Goal: Information Seeking & Learning: Learn about a topic

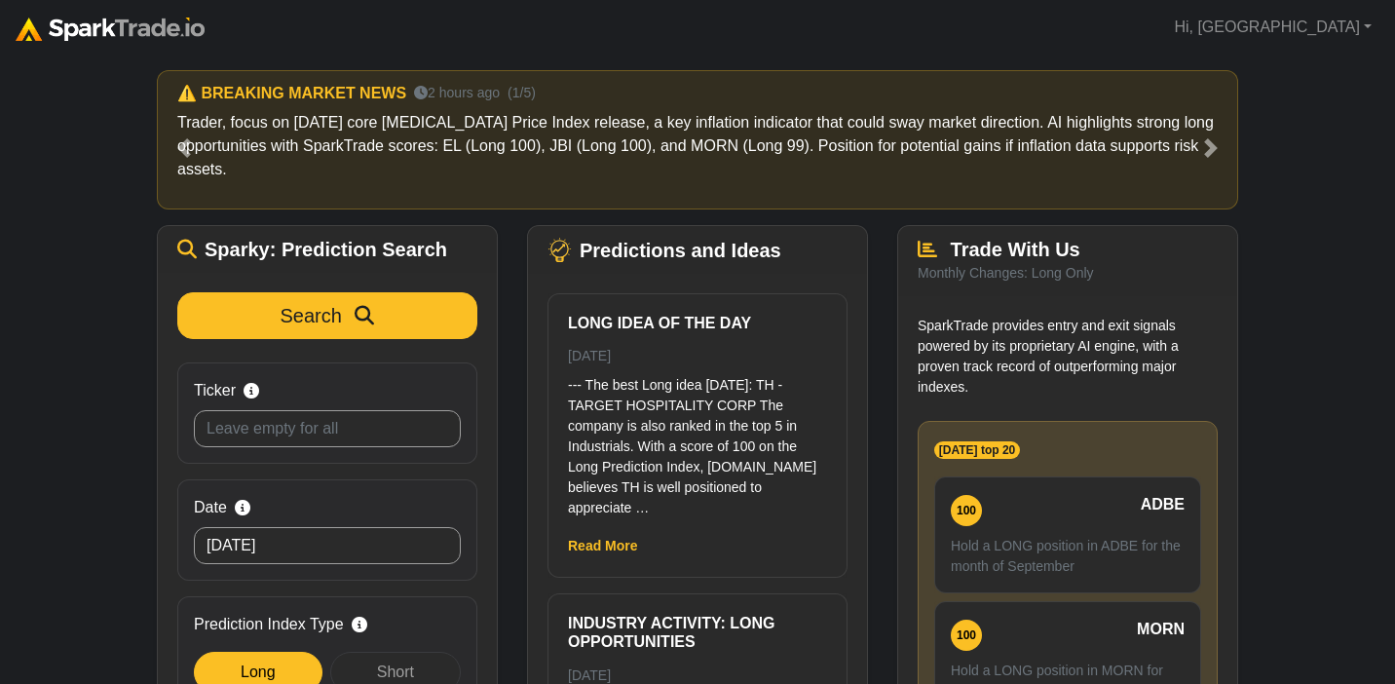
scroll to position [201, 0]
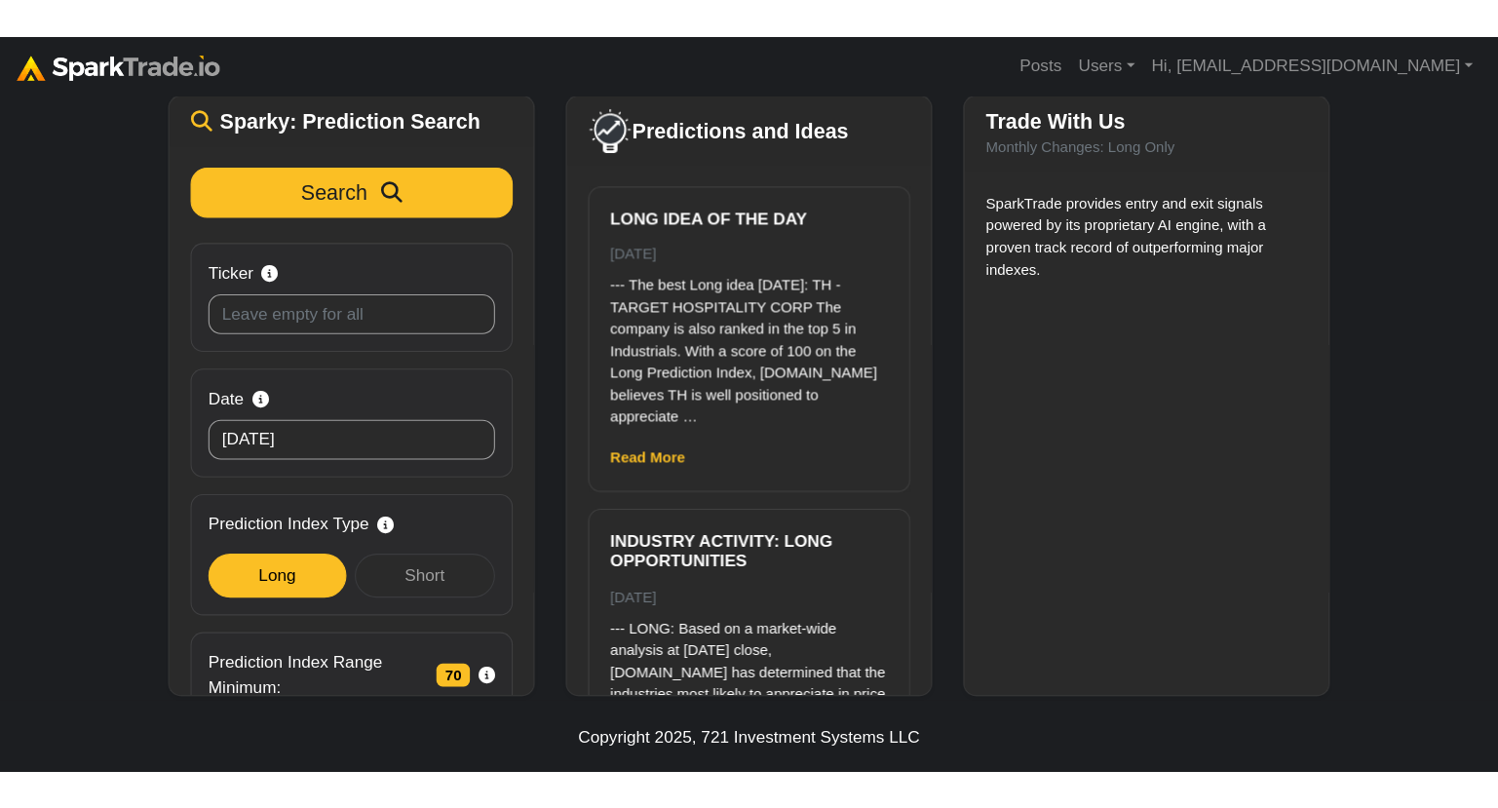
scroll to position [171, 0]
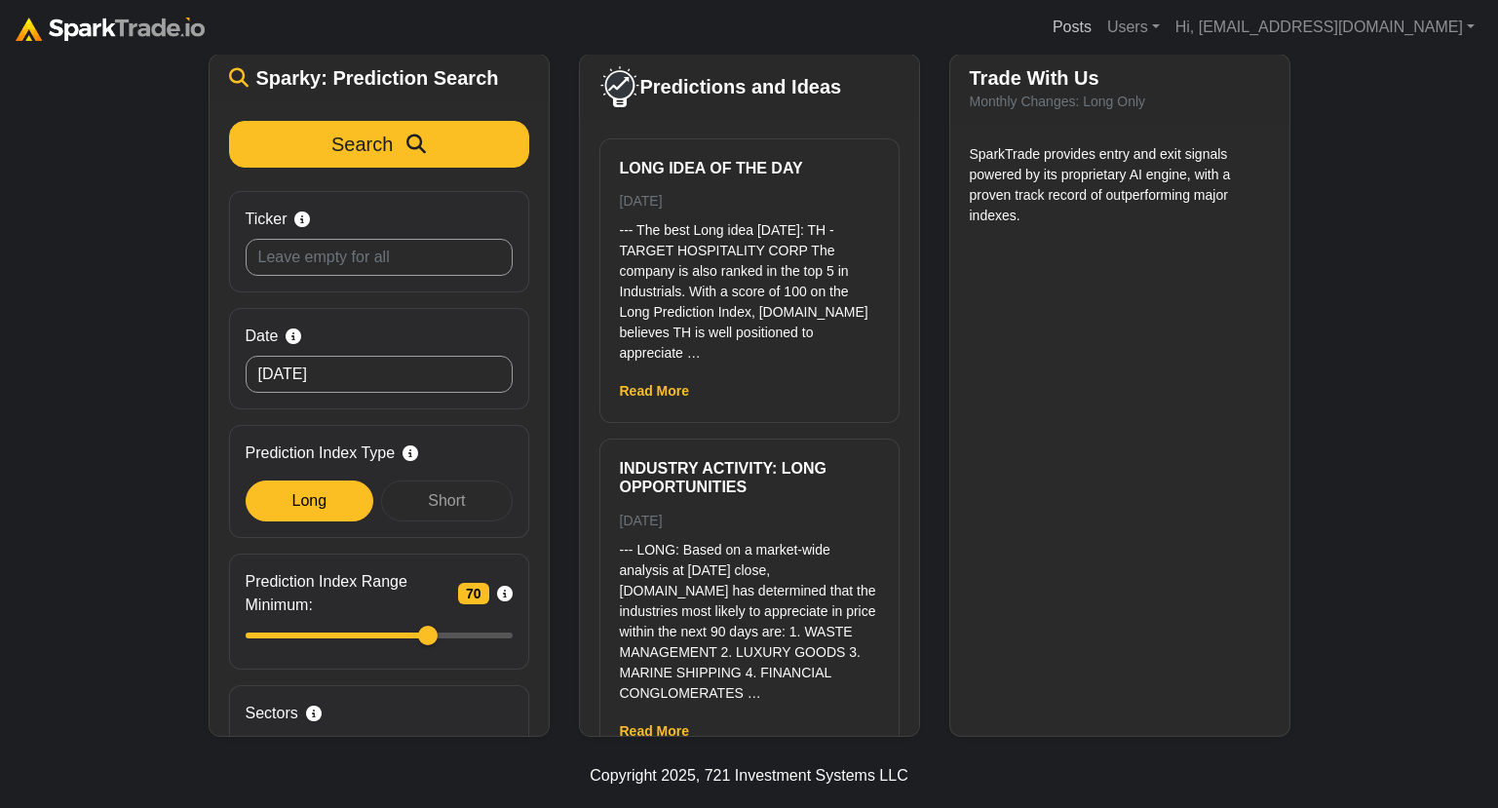
click at [1099, 36] on link "Posts" at bounding box center [1072, 27] width 55 height 39
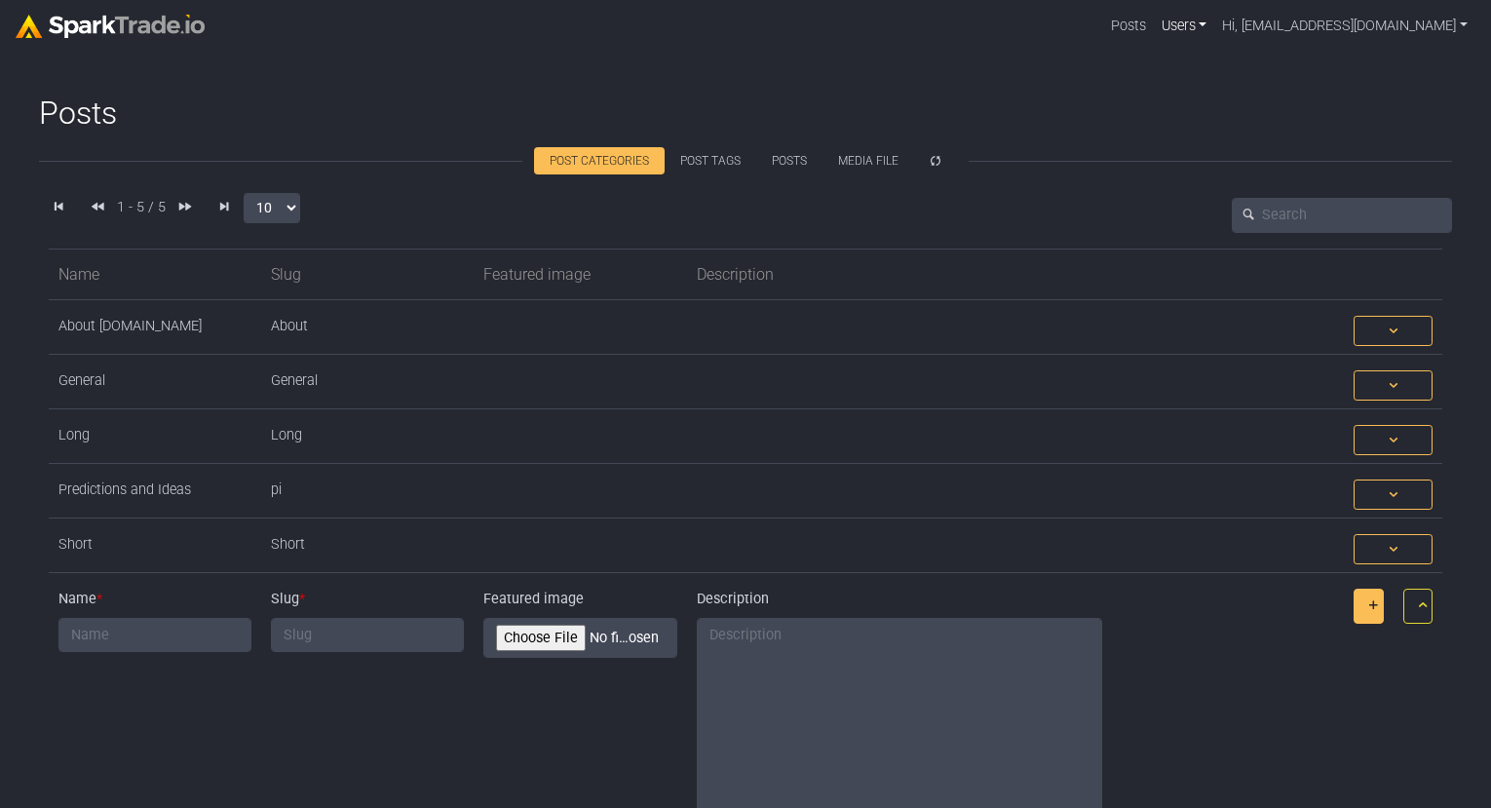
click at [1215, 22] on link "Users" at bounding box center [1184, 26] width 61 height 37
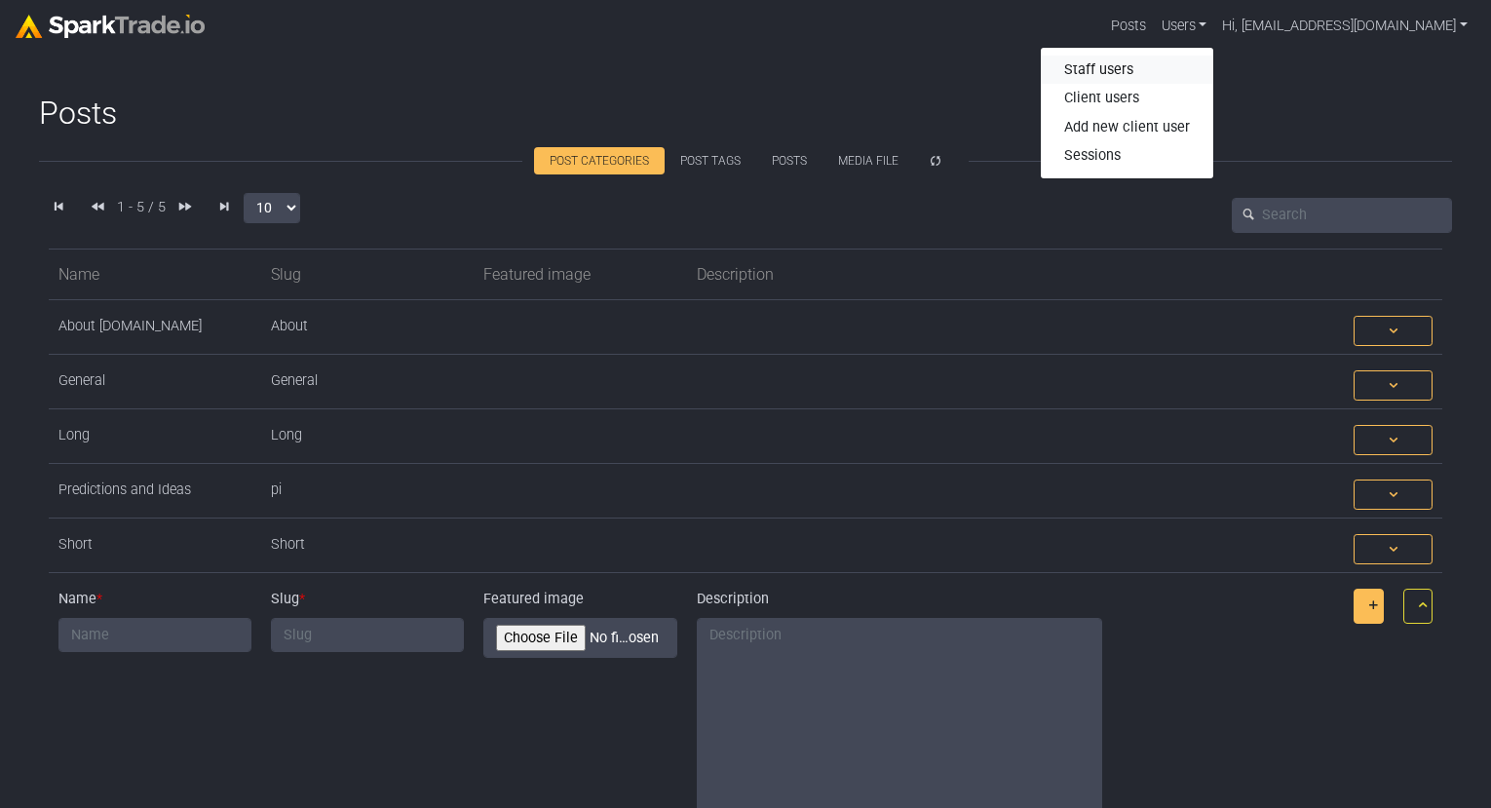
click at [1179, 65] on link "Staff users" at bounding box center [1127, 70] width 172 height 29
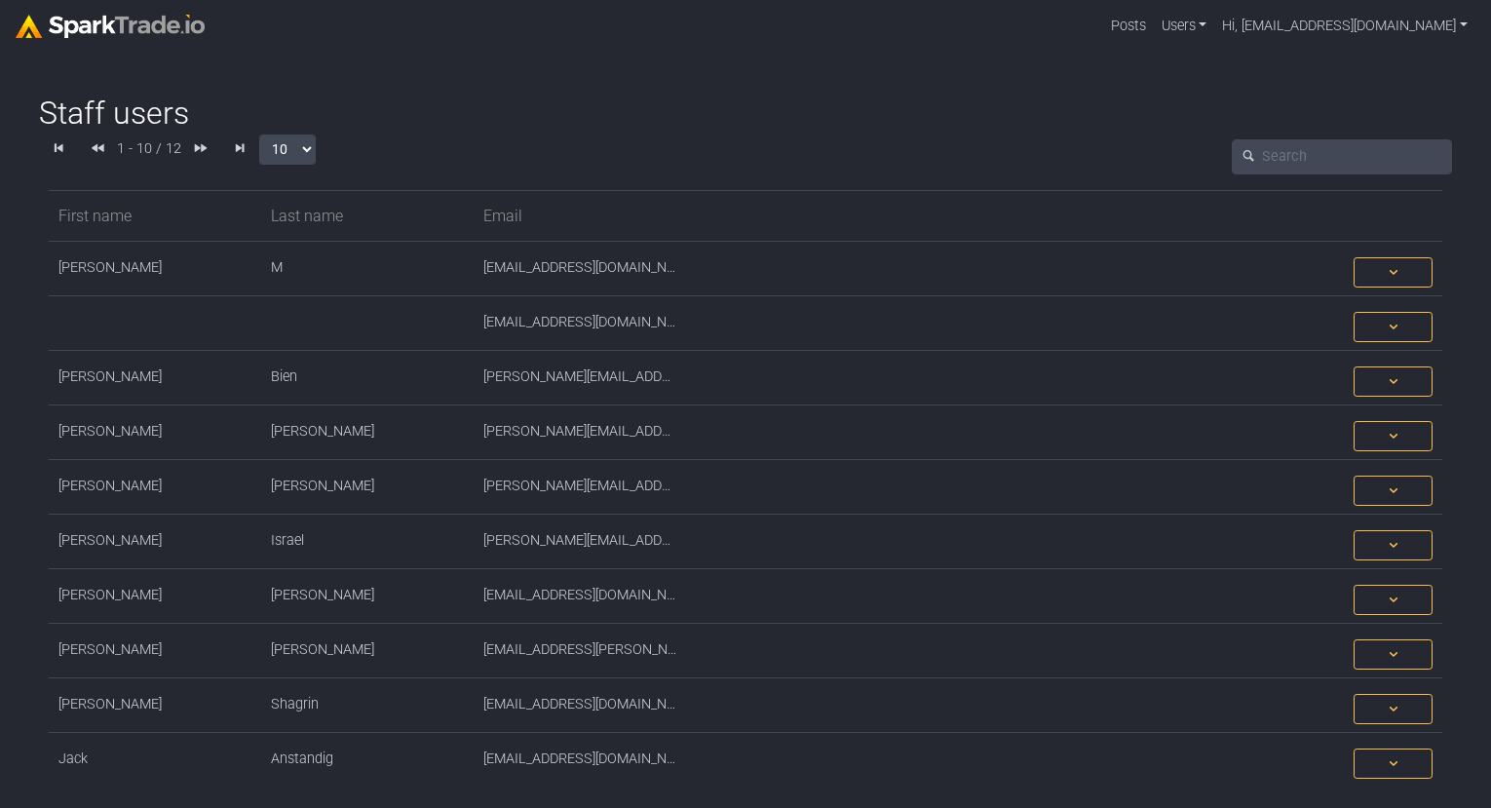
click at [72, 23] on img at bounding box center [110, 26] width 189 height 23
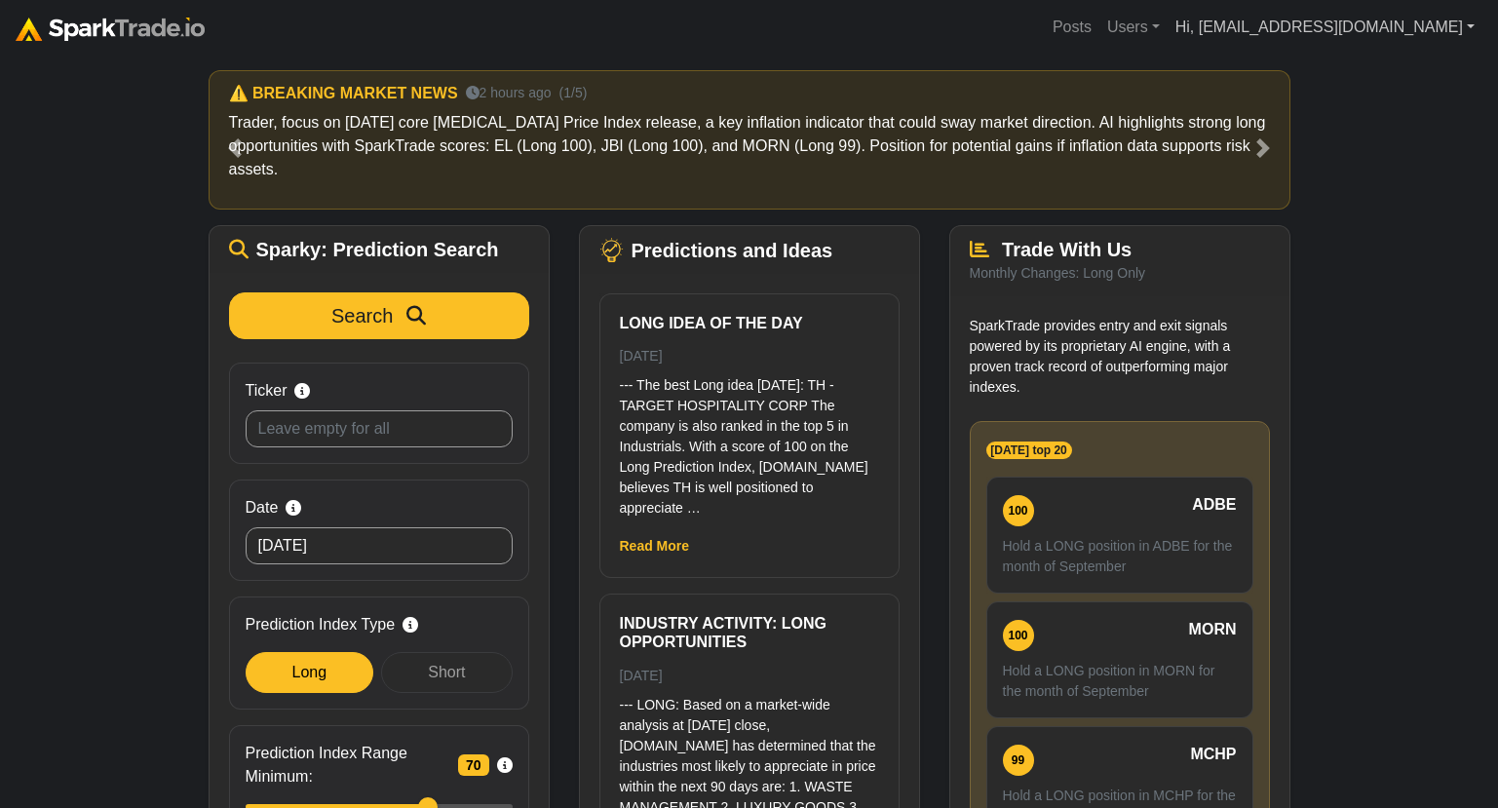
click at [1397, 23] on link "Hi, [EMAIL_ADDRESS][DOMAIN_NAME]" at bounding box center [1324, 27] width 315 height 39
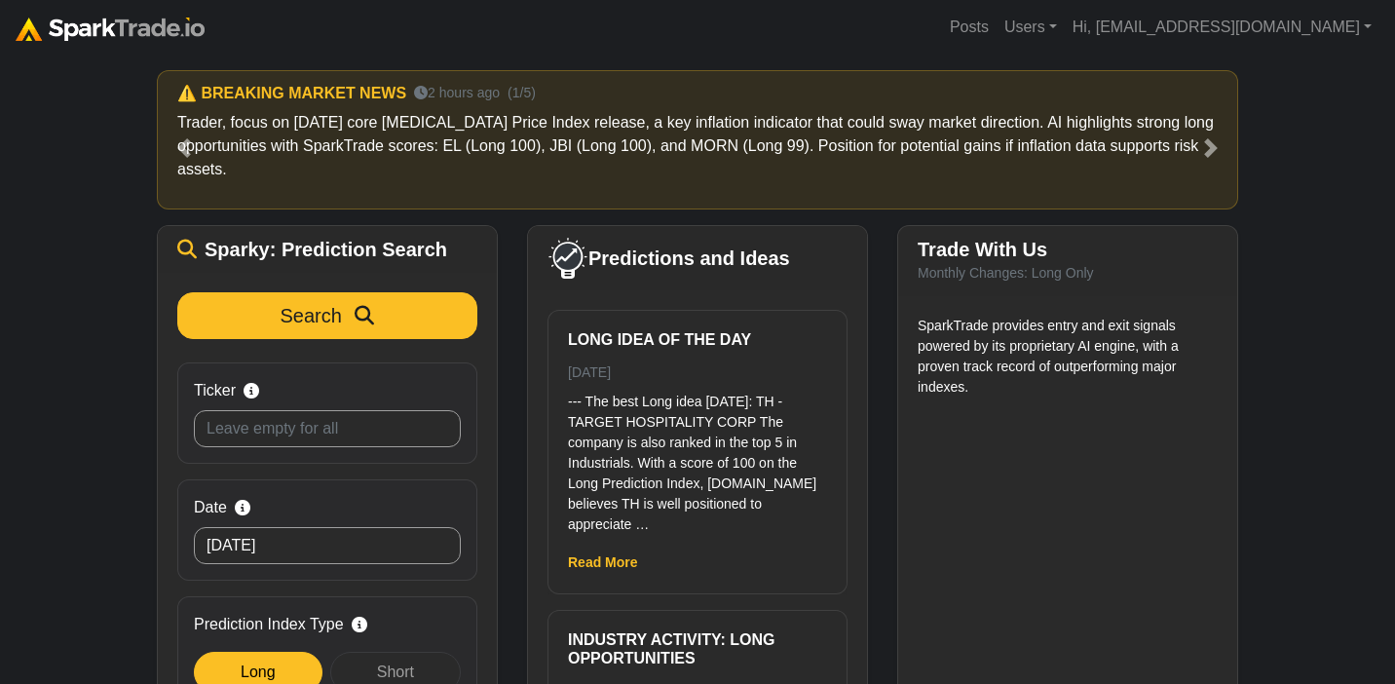
scroll to position [171, 0]
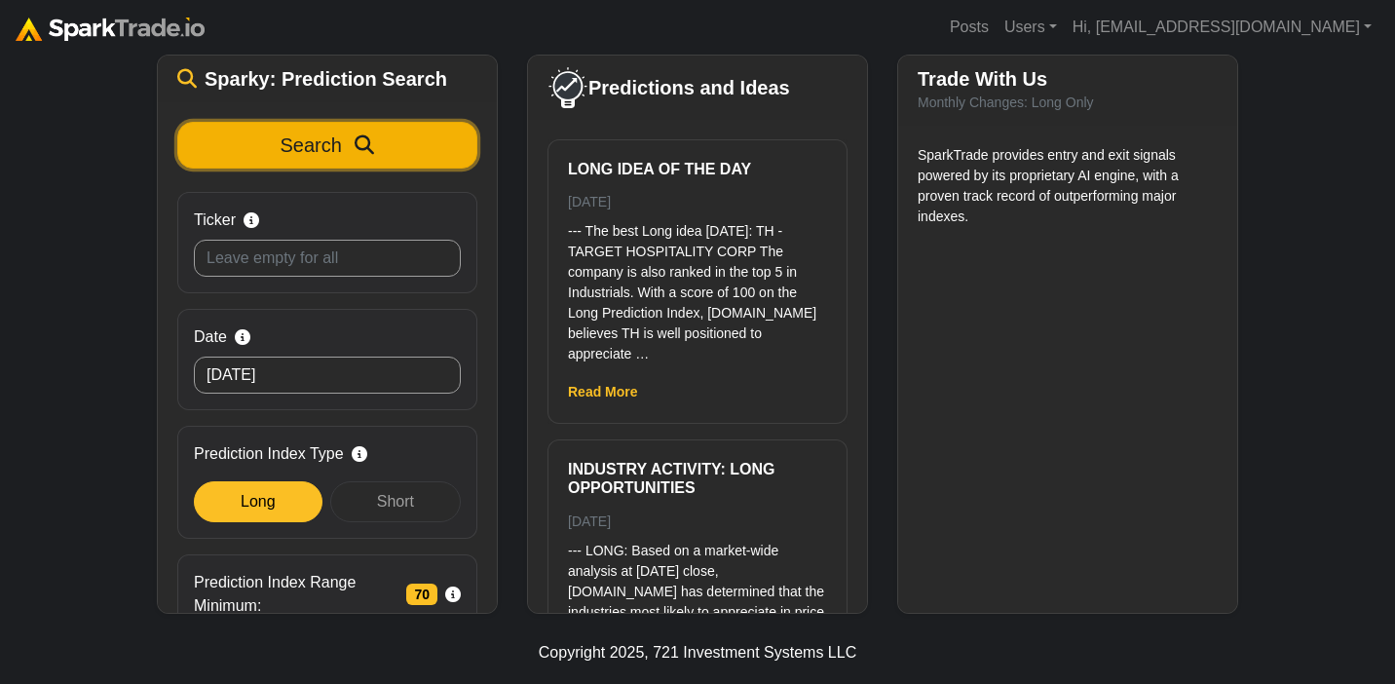
click at [296, 155] on span "Search" at bounding box center [311, 144] width 61 height 21
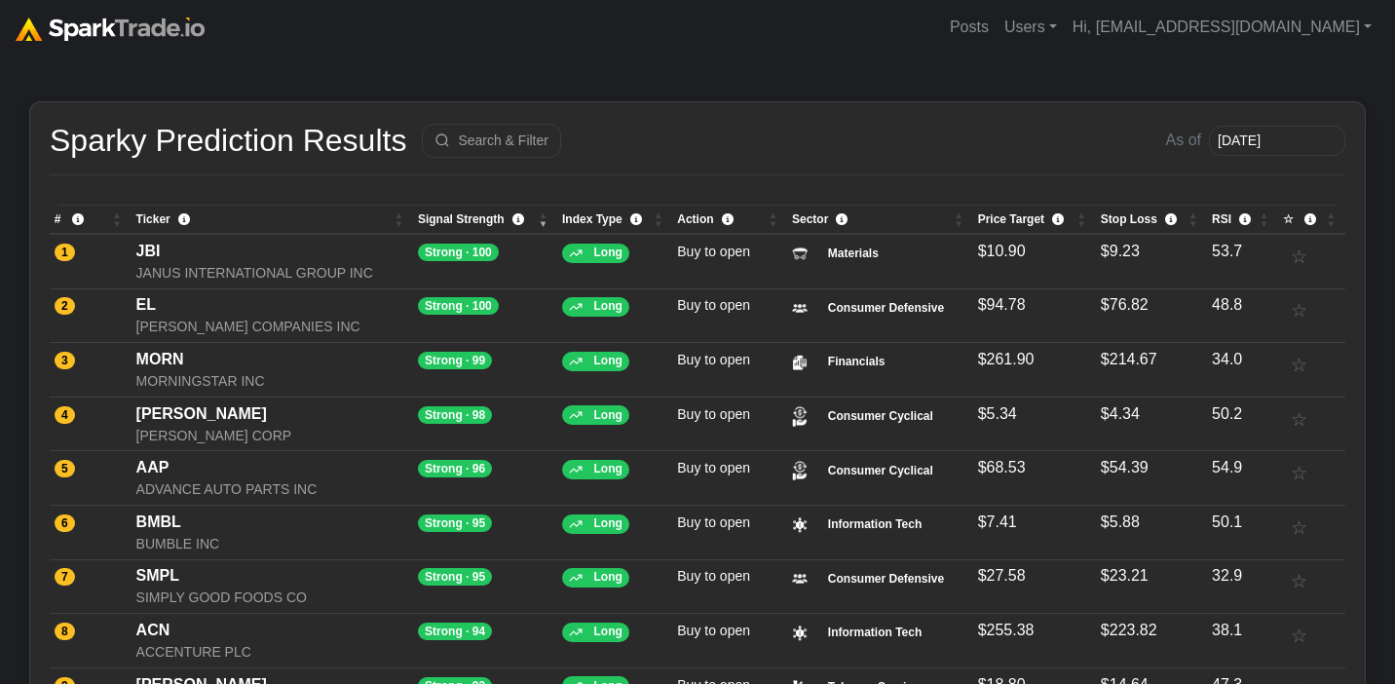
click at [206, 271] on div "JANUS INTERNATIONAL GROUP INC" at bounding box center [272, 273] width 273 height 20
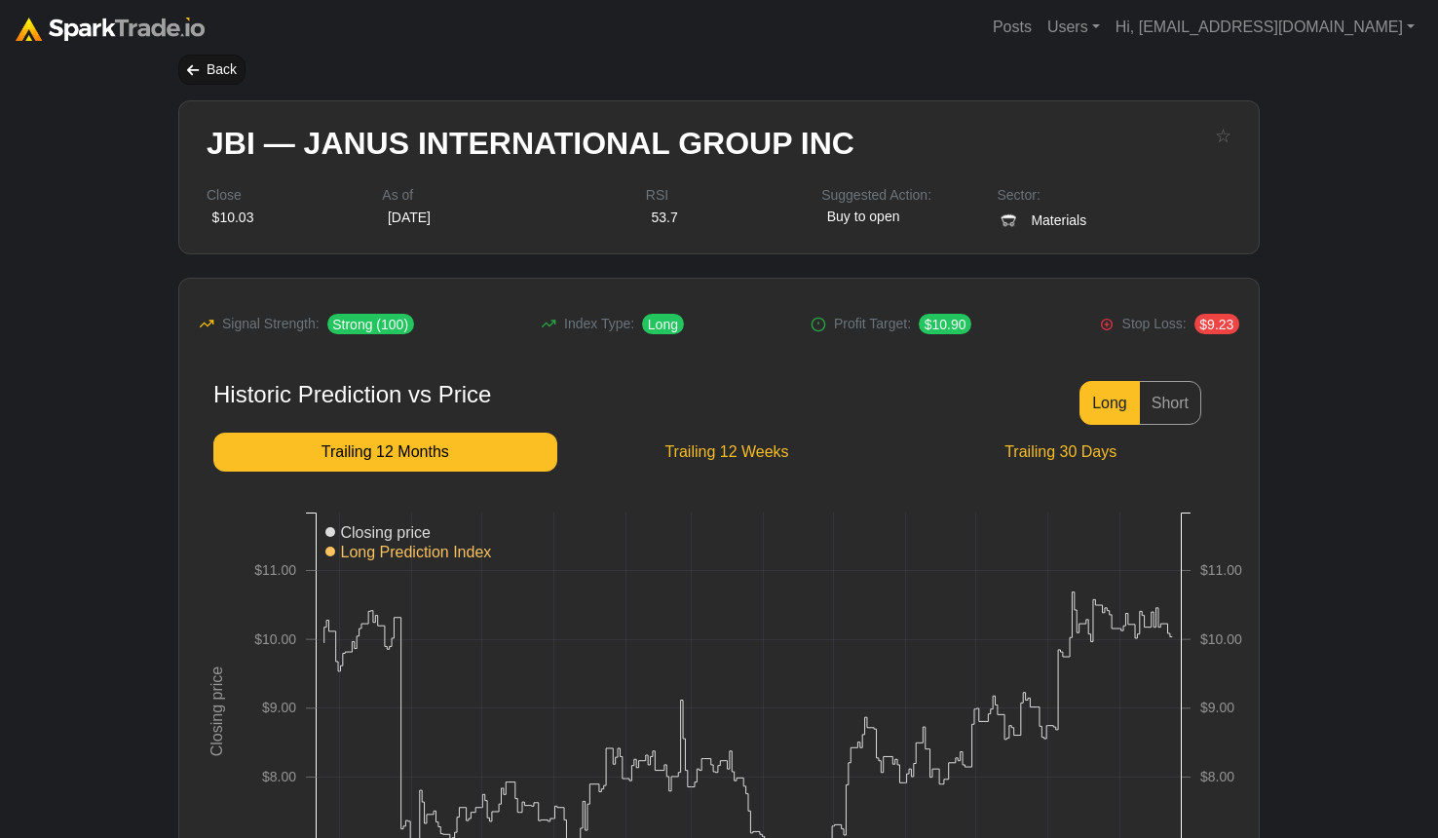
click at [212, 77] on div "Back" at bounding box center [211, 70] width 67 height 30
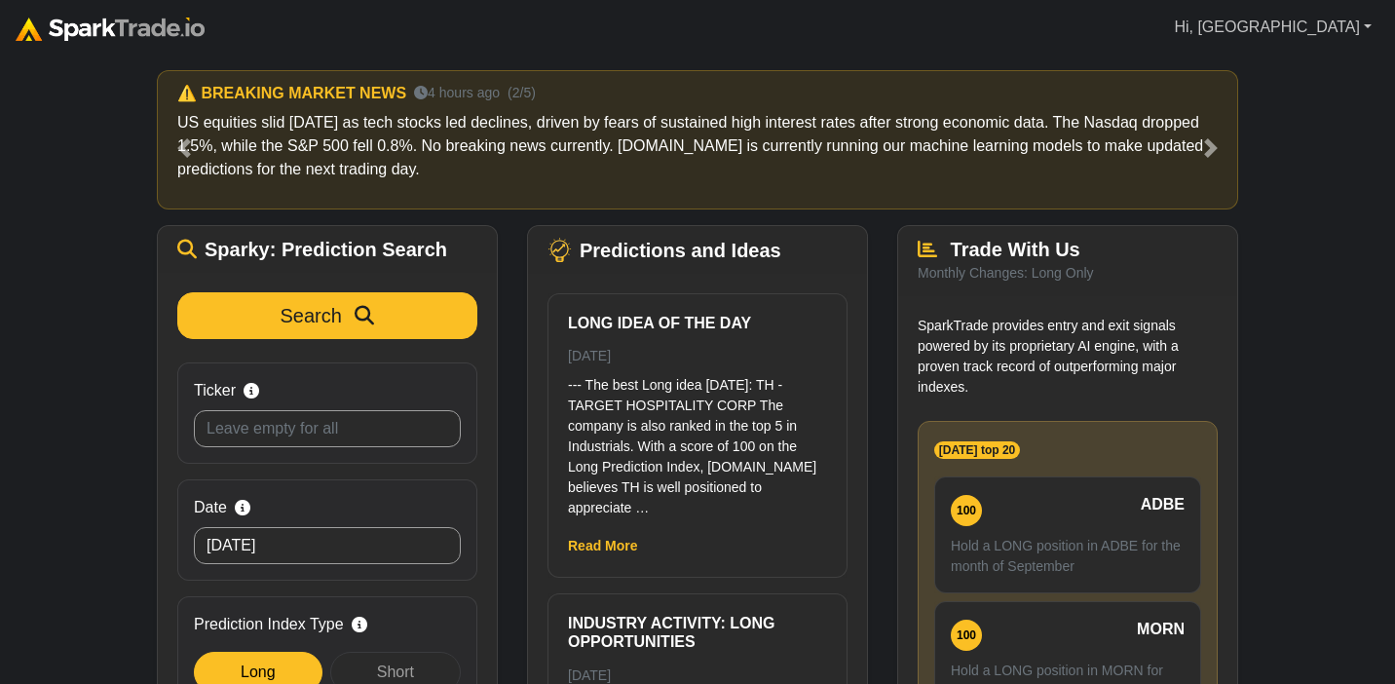
click at [1363, 25] on link "Hi, Abby" at bounding box center [1272, 27] width 213 height 39
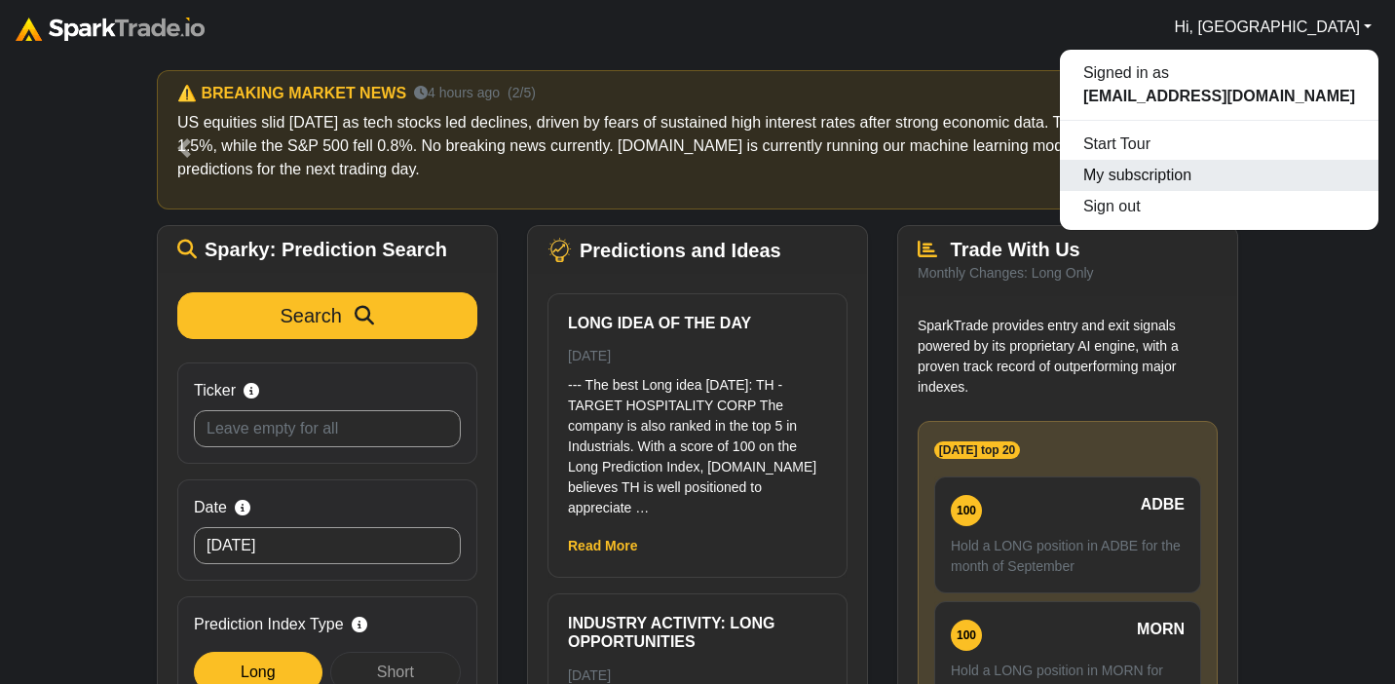
click at [1150, 171] on link "My subscription" at bounding box center [1219, 175] width 319 height 31
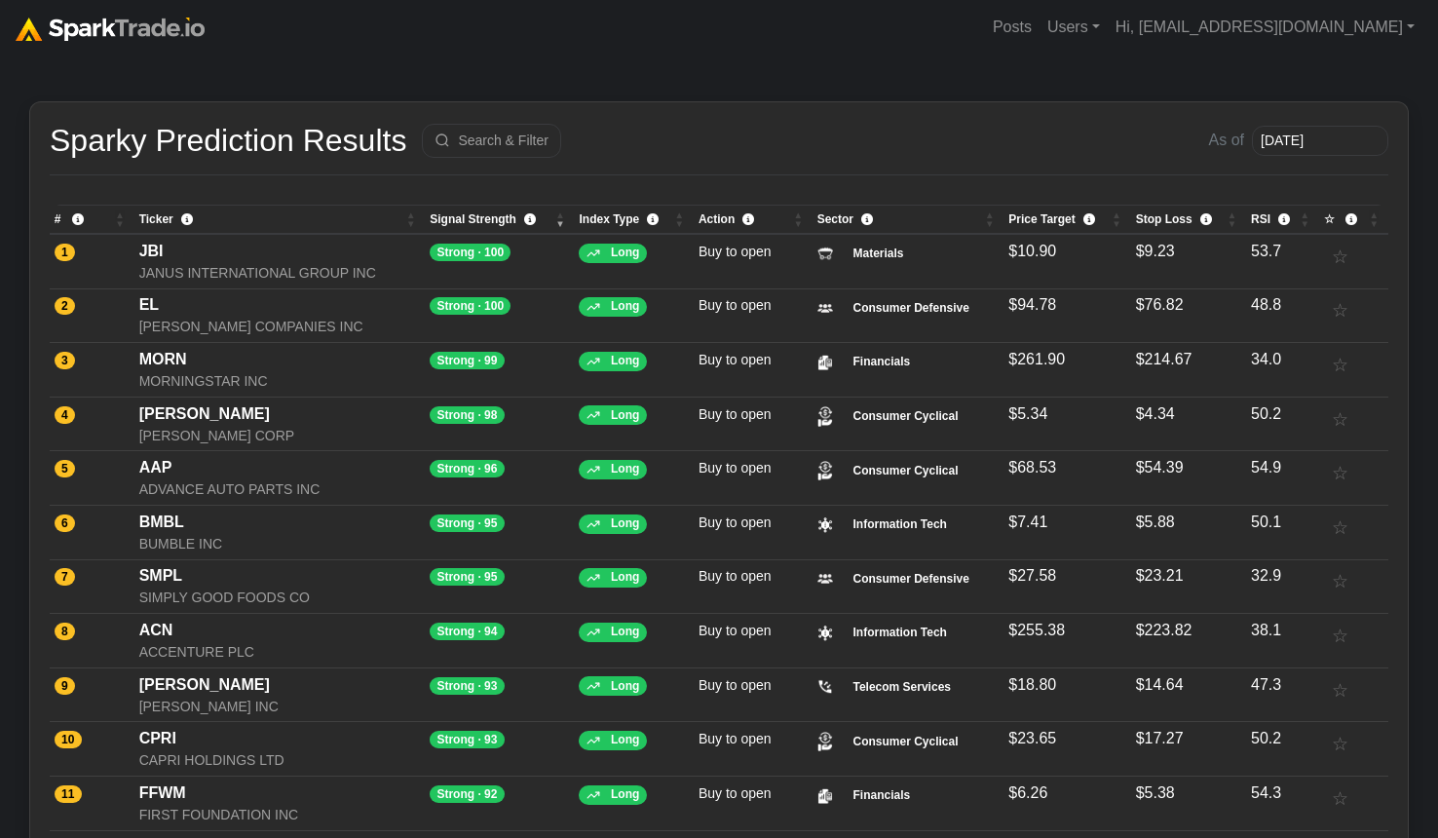
click at [143, 30] on img at bounding box center [110, 29] width 189 height 23
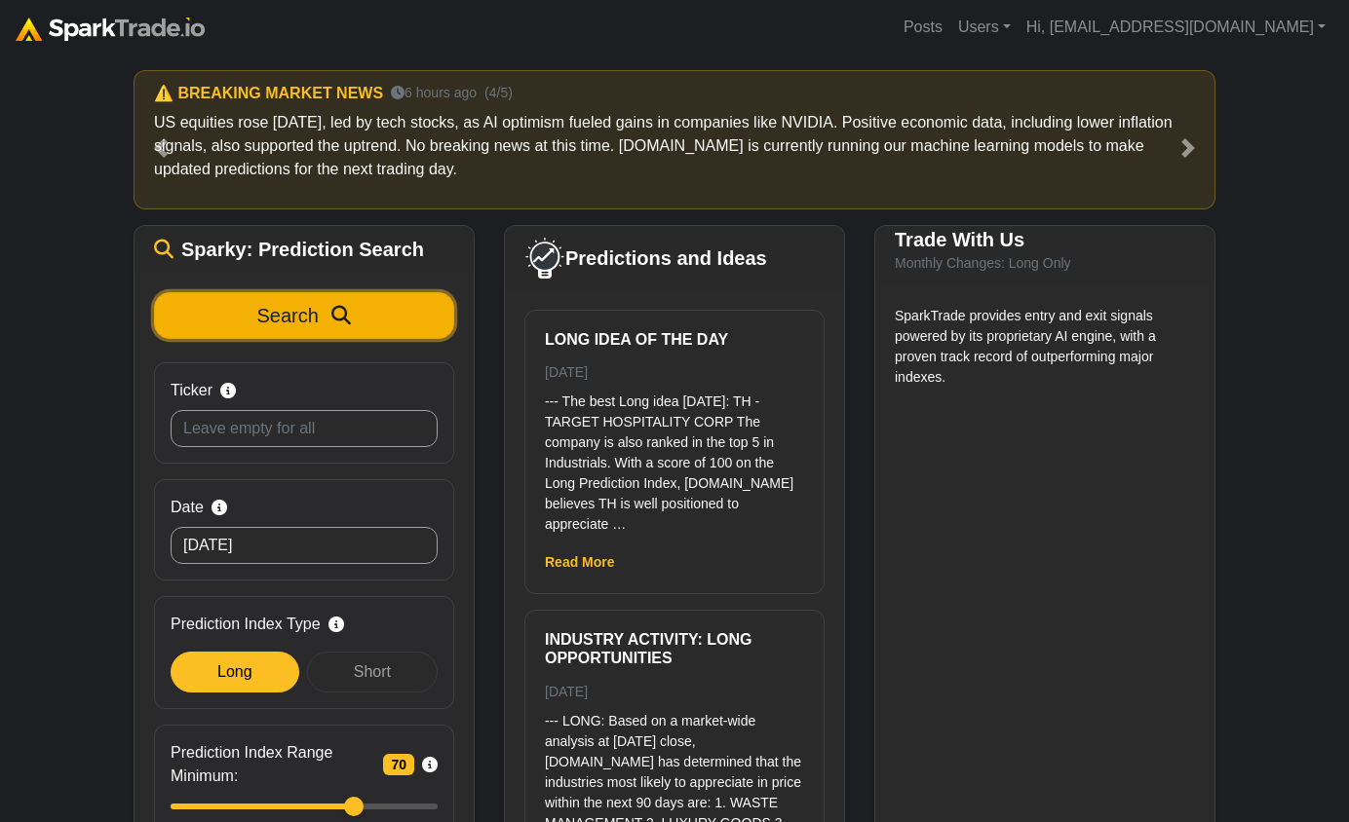
click at [287, 317] on span "Search" at bounding box center [287, 315] width 61 height 21
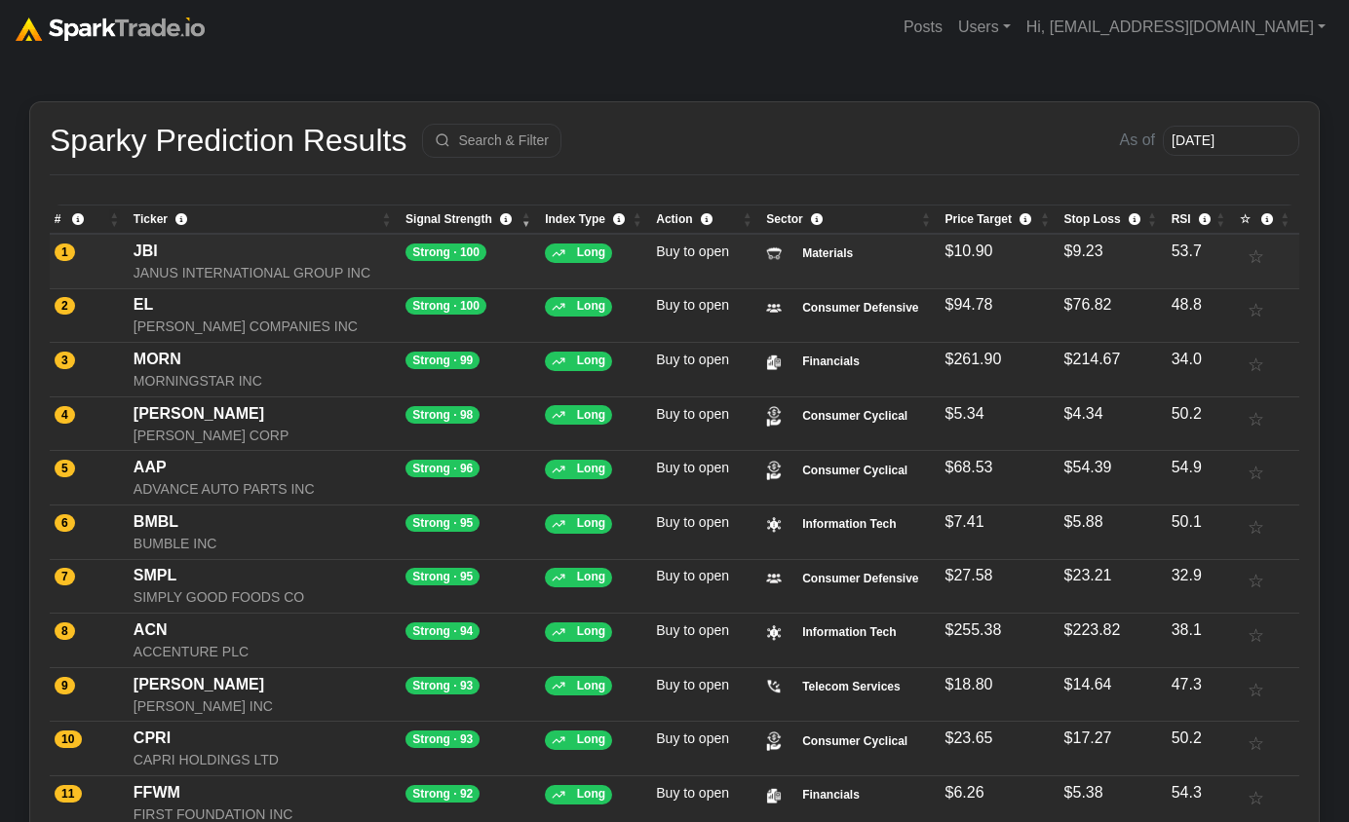
click at [292, 255] on div "JBI" at bounding box center [264, 251] width 263 height 23
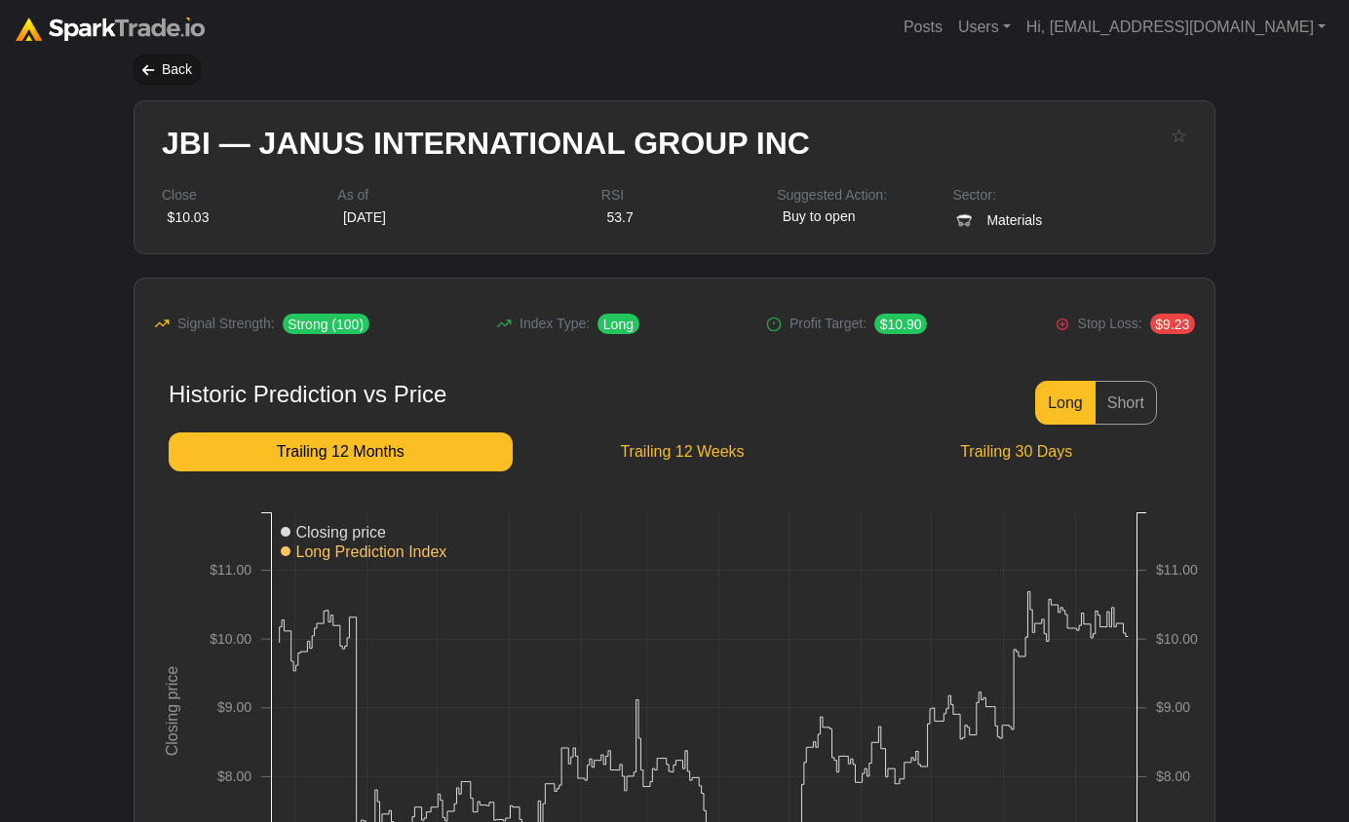
click at [173, 68] on div "Back" at bounding box center [166, 70] width 67 height 30
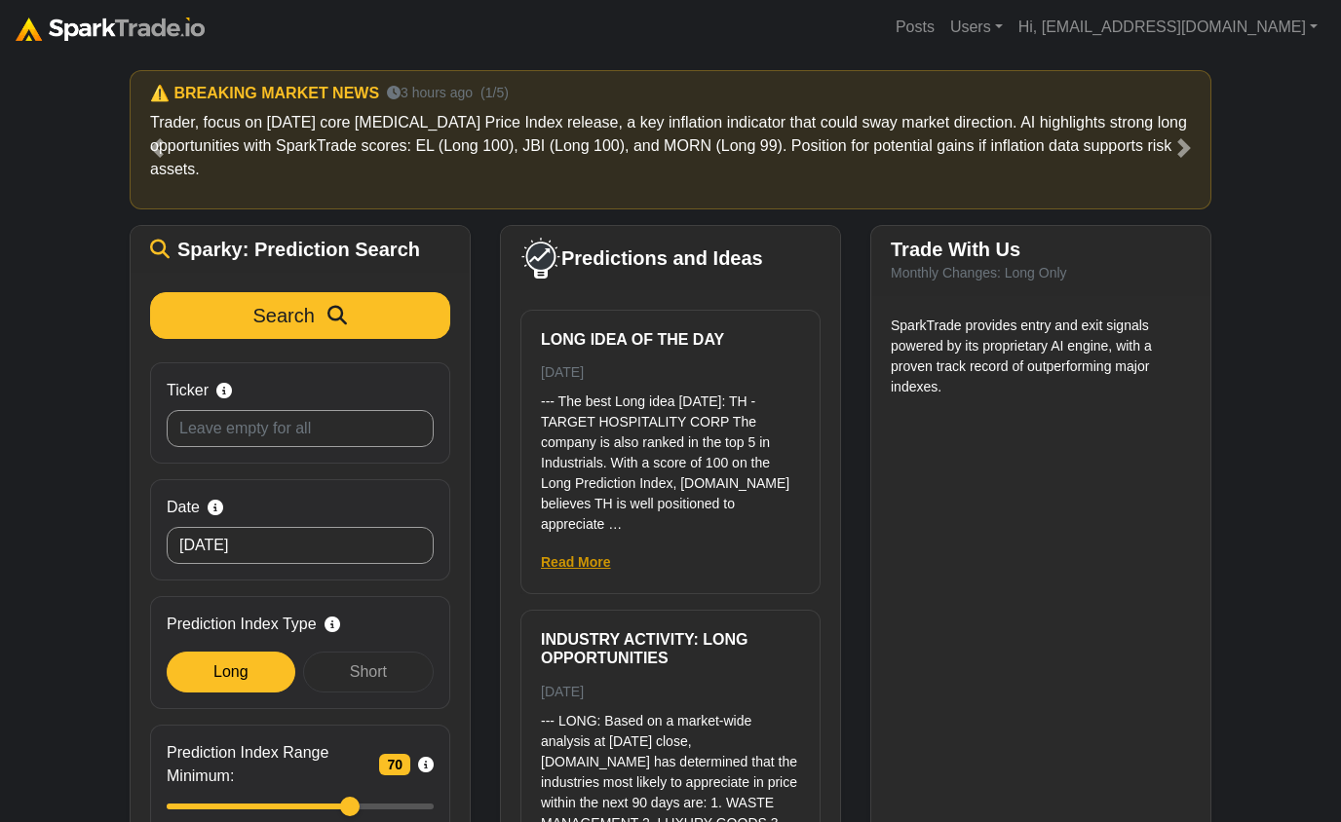
click at [603, 566] on link "Read More" at bounding box center [576, 562] width 70 height 16
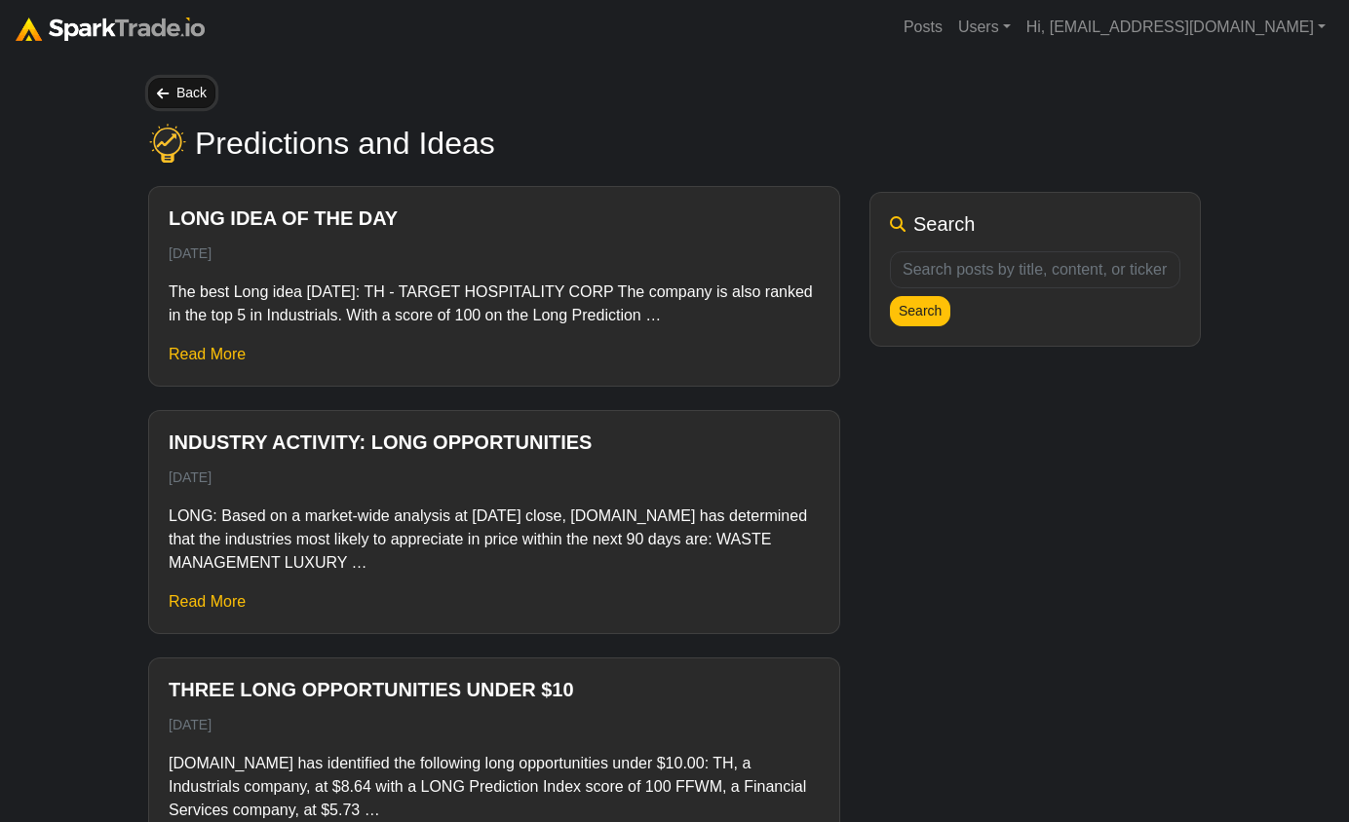
click at [194, 95] on link "Back" at bounding box center [181, 93] width 67 height 30
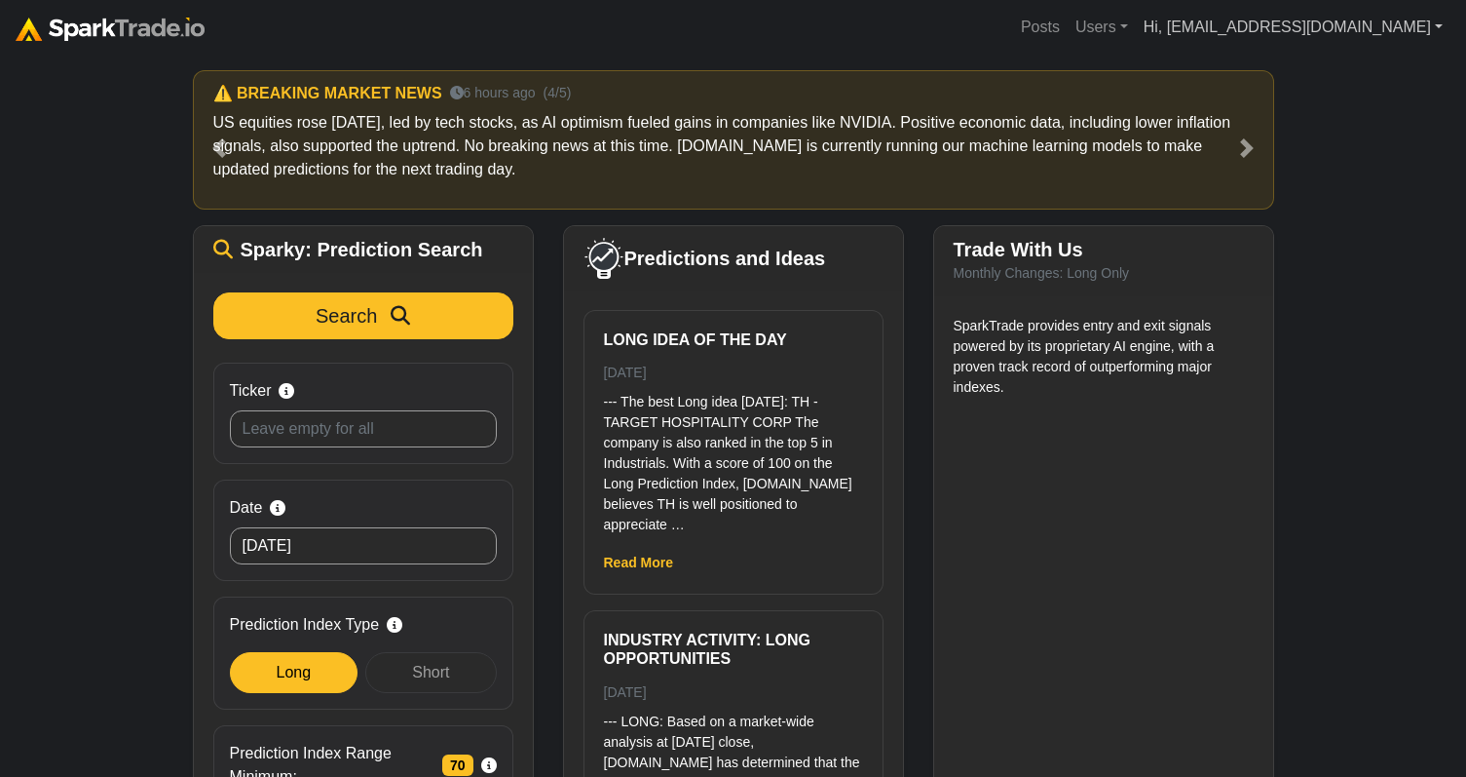
click at [1394, 23] on link "Hi, [EMAIL_ADDRESS][DOMAIN_NAME]" at bounding box center [1293, 27] width 315 height 39
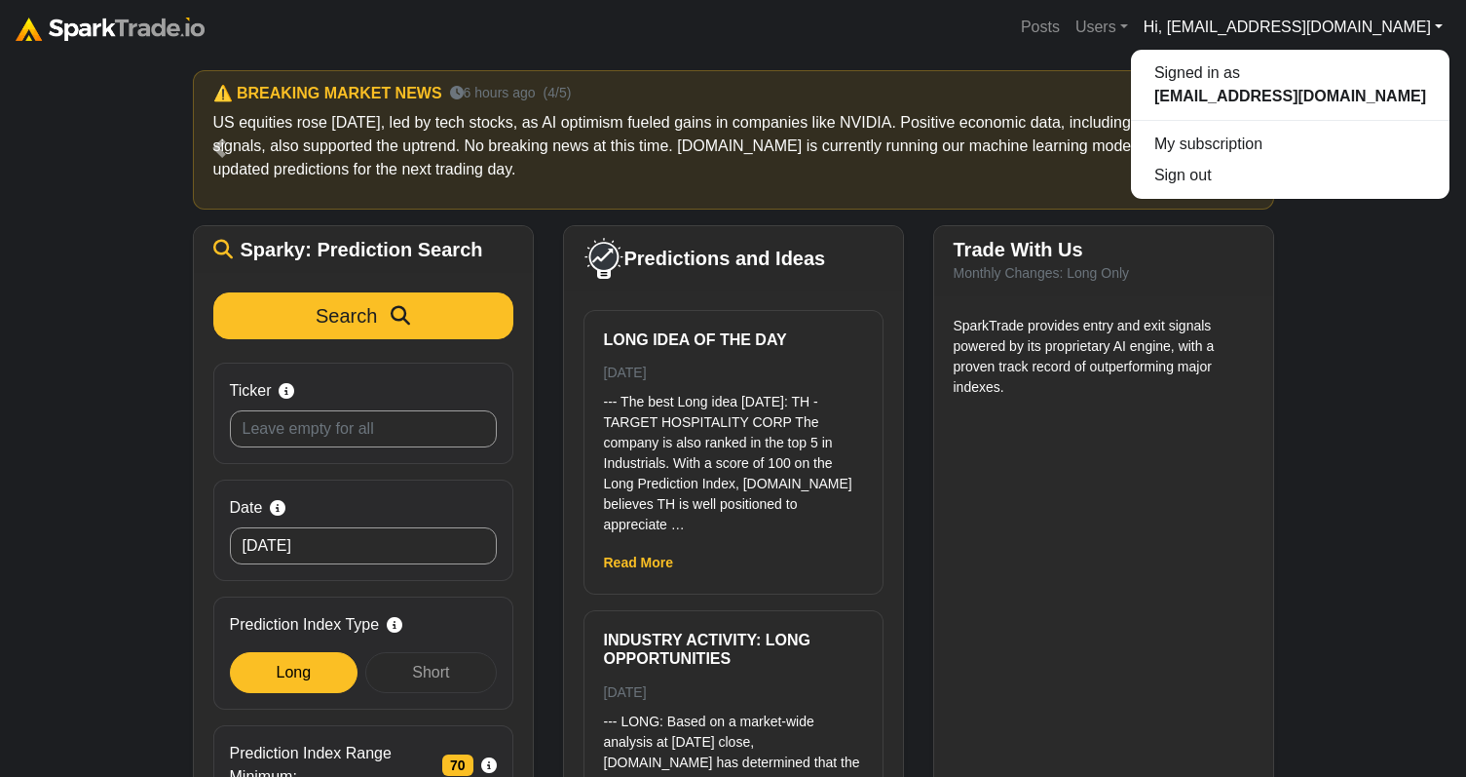
click at [1394, 423] on div "How to Use SparkTrade.io × ⚠️ BREAKING MARKET NEWS 3 hours ago (1/5) Trader, fo…" at bounding box center [733, 468] width 1466 height 826
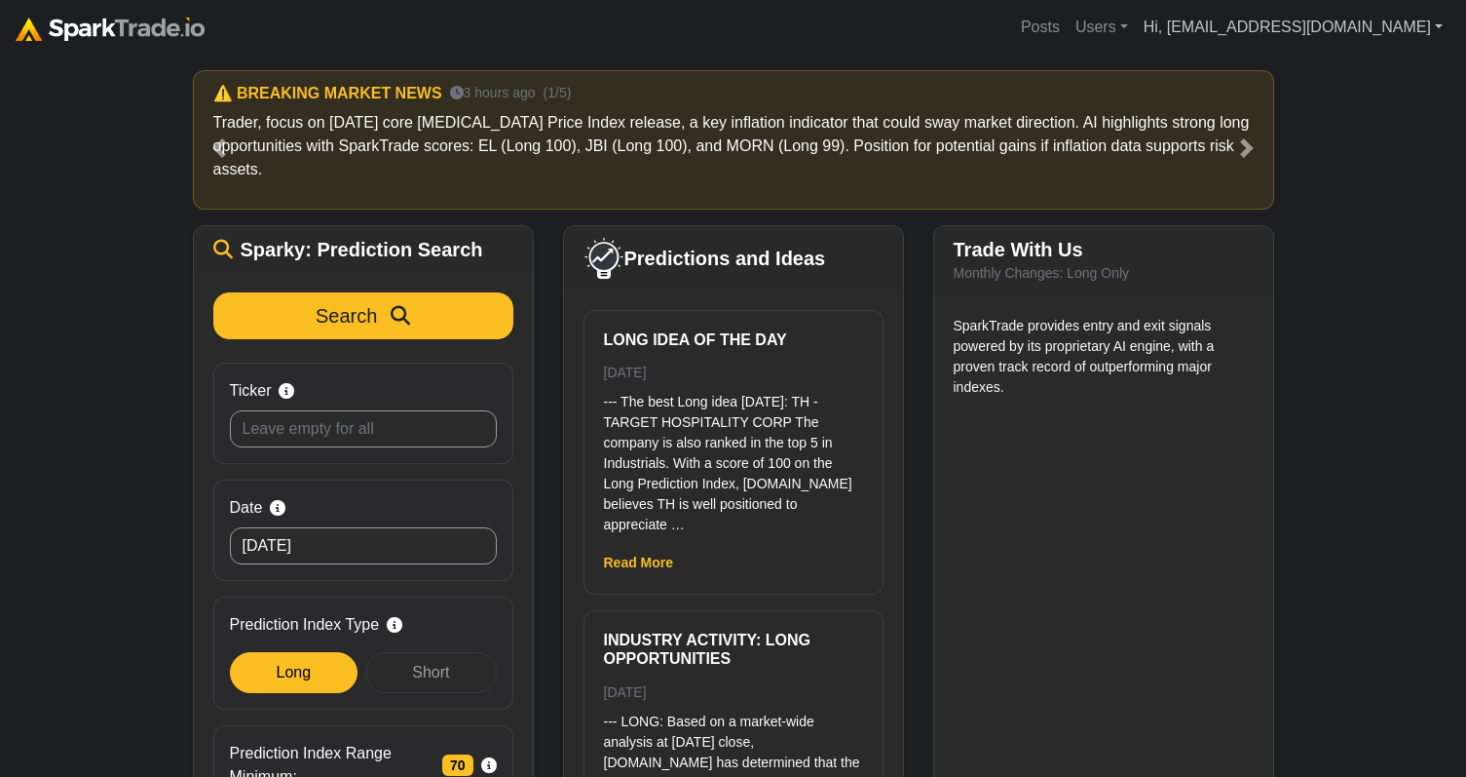
click at [1394, 27] on link "Hi, [EMAIL_ADDRESS][DOMAIN_NAME]" at bounding box center [1293, 27] width 315 height 39
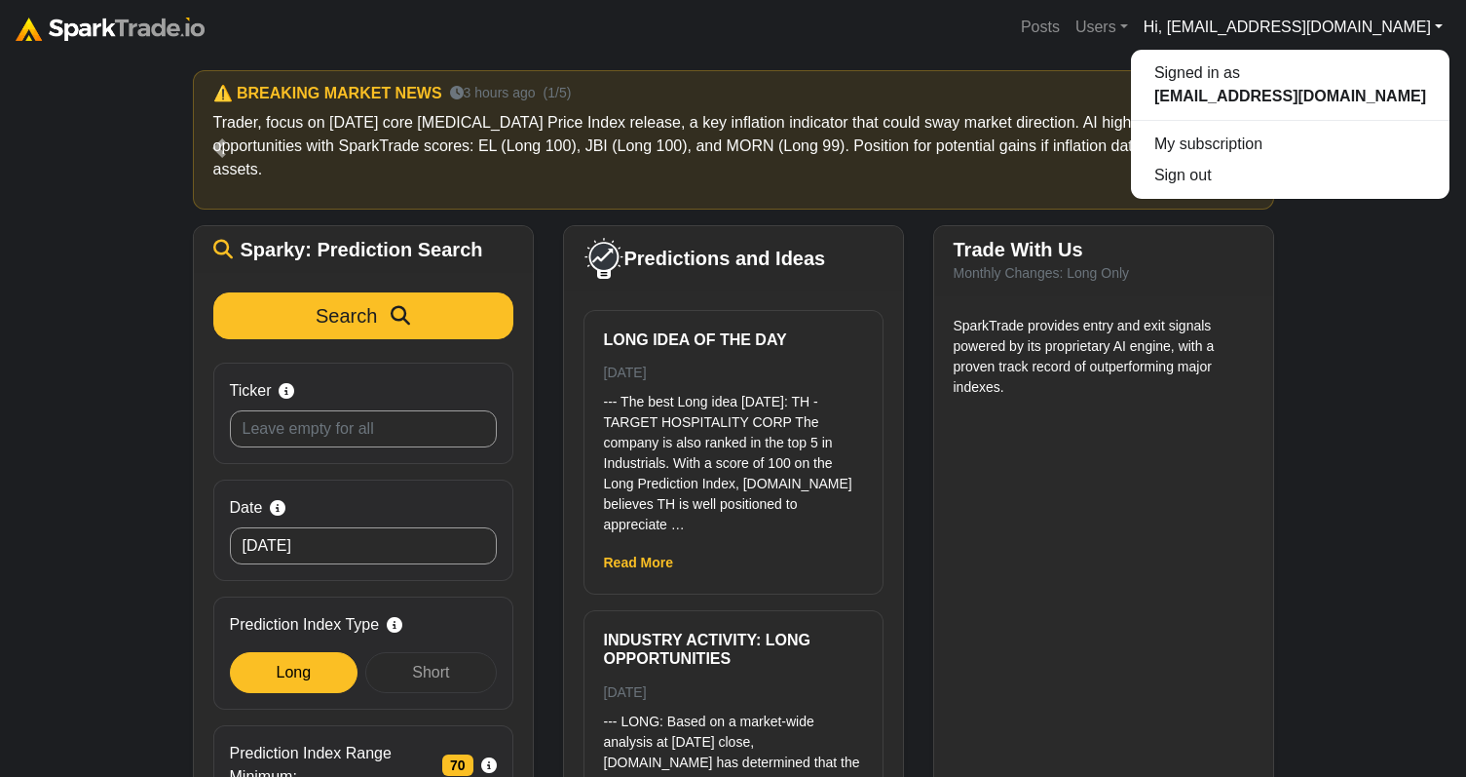
click at [1383, 251] on div "How to Use SparkTrade.io × ⚠️ BREAKING MARKET NEWS 3 hours ago (1/5) Trader, fo…" at bounding box center [733, 468] width 1466 height 826
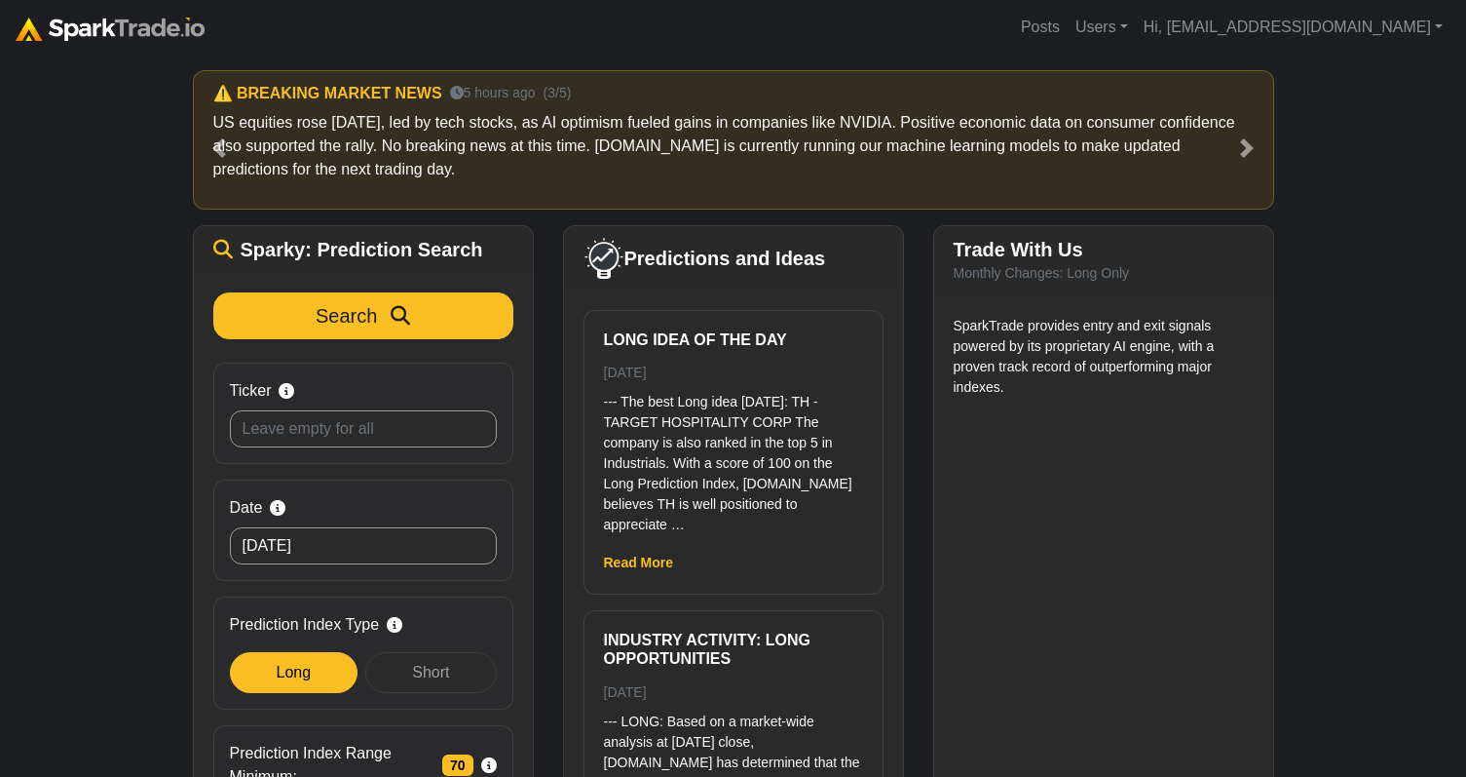
click at [1394, 663] on div "How to Use SparkTrade.io × ⚠️ BREAKING MARKET NEWS 3 hours ago (1/5) Trader, fo…" at bounding box center [733, 468] width 1466 height 826
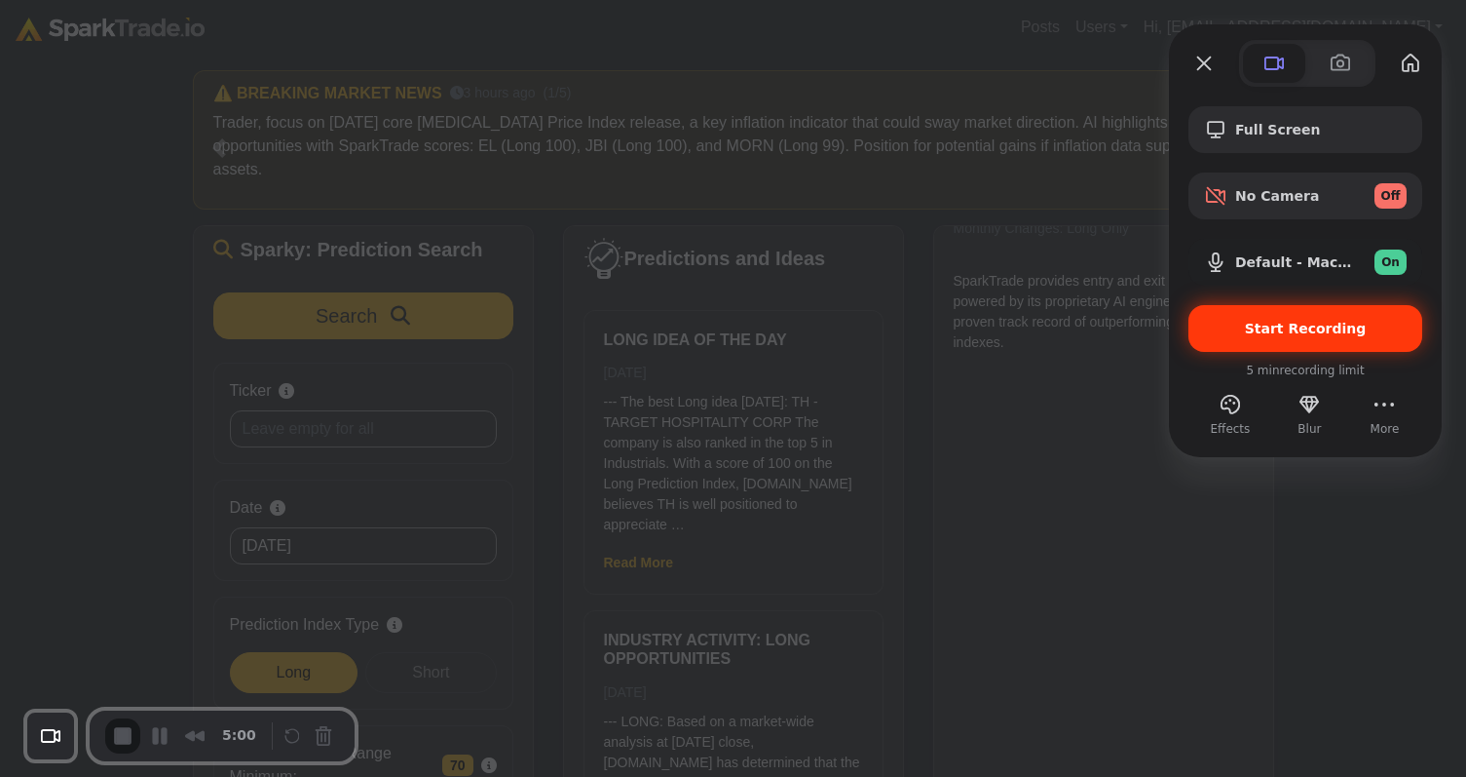
click at [1293, 331] on span "Start Recording" at bounding box center [1306, 329] width 122 height 16
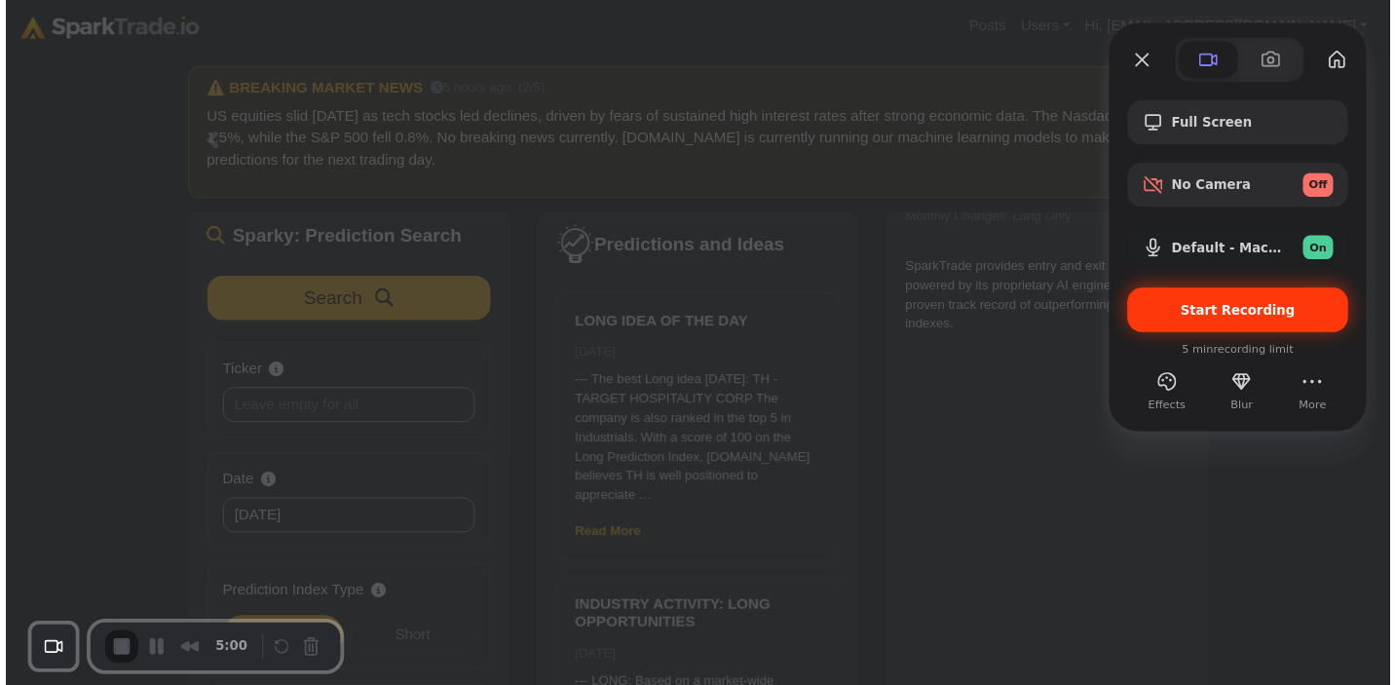
scroll to position [45, 0]
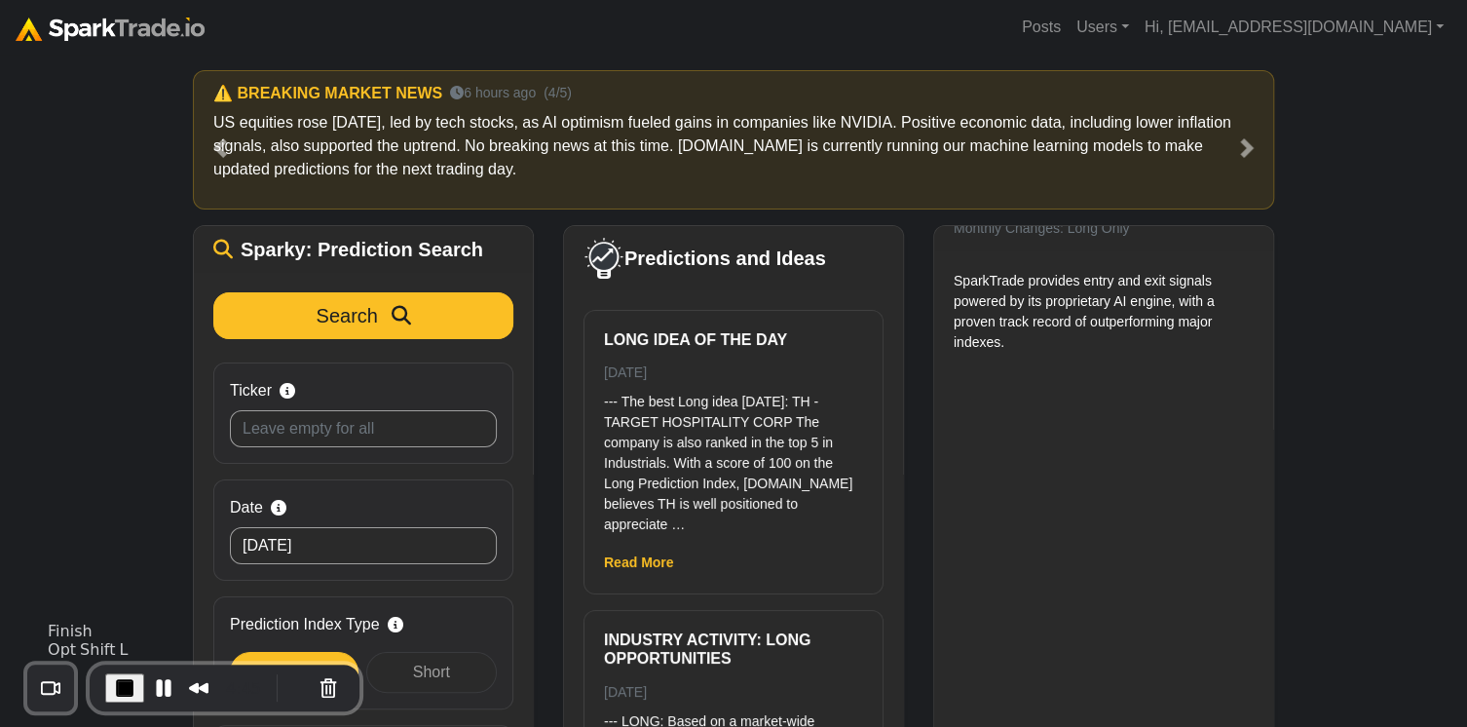
click at [121, 683] on span "End Recording" at bounding box center [124, 687] width 23 height 23
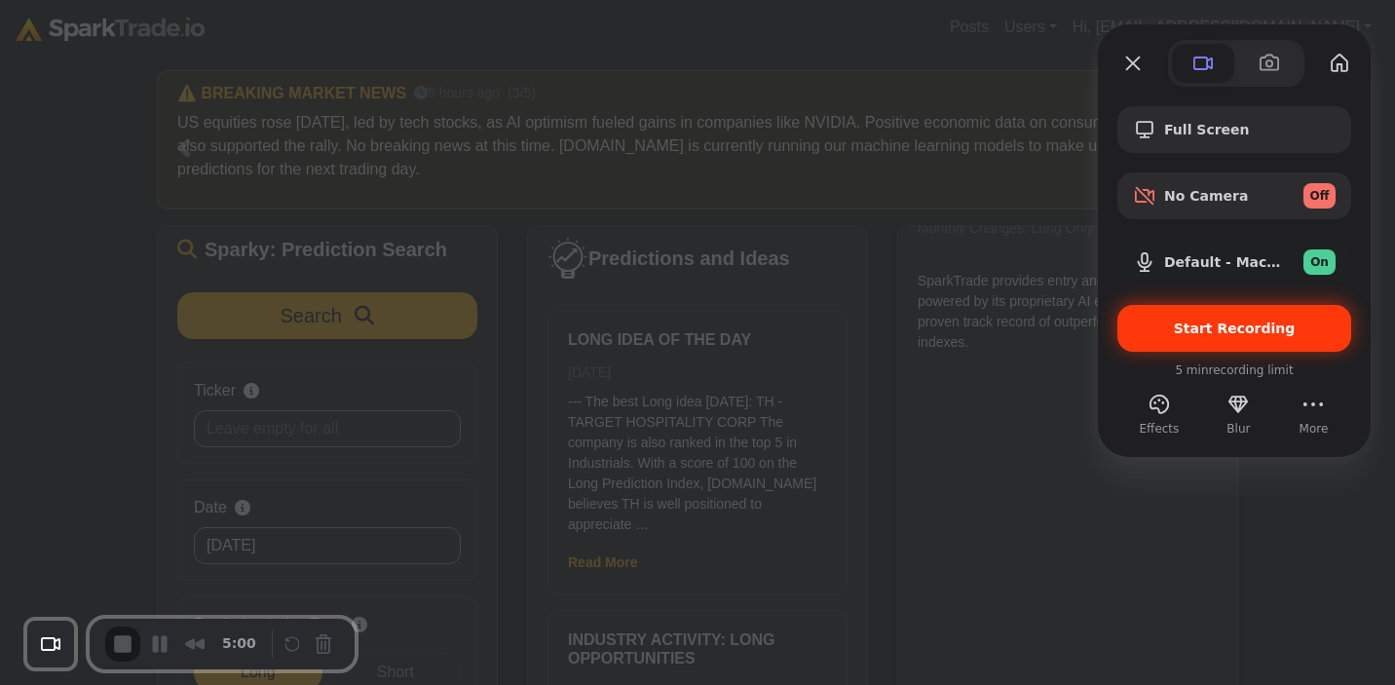
click at [1193, 329] on span "Start Recording" at bounding box center [1235, 329] width 122 height 16
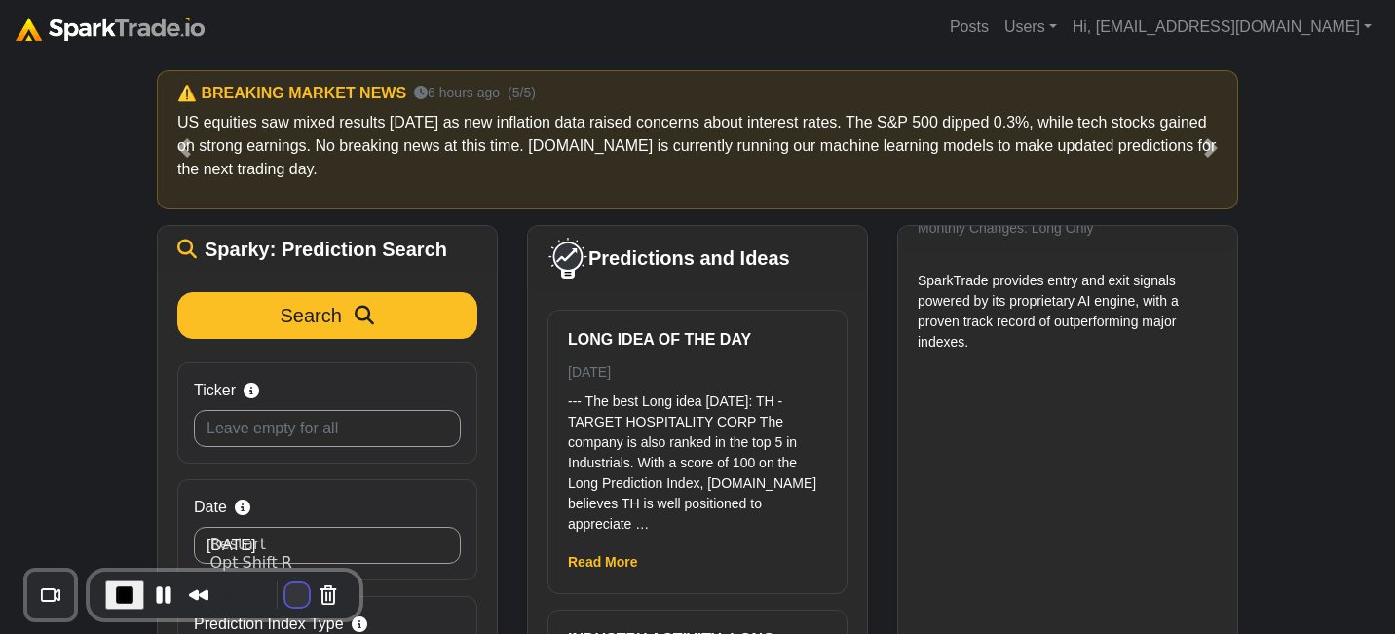
click at [288, 591] on button "Restart Recording" at bounding box center [297, 595] width 23 height 23
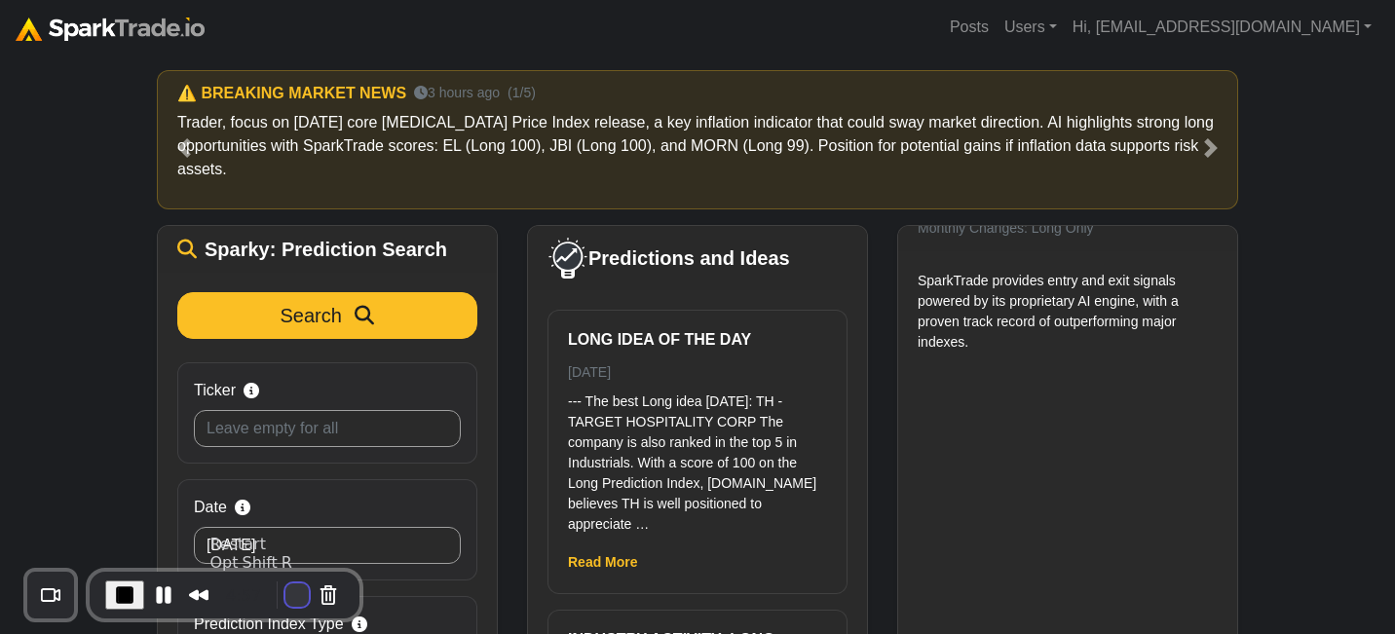
click at [286, 589] on button "Restart Recording" at bounding box center [297, 595] width 23 height 23
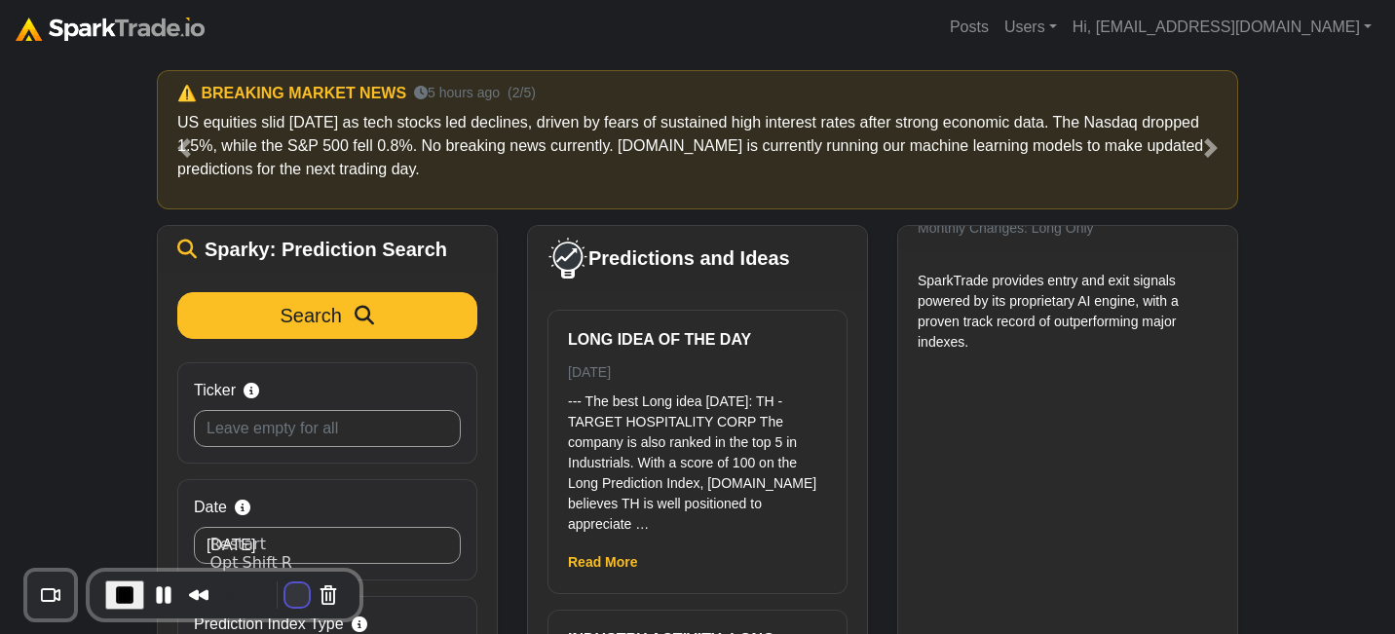
click at [291, 596] on button "Restart Recording" at bounding box center [297, 595] width 23 height 23
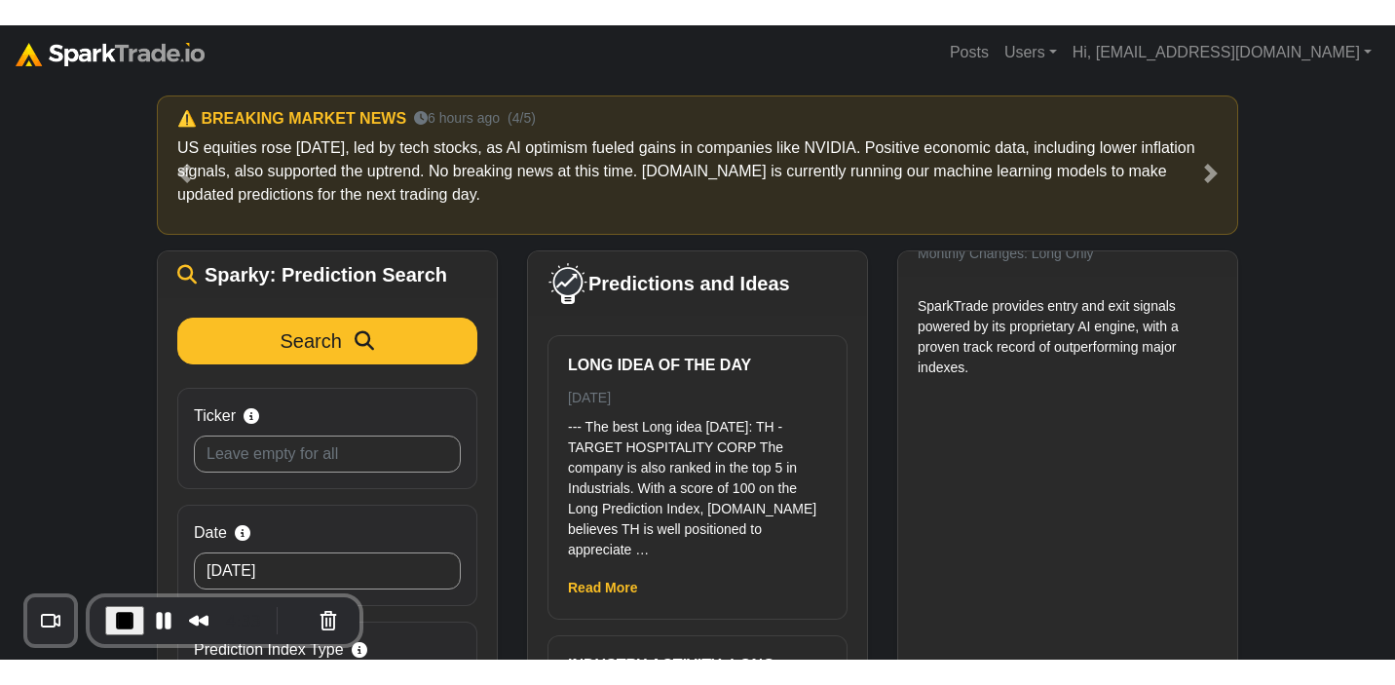
scroll to position [16, 0]
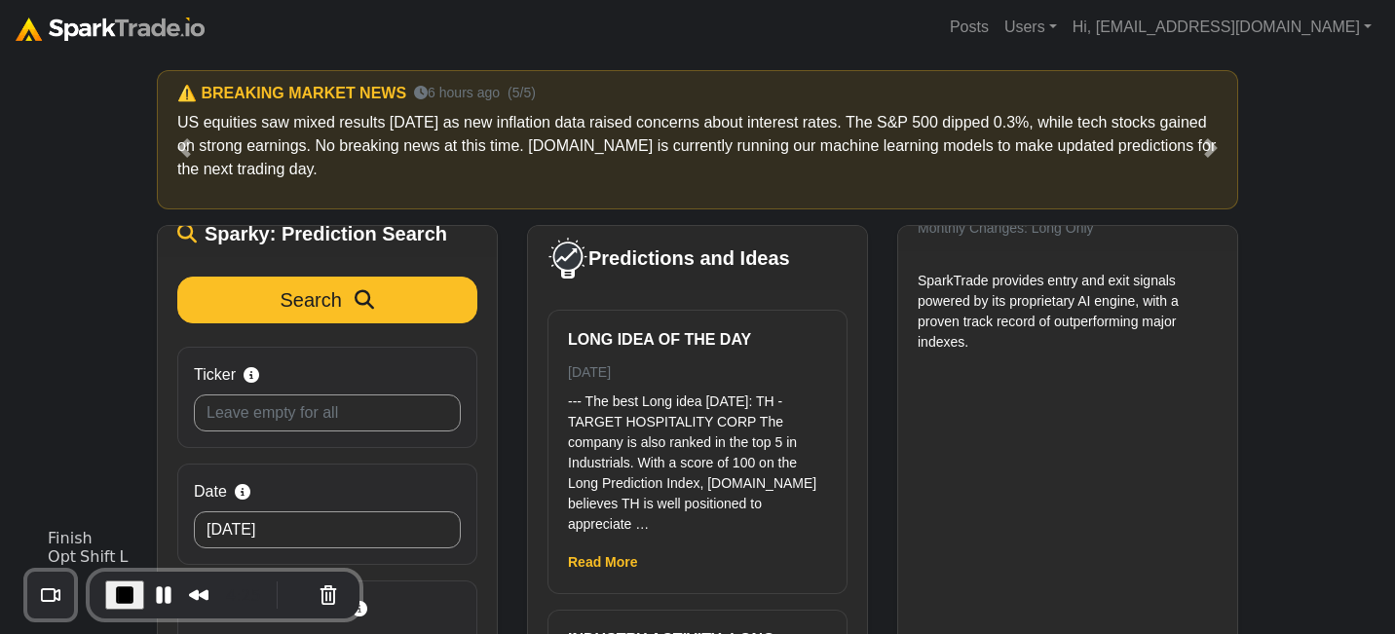
click at [133, 595] on span "End Recording" at bounding box center [124, 595] width 23 height 23
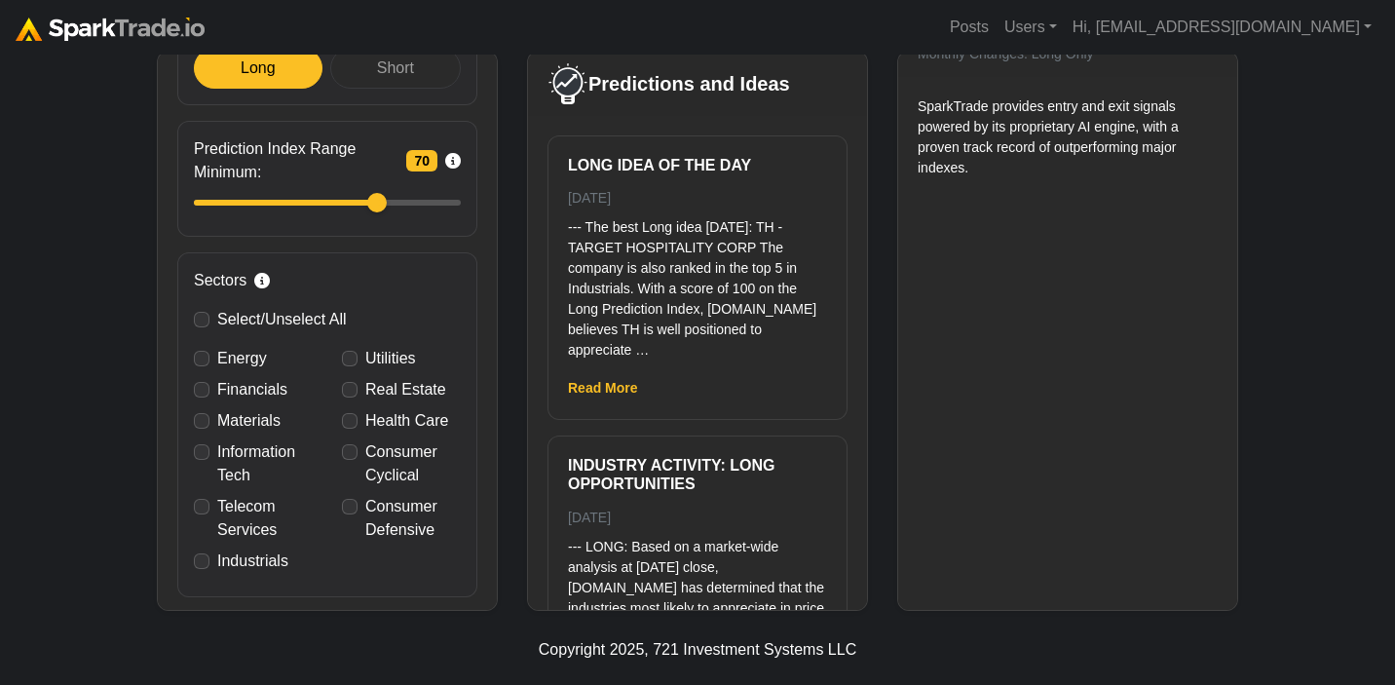
scroll to position [458, 0]
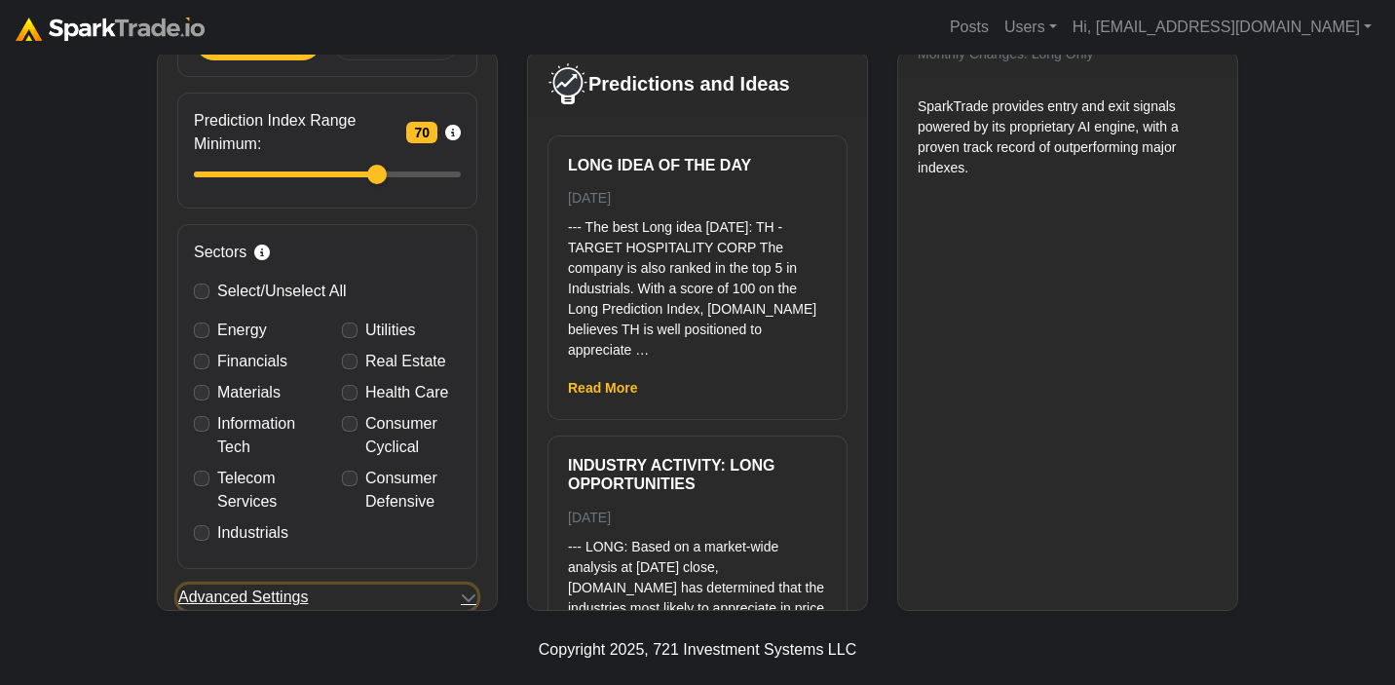
click at [462, 601] on icon "button" at bounding box center [469, 598] width 16 height 16
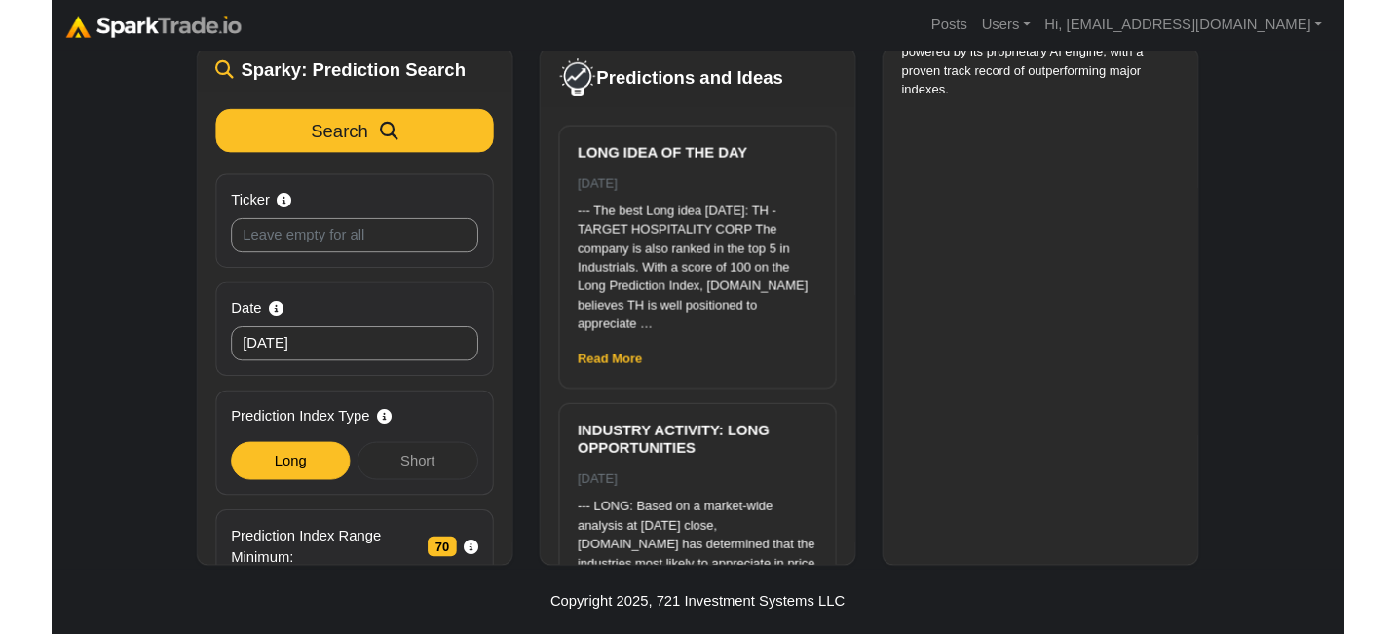
scroll to position [0, 0]
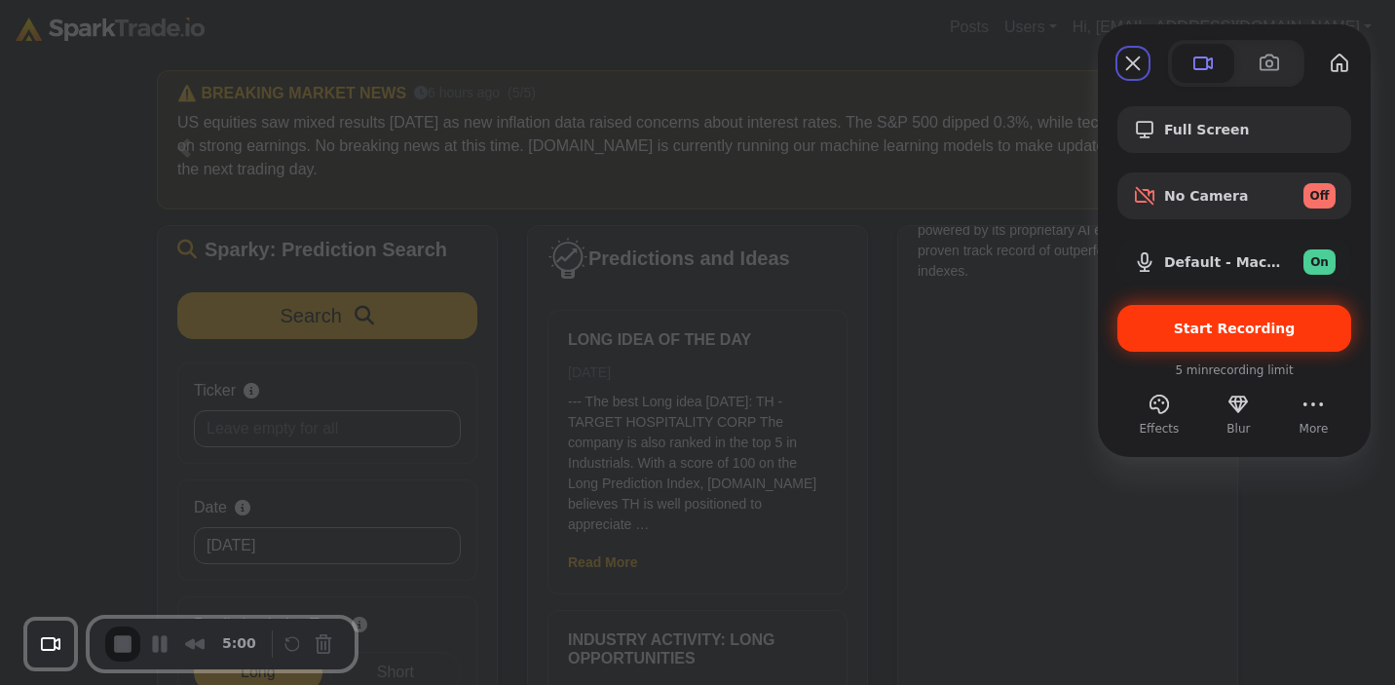
click at [1237, 327] on span "Start Recording" at bounding box center [1235, 329] width 122 height 16
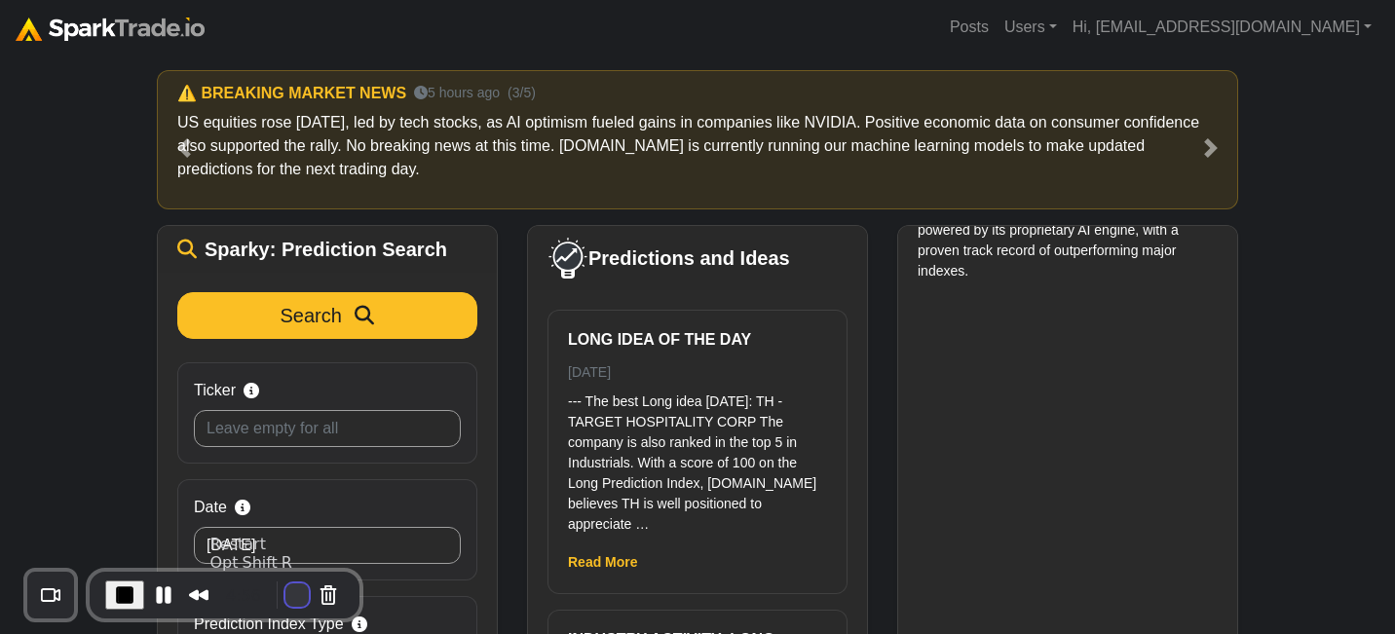
click at [289, 591] on button "Restart Recording" at bounding box center [297, 595] width 23 height 23
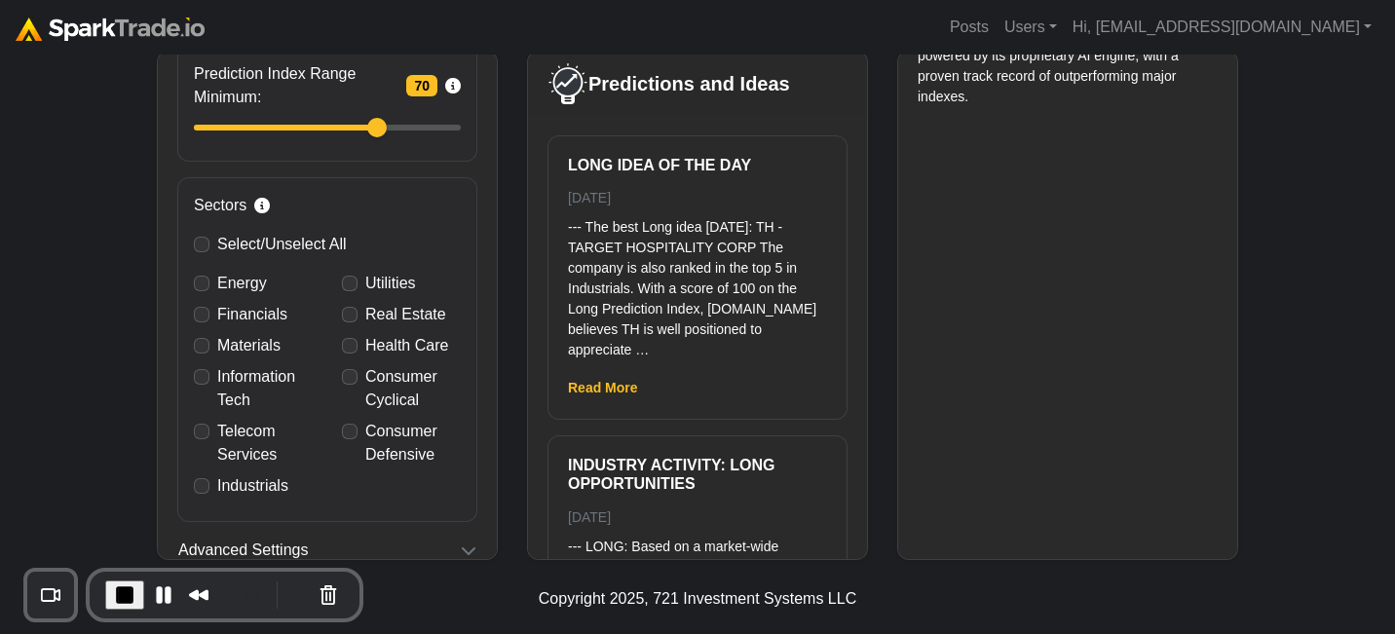
scroll to position [511, 0]
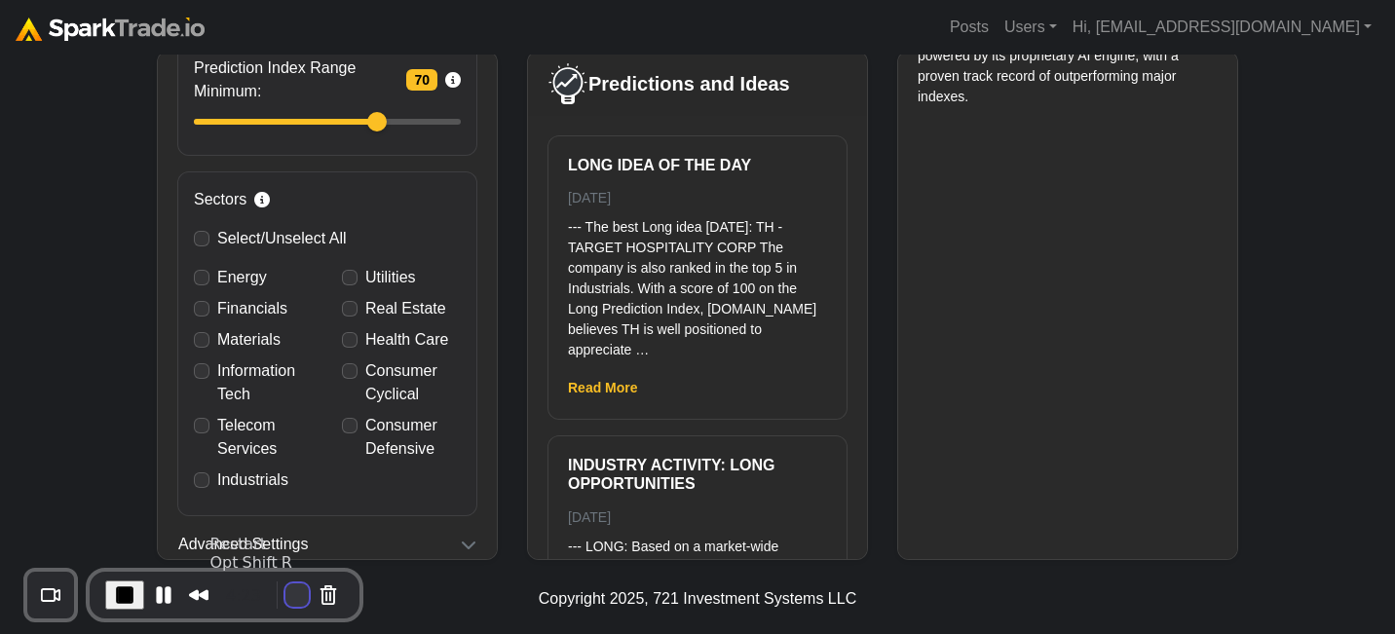
click at [286, 602] on button "Restart Recording" at bounding box center [297, 595] width 23 height 23
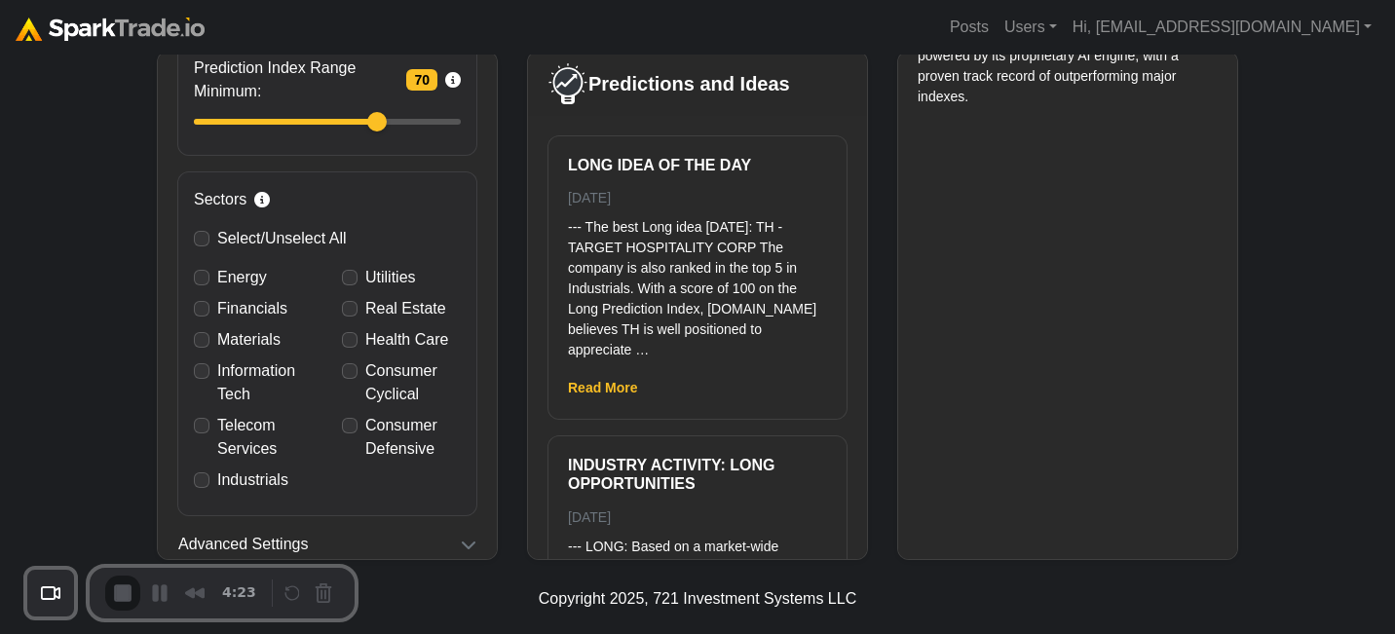
click at [673, 634] on div "2" at bounding box center [697, 643] width 1395 height 19
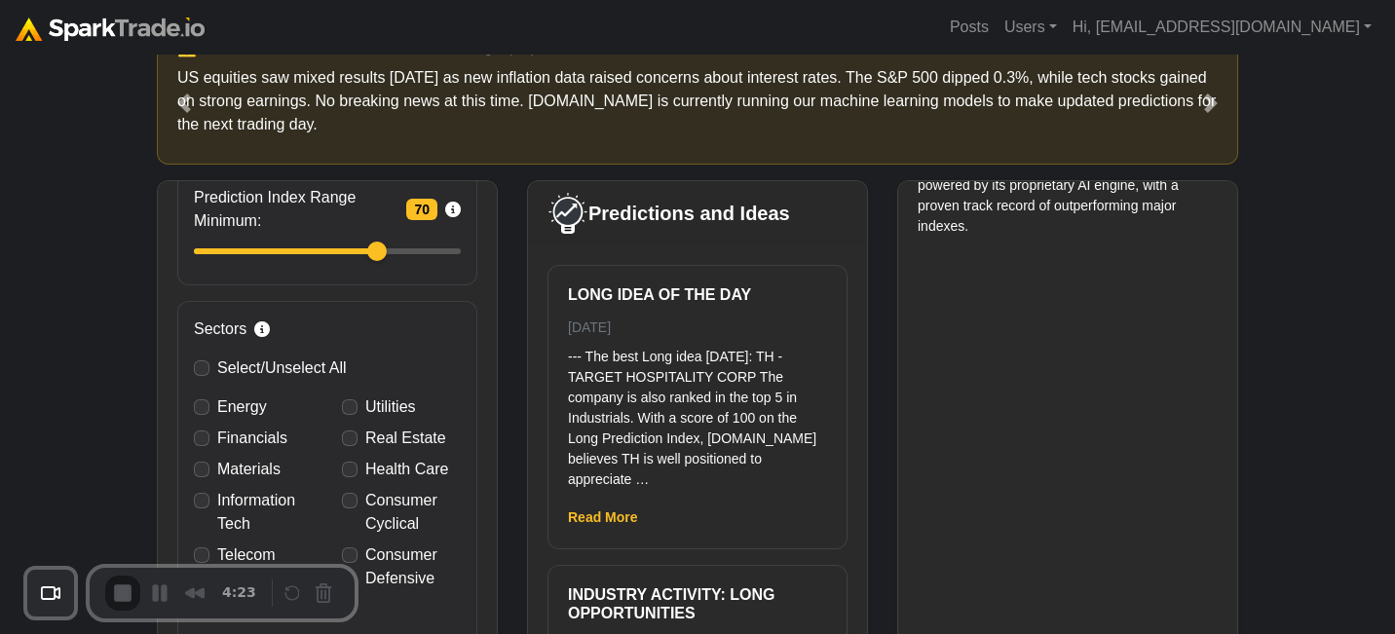
scroll to position [0, 0]
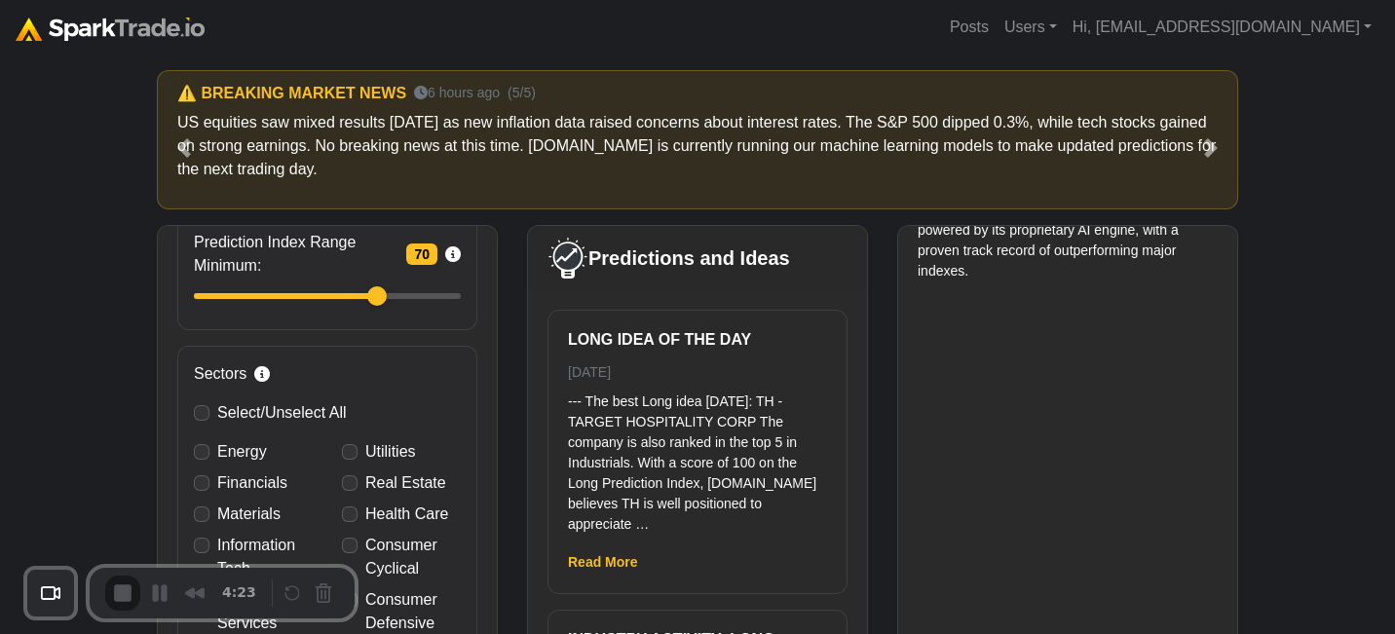
click at [722, 634] on div "2" at bounding box center [697, 643] width 1395 height 19
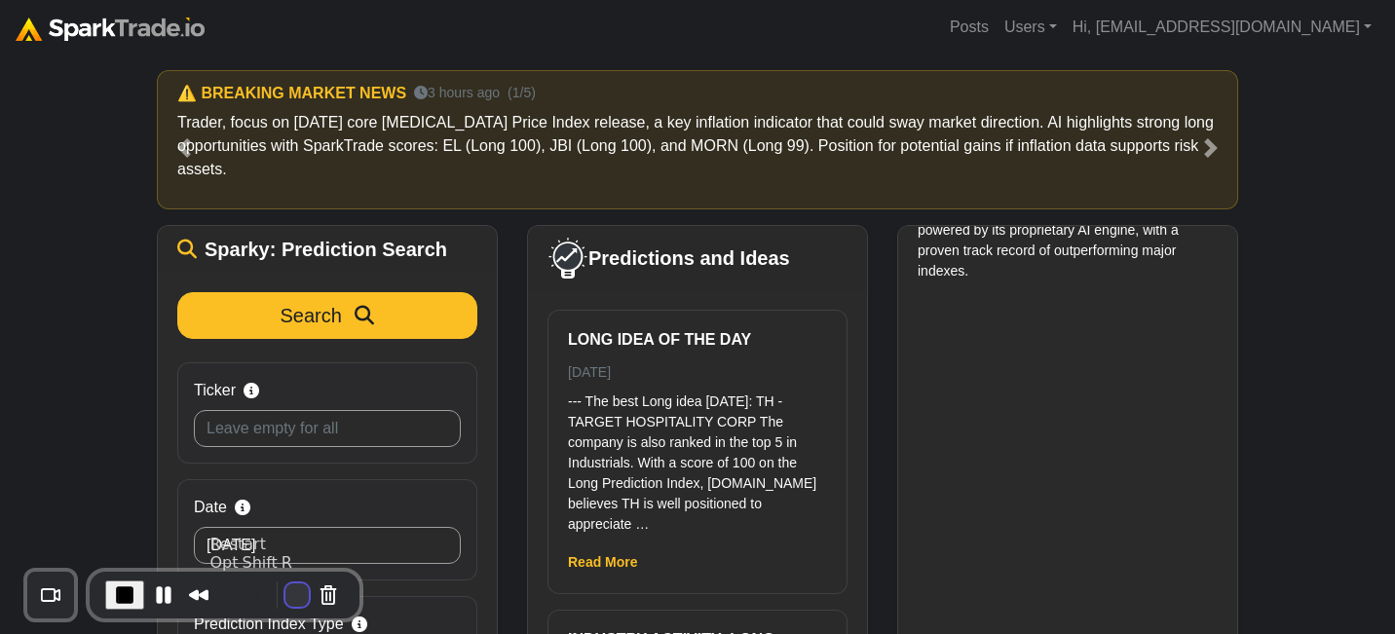
click at [289, 589] on button "Restart Recording" at bounding box center [297, 595] width 23 height 23
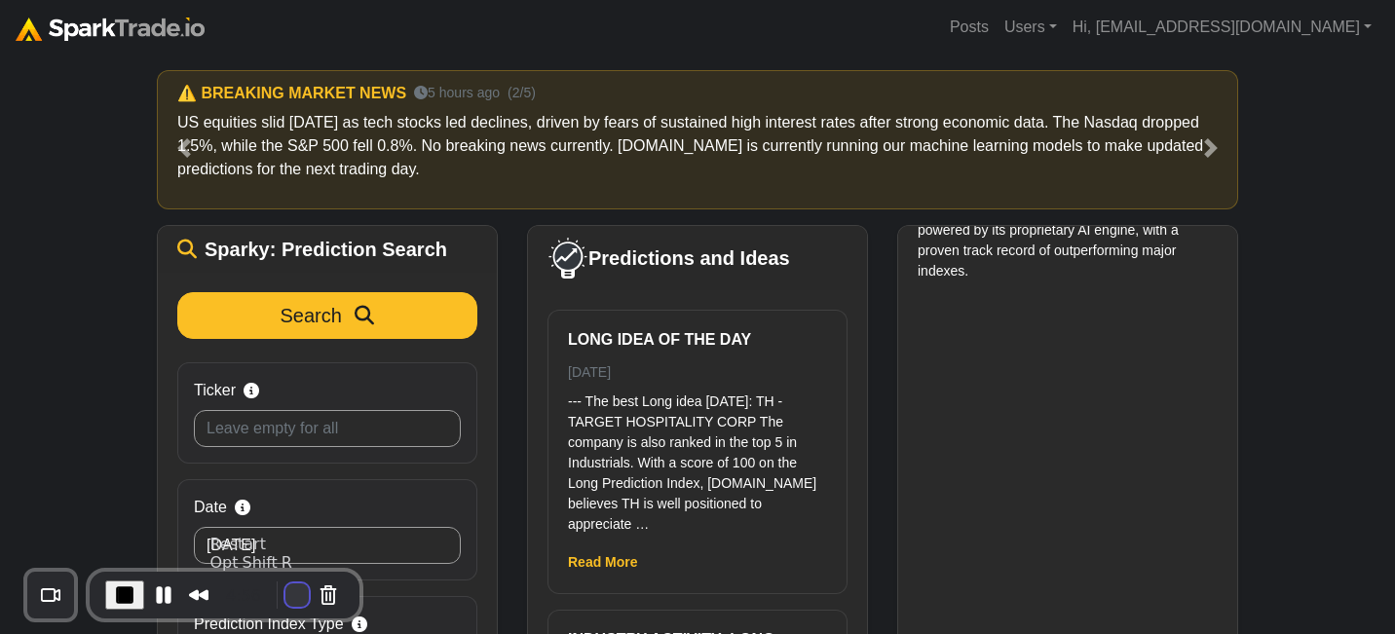
click at [290, 585] on button "Restart Recording" at bounding box center [297, 595] width 23 height 23
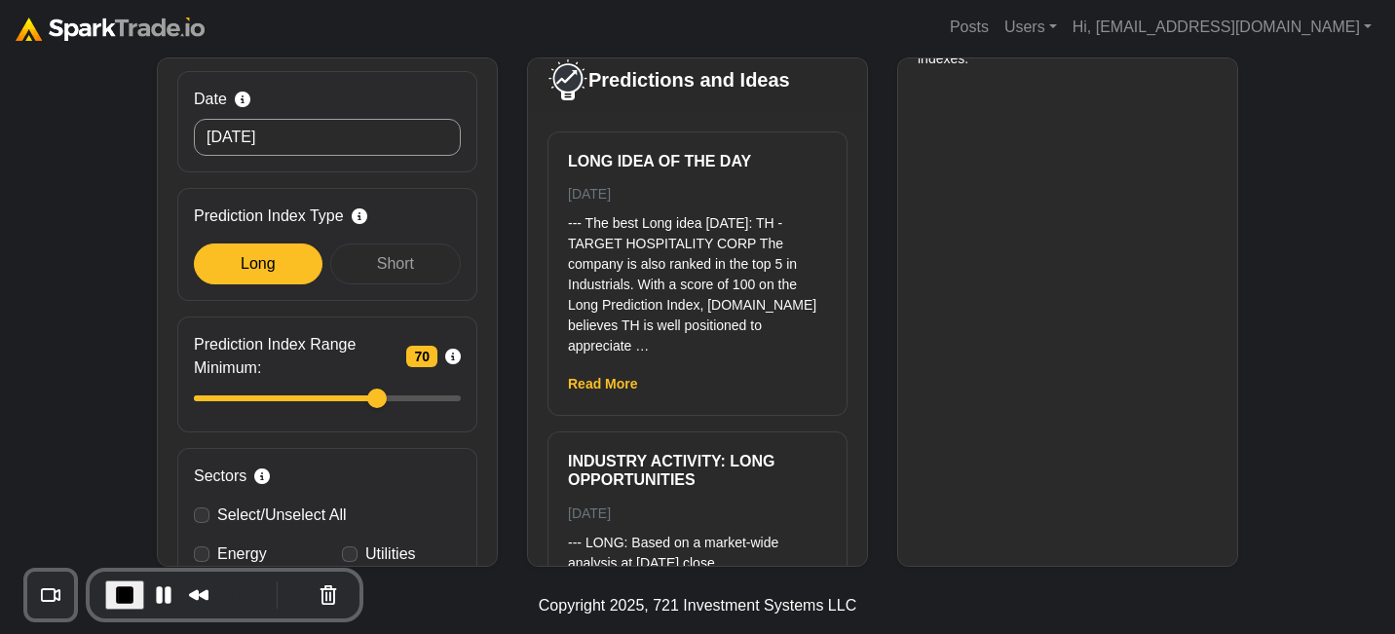
scroll to position [174, 0]
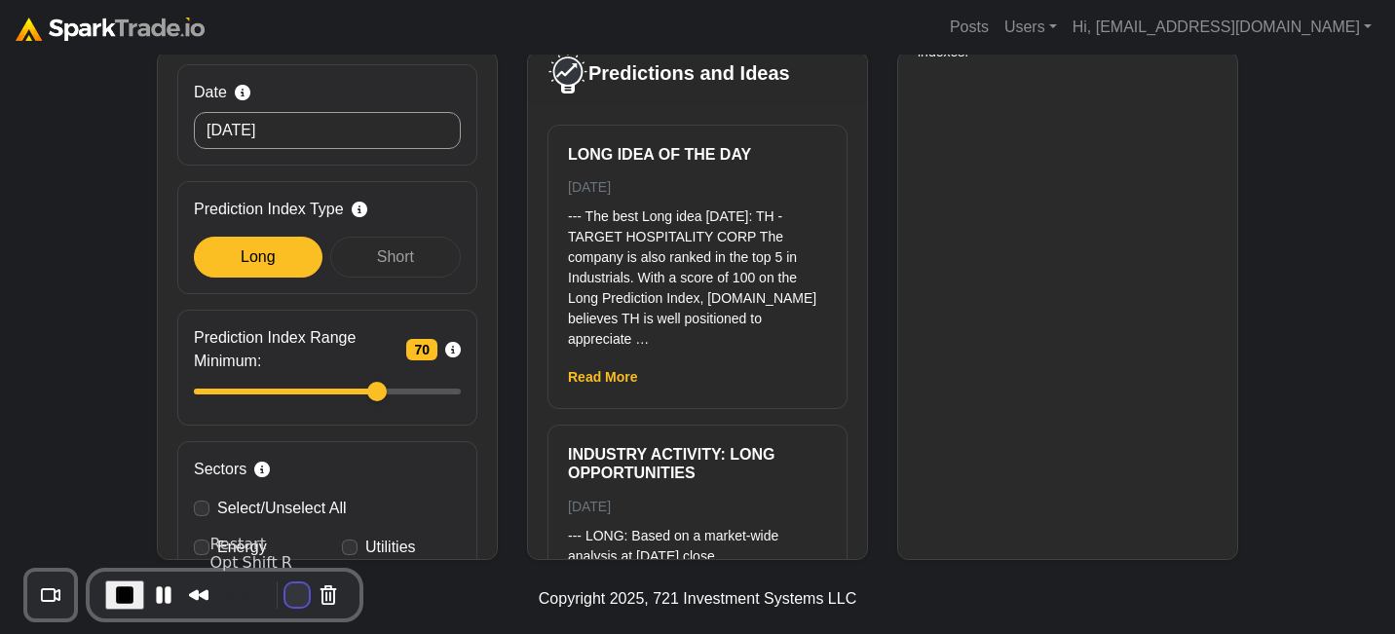
click at [289, 590] on button "Restart Recording" at bounding box center [297, 595] width 23 height 23
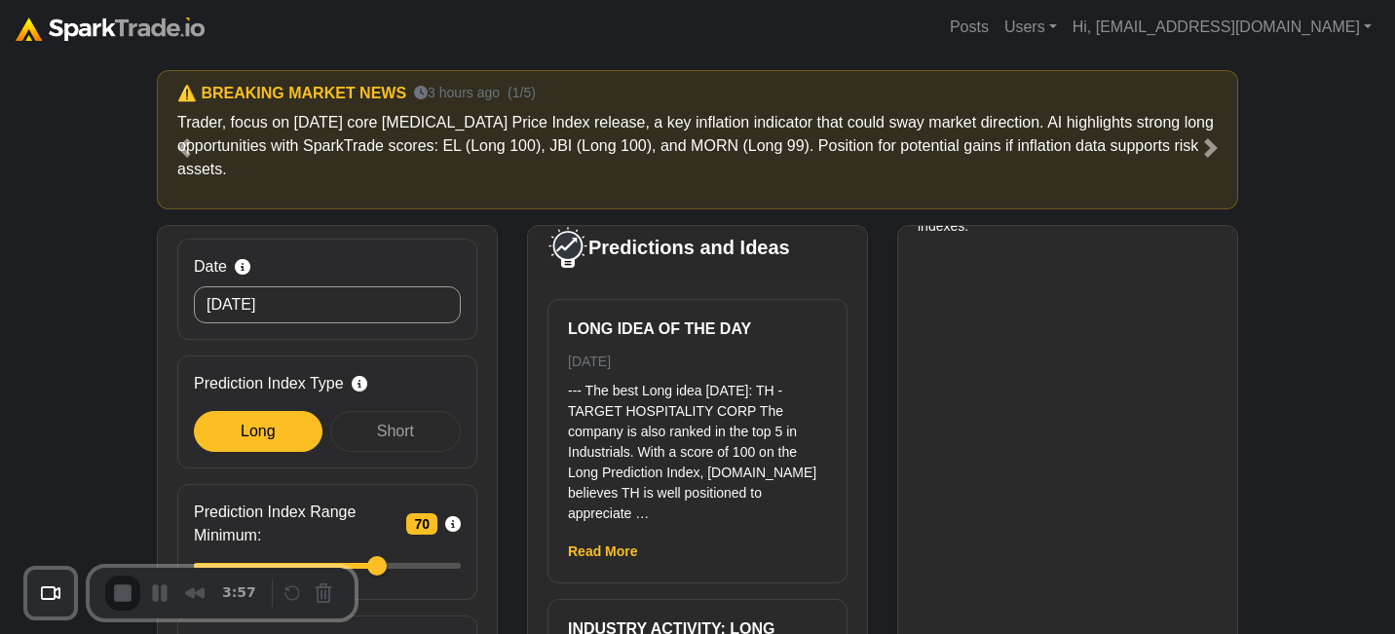
scroll to position [0, 0]
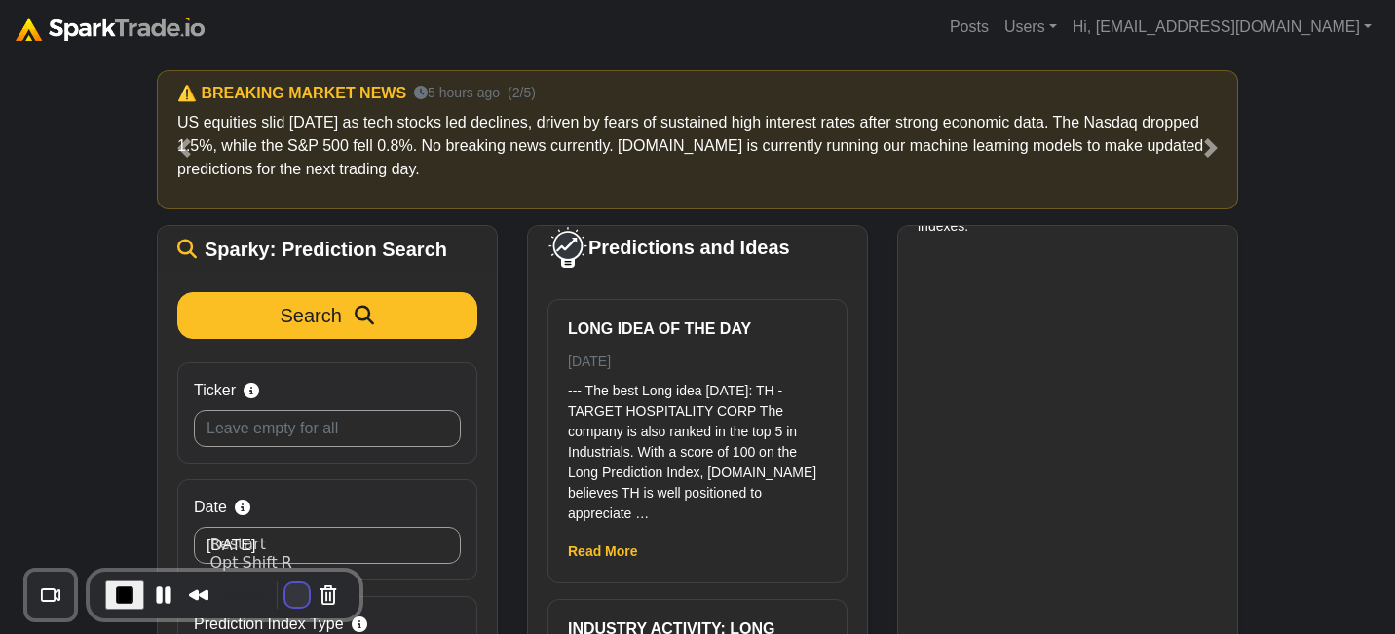
click at [292, 593] on button "Restart Recording" at bounding box center [297, 595] width 23 height 23
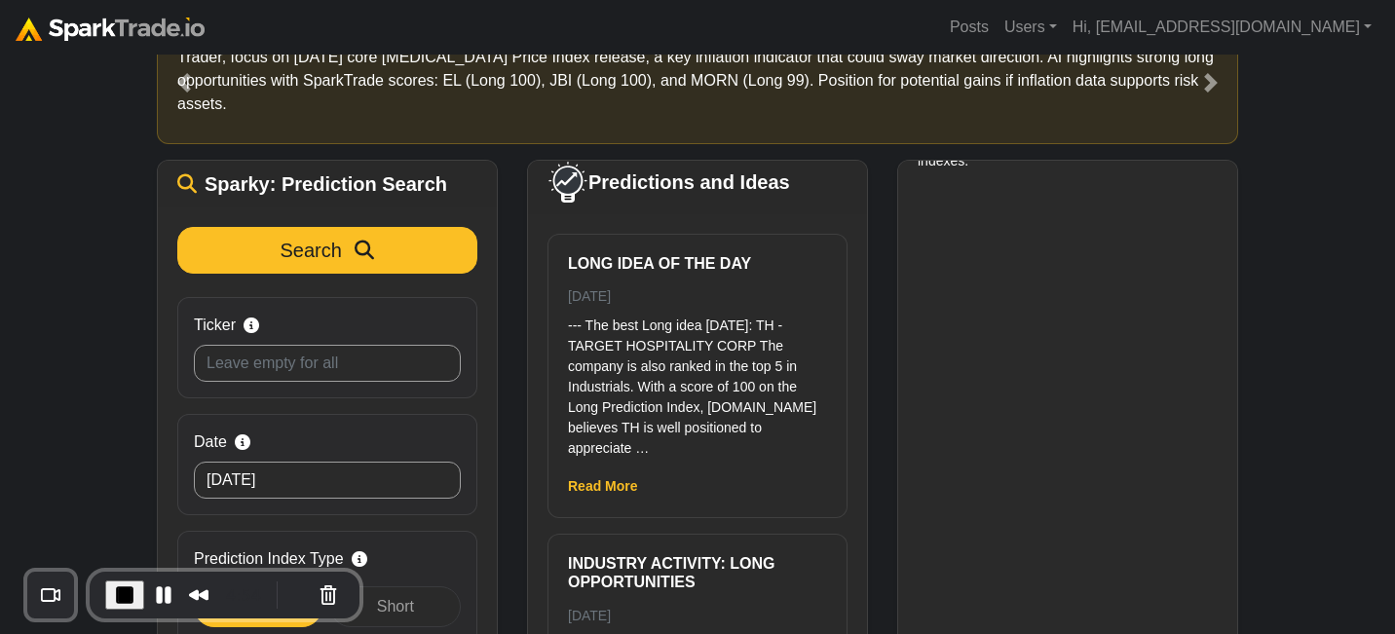
scroll to position [174, 0]
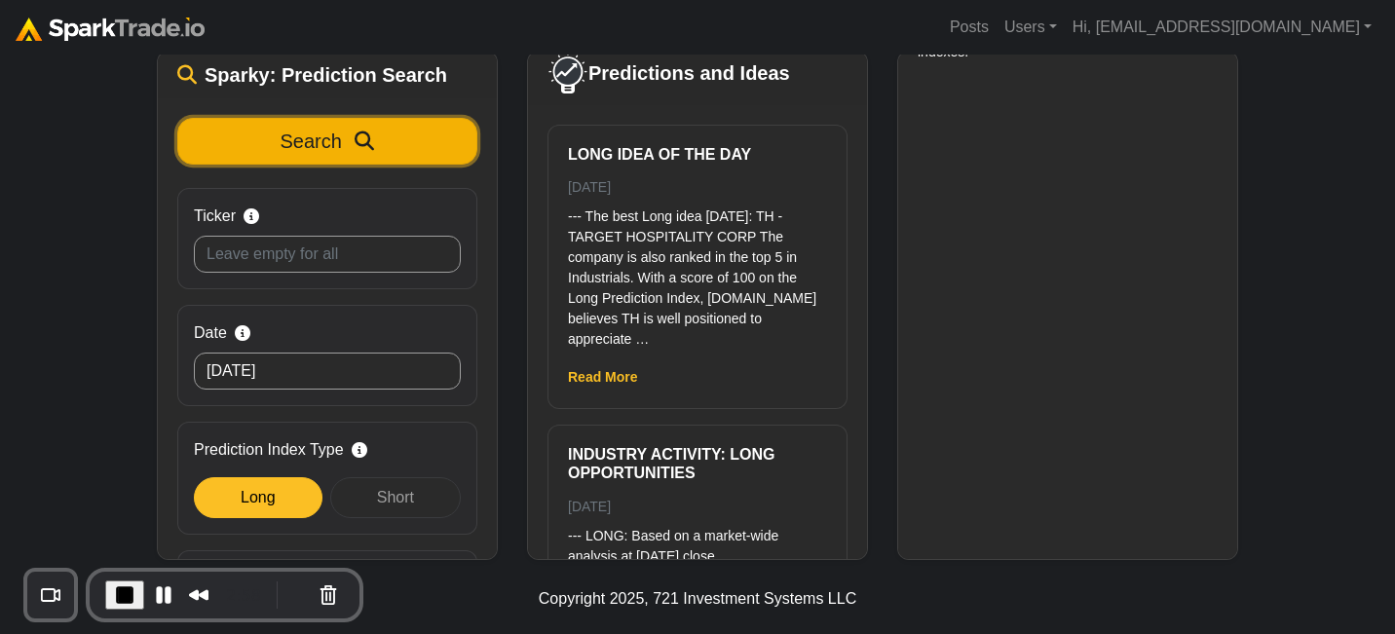
click at [359, 144] on icon "submit" at bounding box center [364, 141] width 19 height 19
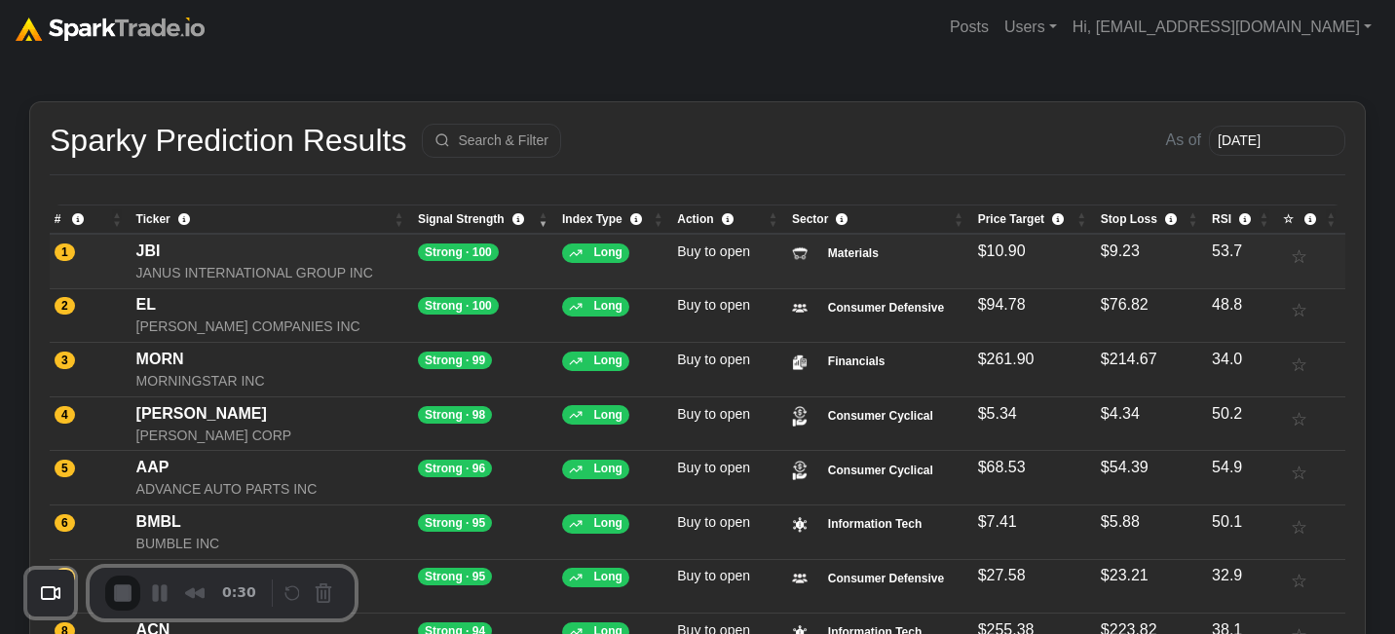
click at [234, 268] on div "JANUS INTERNATIONAL GROUP INC" at bounding box center [272, 273] width 273 height 20
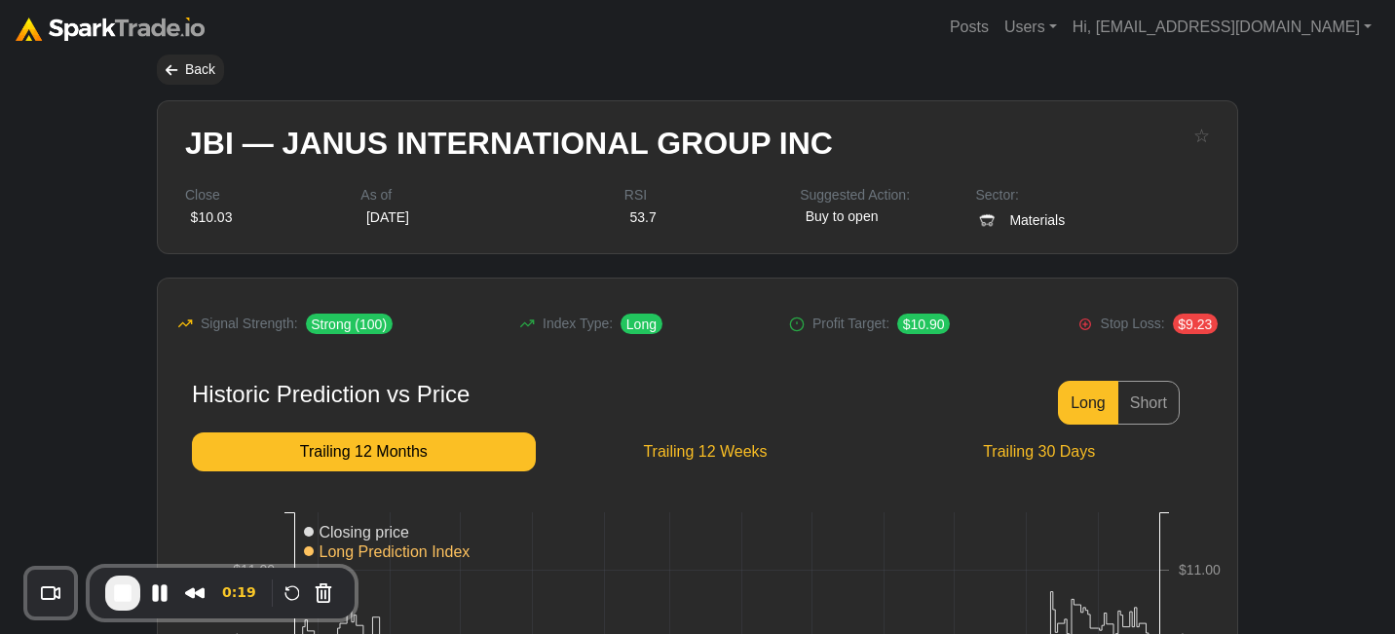
click at [172, 28] on img at bounding box center [110, 29] width 189 height 23
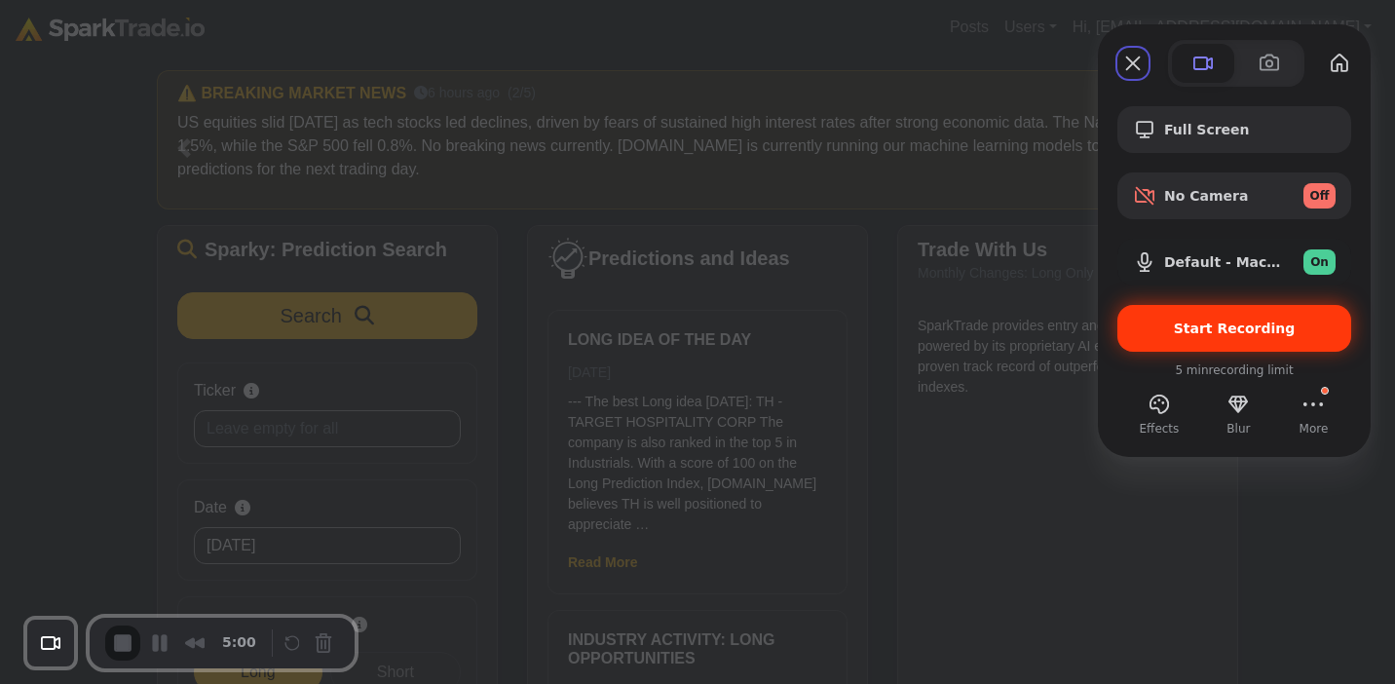
click at [1240, 329] on span "Start Recording" at bounding box center [1235, 329] width 122 height 16
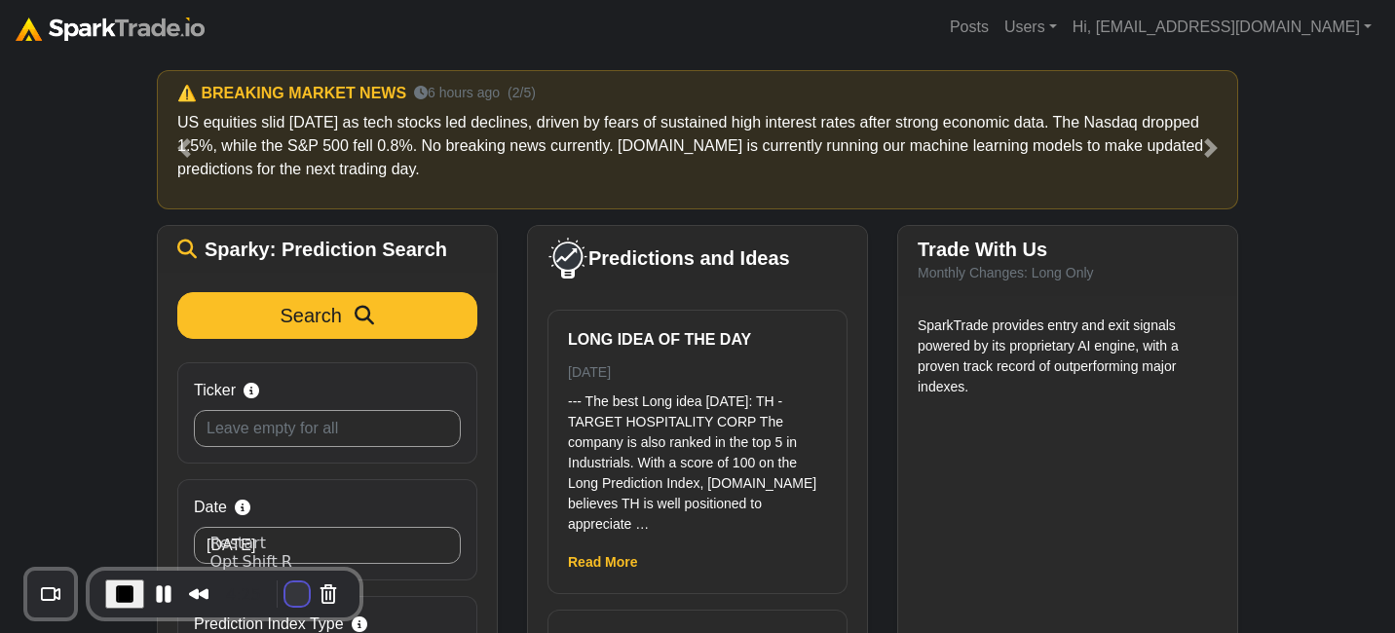
click at [286, 592] on button "Restart Recording" at bounding box center [297, 594] width 23 height 23
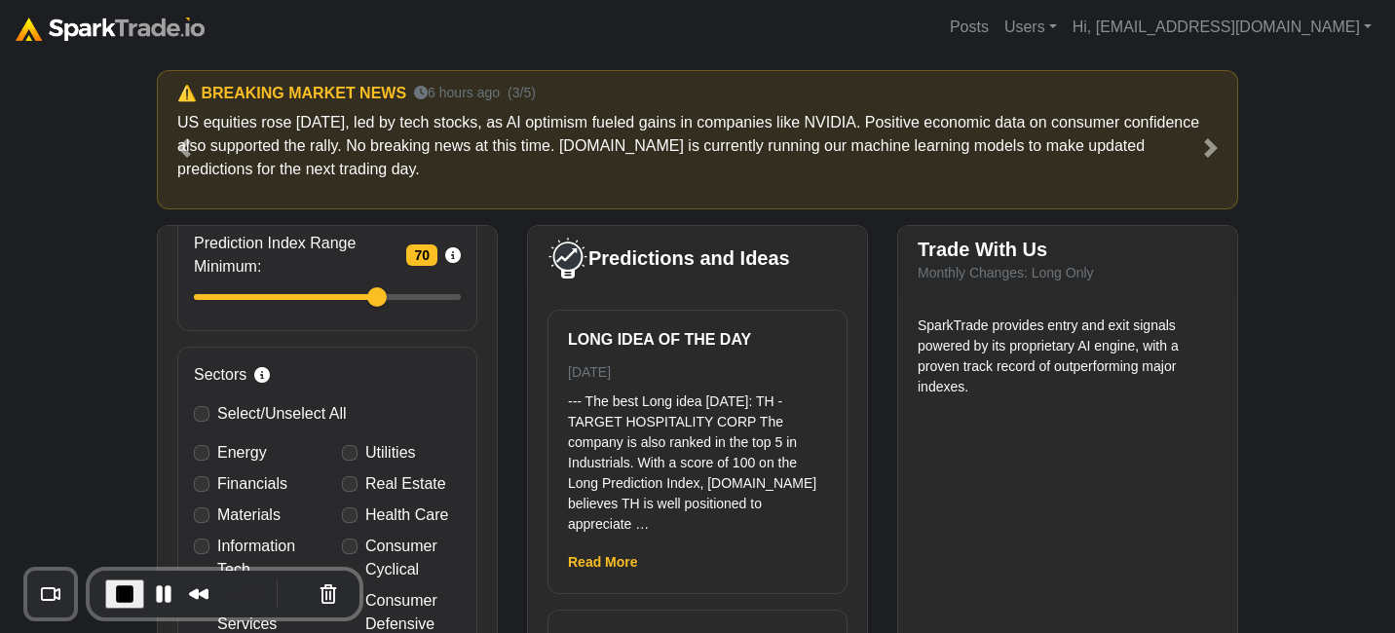
scroll to position [174, 0]
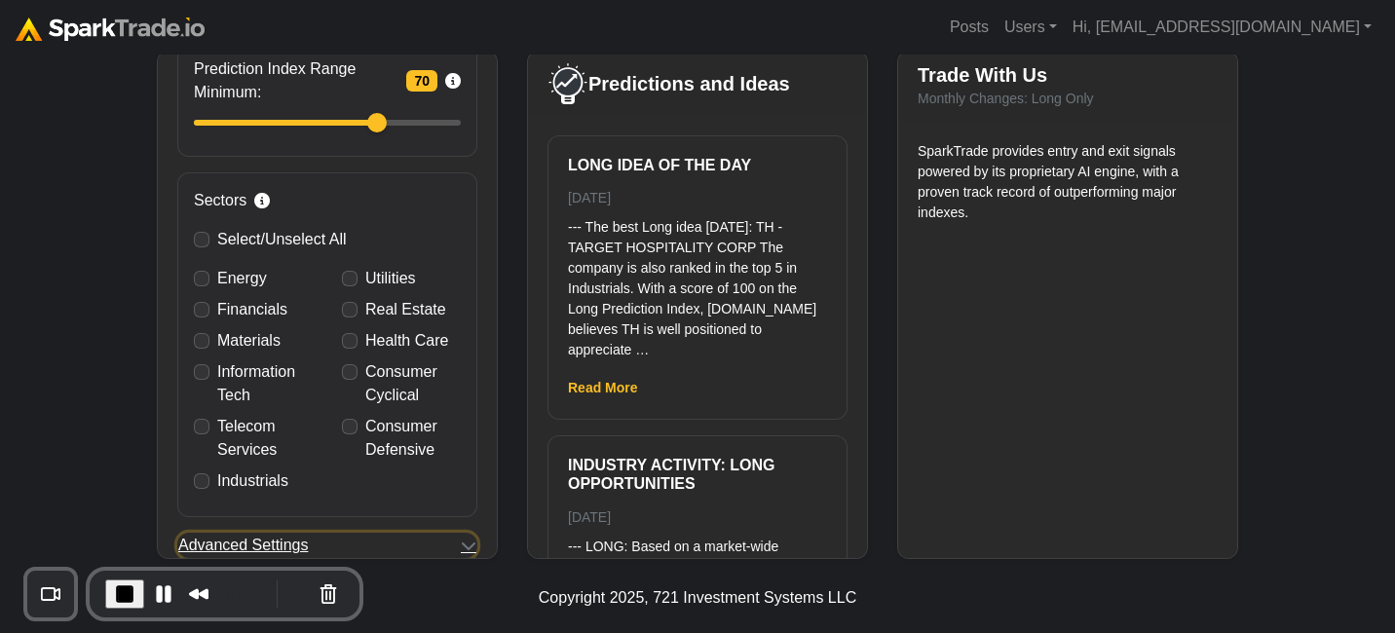
click at [348, 542] on button "Advanced Settings" at bounding box center [327, 545] width 300 height 25
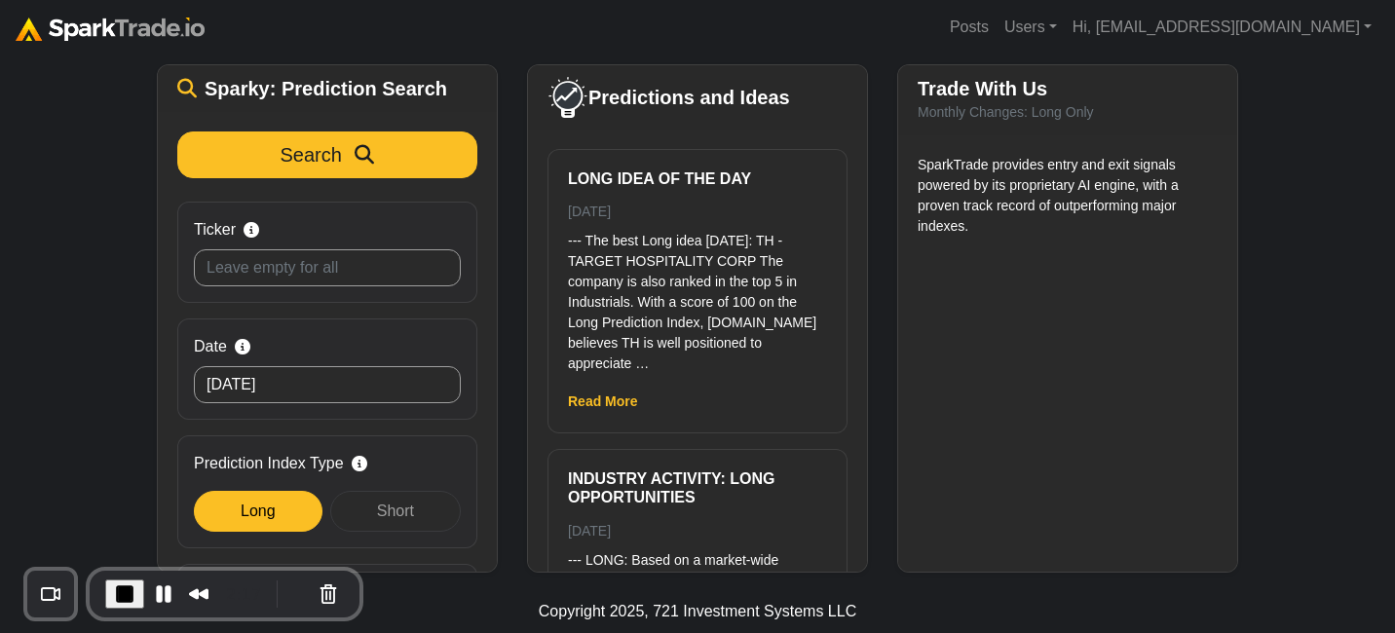
scroll to position [0, 0]
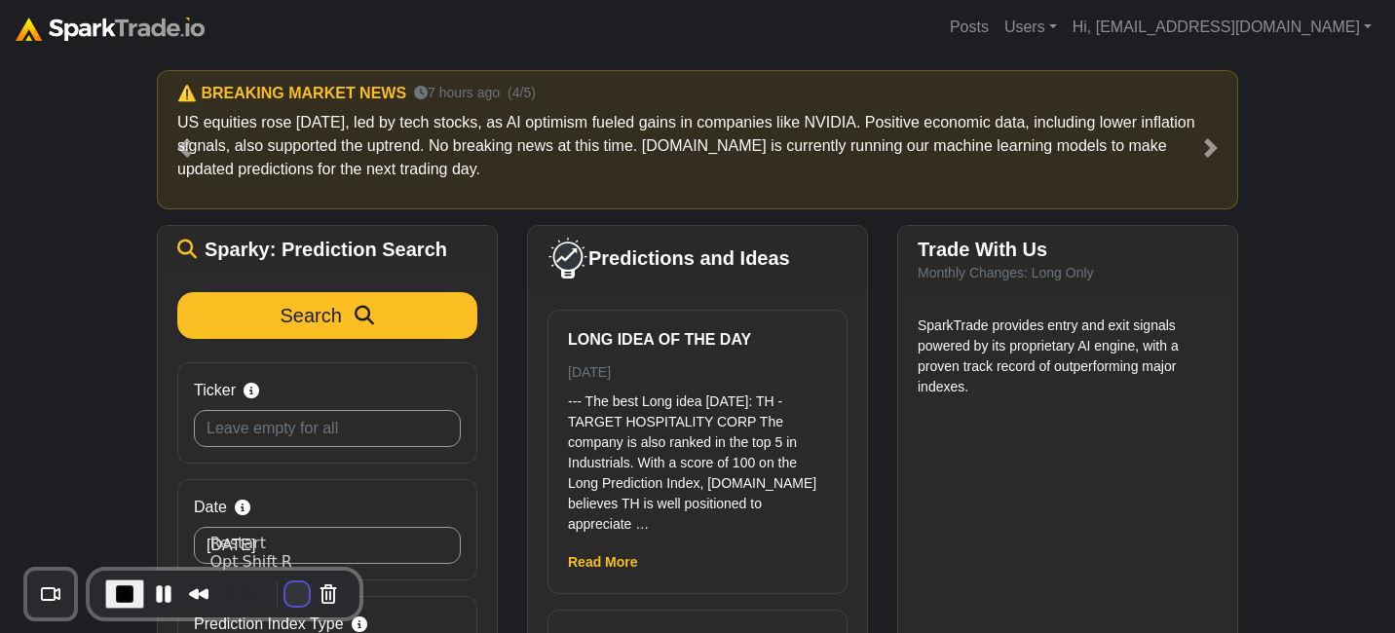
click at [289, 591] on button "Restart Recording" at bounding box center [297, 594] width 23 height 23
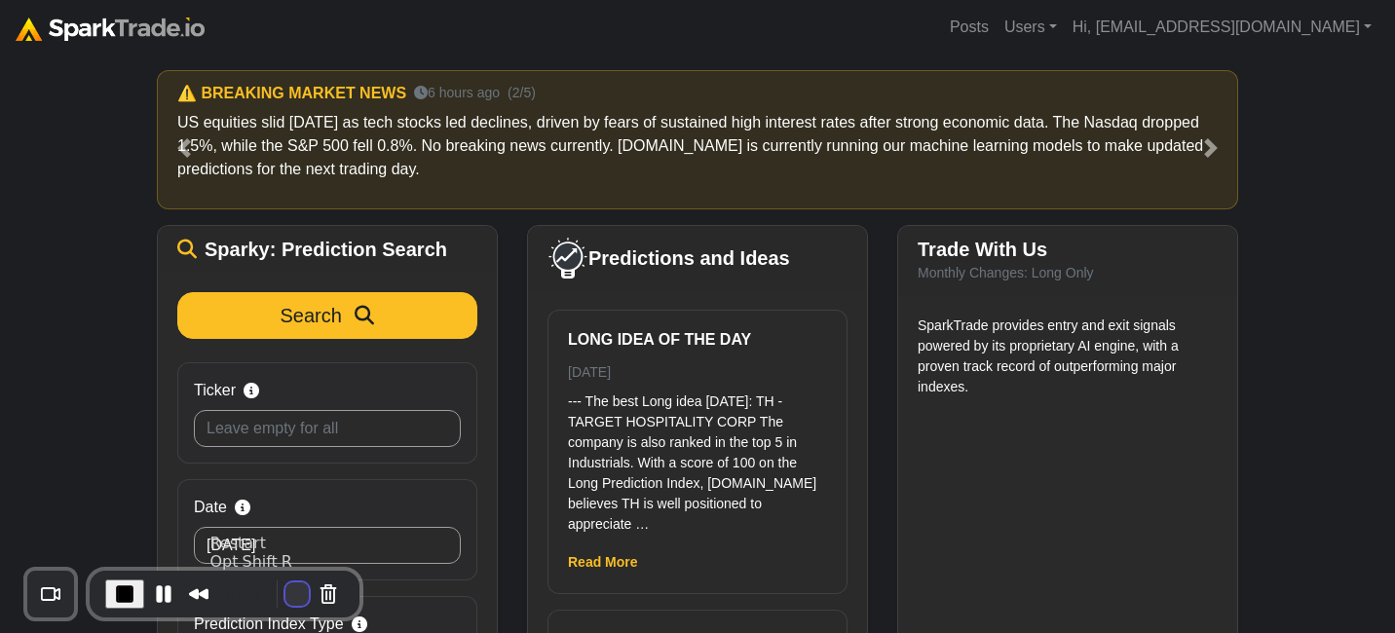
click at [286, 586] on button "Restart Recording" at bounding box center [297, 594] width 23 height 23
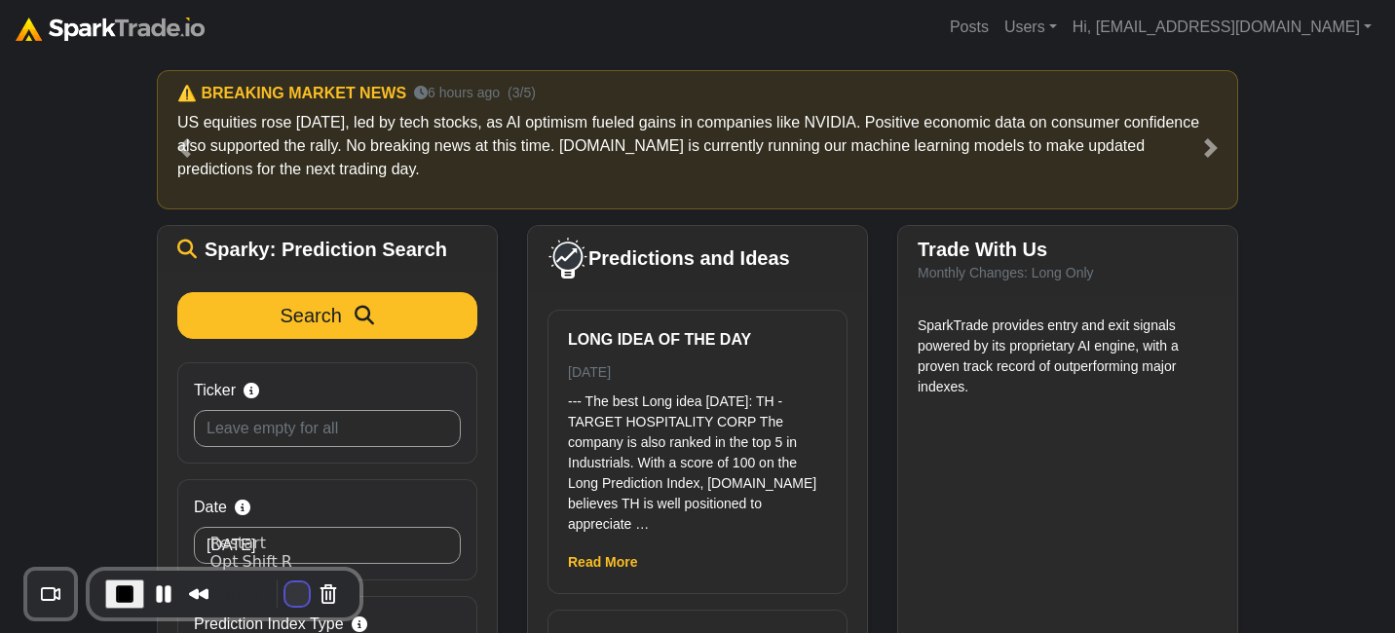
click at [288, 593] on button "Restart Recording" at bounding box center [297, 594] width 23 height 23
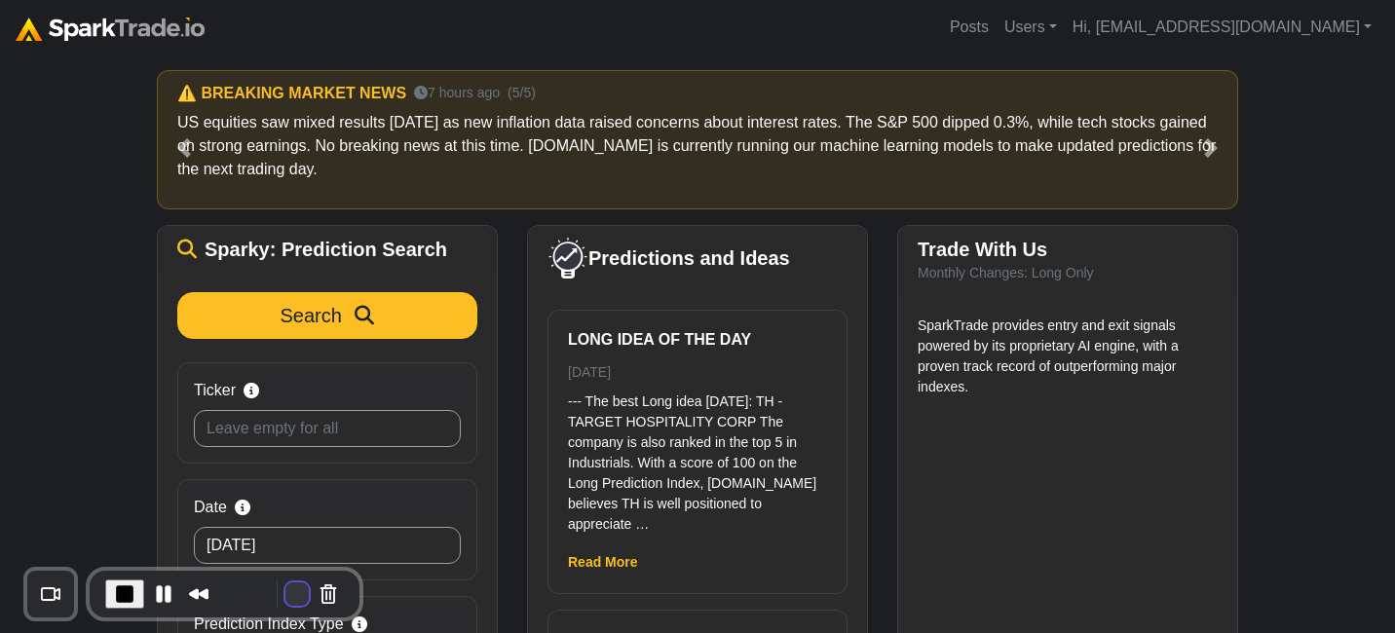
click at [287, 594] on button "Restart Recording" at bounding box center [297, 594] width 23 height 23
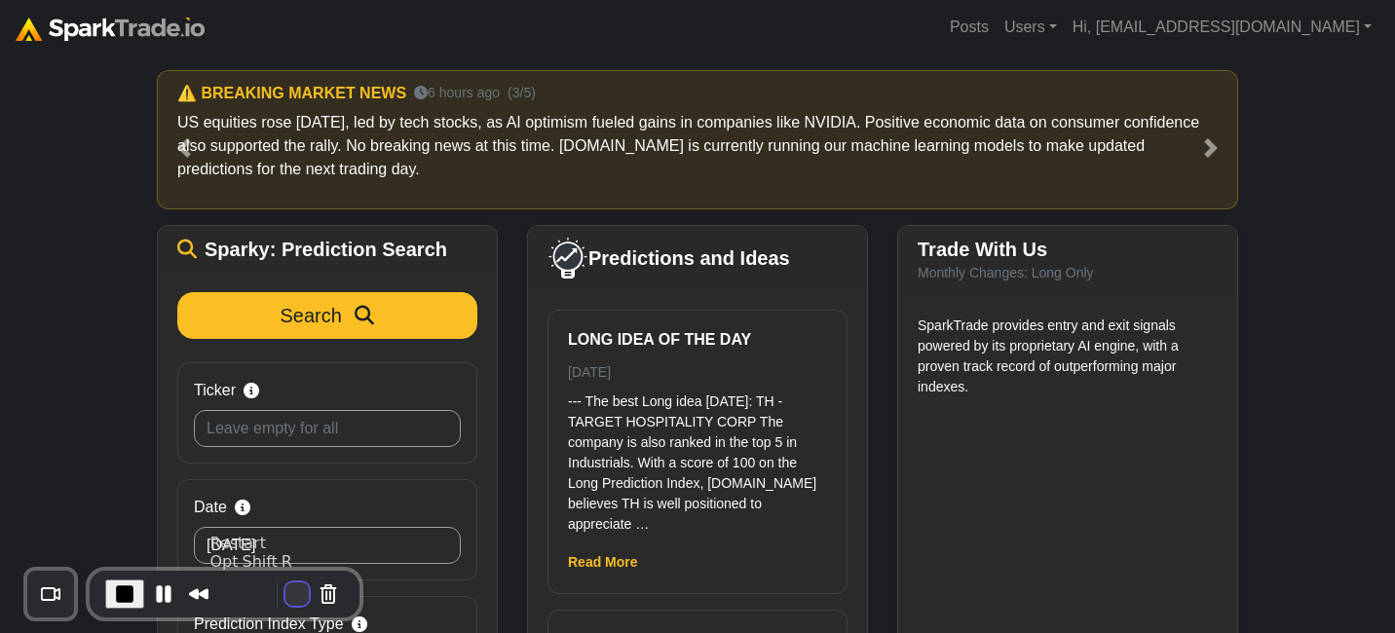
click at [286, 591] on button "Restart Recording" at bounding box center [297, 594] width 23 height 23
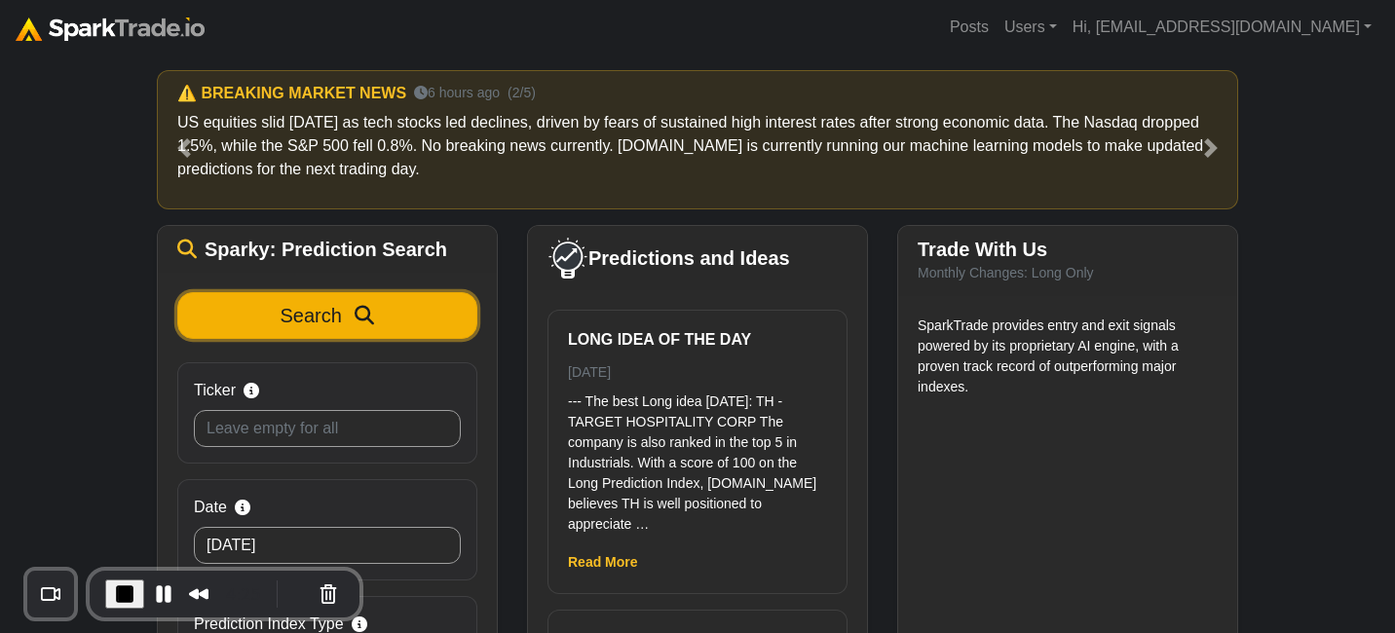
click at [262, 313] on button "Search" at bounding box center [327, 315] width 300 height 47
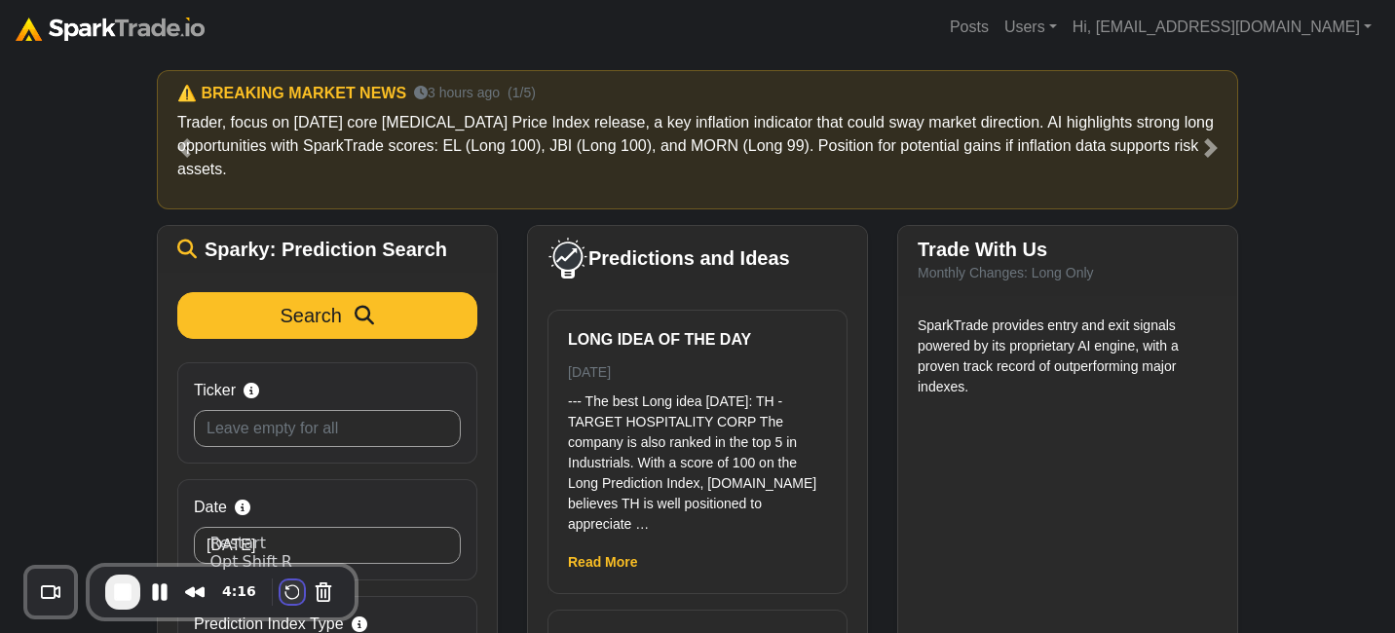
click at [297, 589] on button "Restart Recording" at bounding box center [292, 592] width 23 height 23
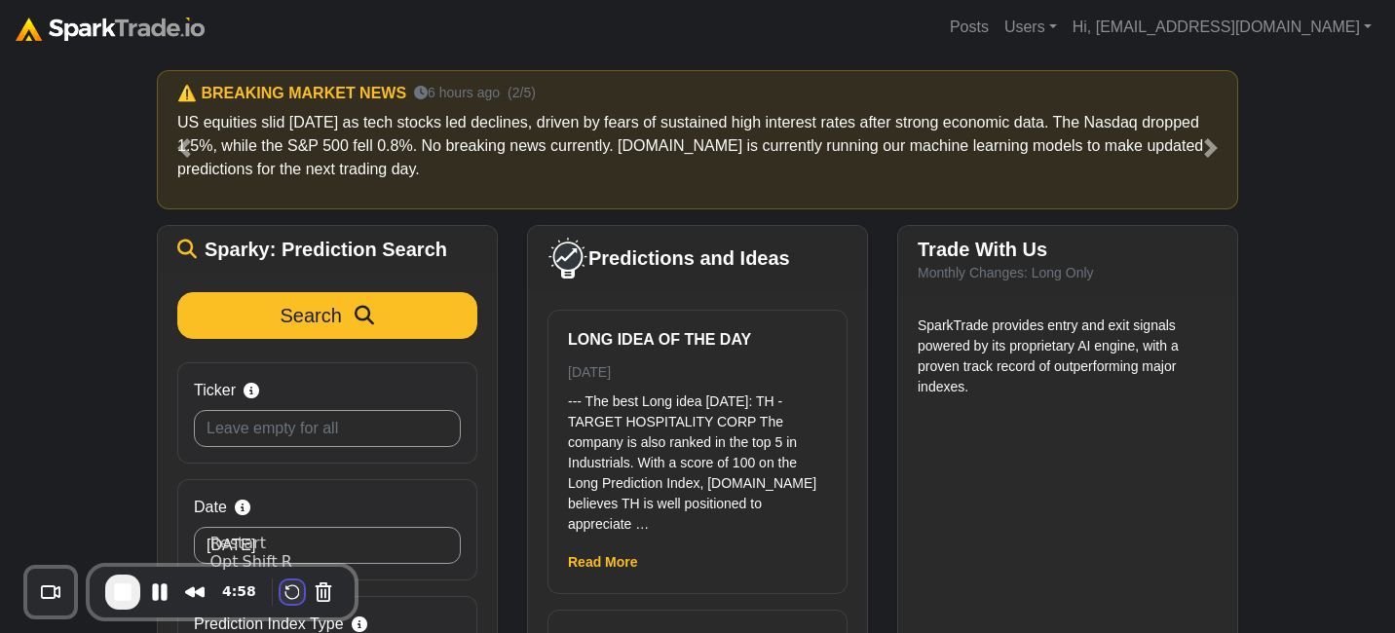
click at [289, 594] on button "Restart Recording" at bounding box center [292, 592] width 23 height 23
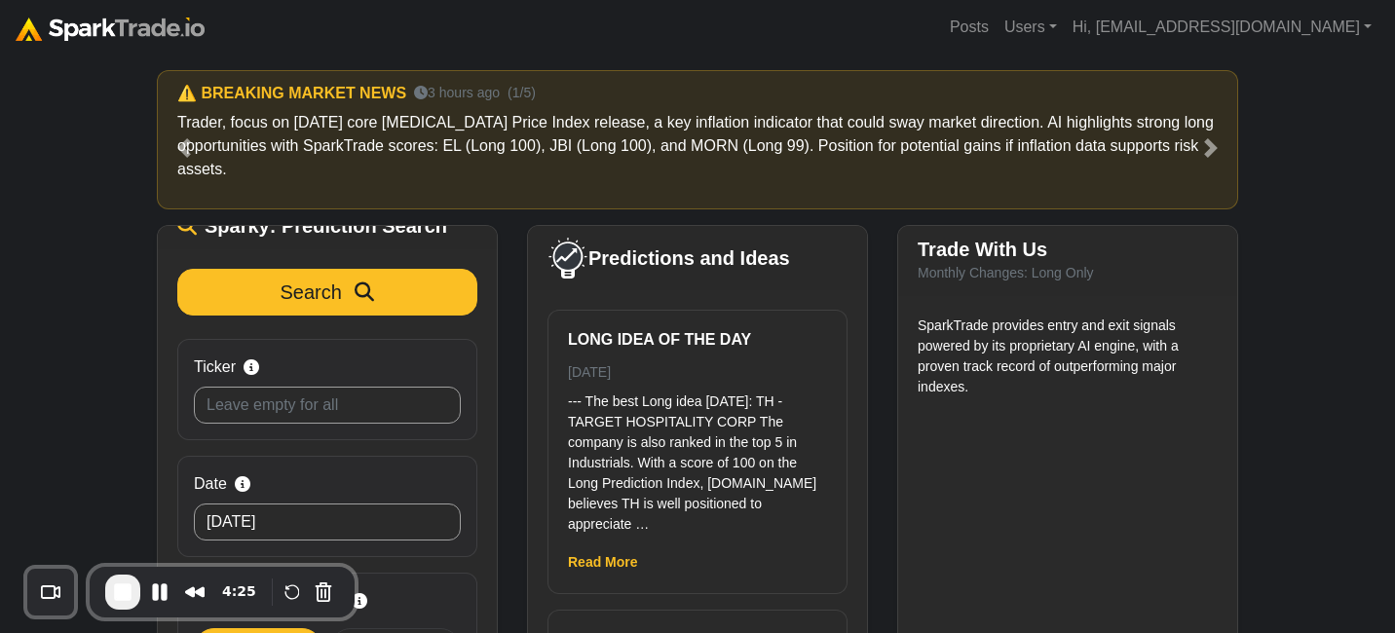
scroll to position [9, 0]
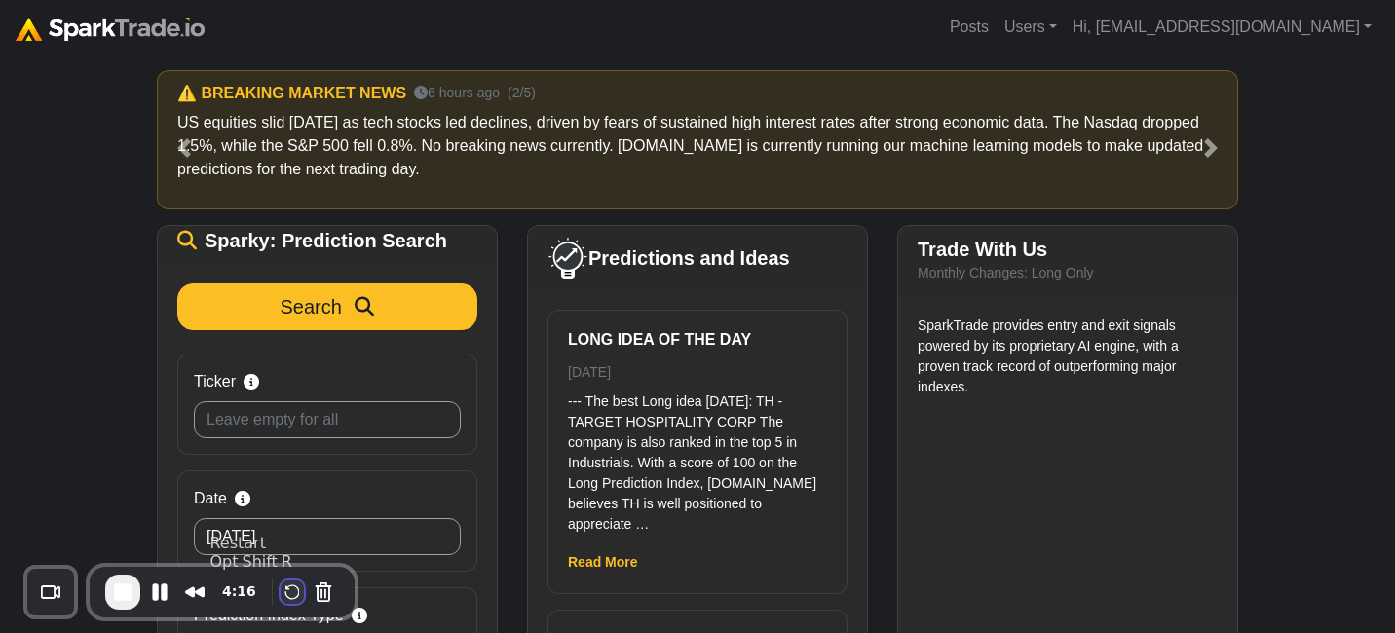
click at [286, 590] on button "Restart Recording" at bounding box center [292, 592] width 23 height 23
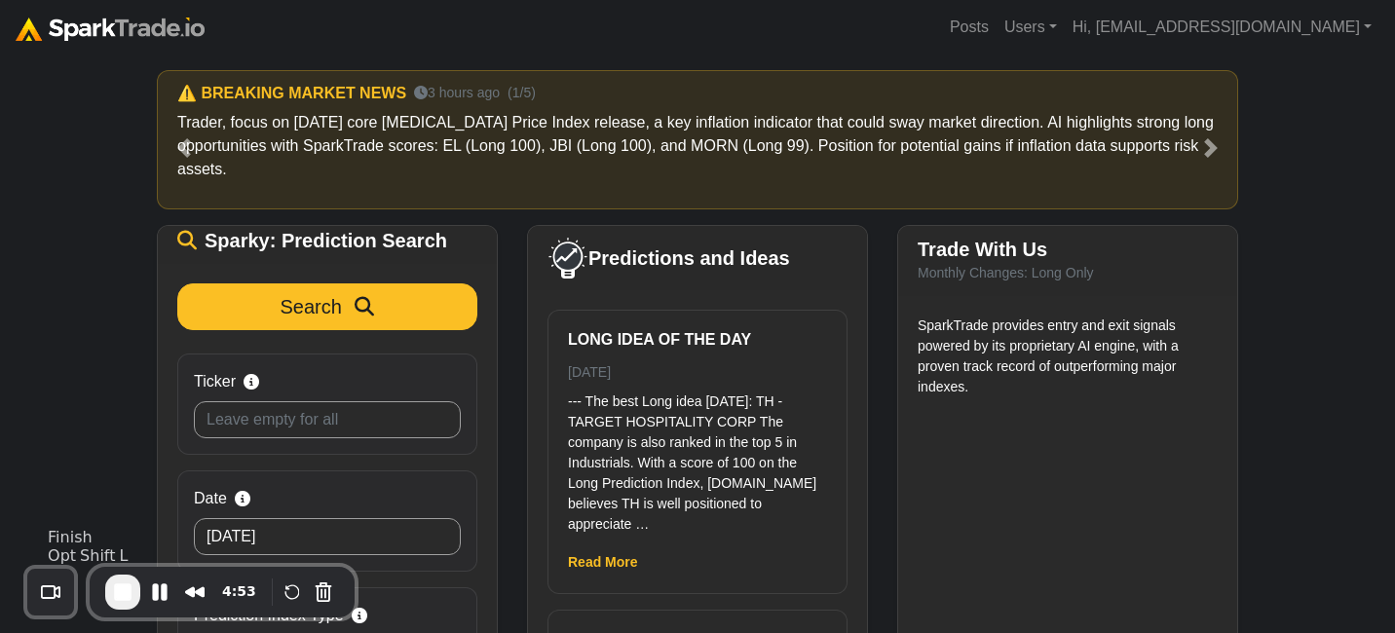
click at [117, 592] on span "End Recording" at bounding box center [122, 592] width 23 height 23
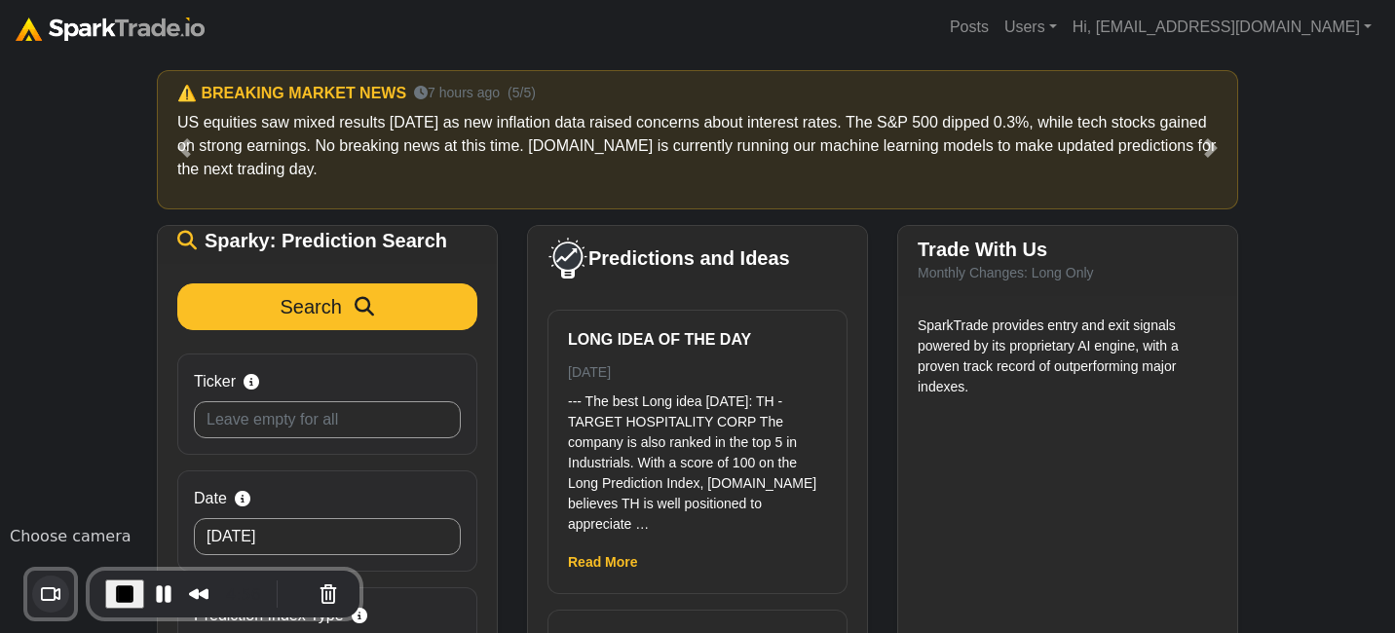
click at [57, 596] on button "Choose camera" at bounding box center [50, 594] width 37 height 37
click at [63, 495] on div "How to Use SparkTrade.io × ⚠️ BREAKING MARKET NEWS 3 hours ago (1/5) Trader, fo…" at bounding box center [697, 396] width 1395 height 683
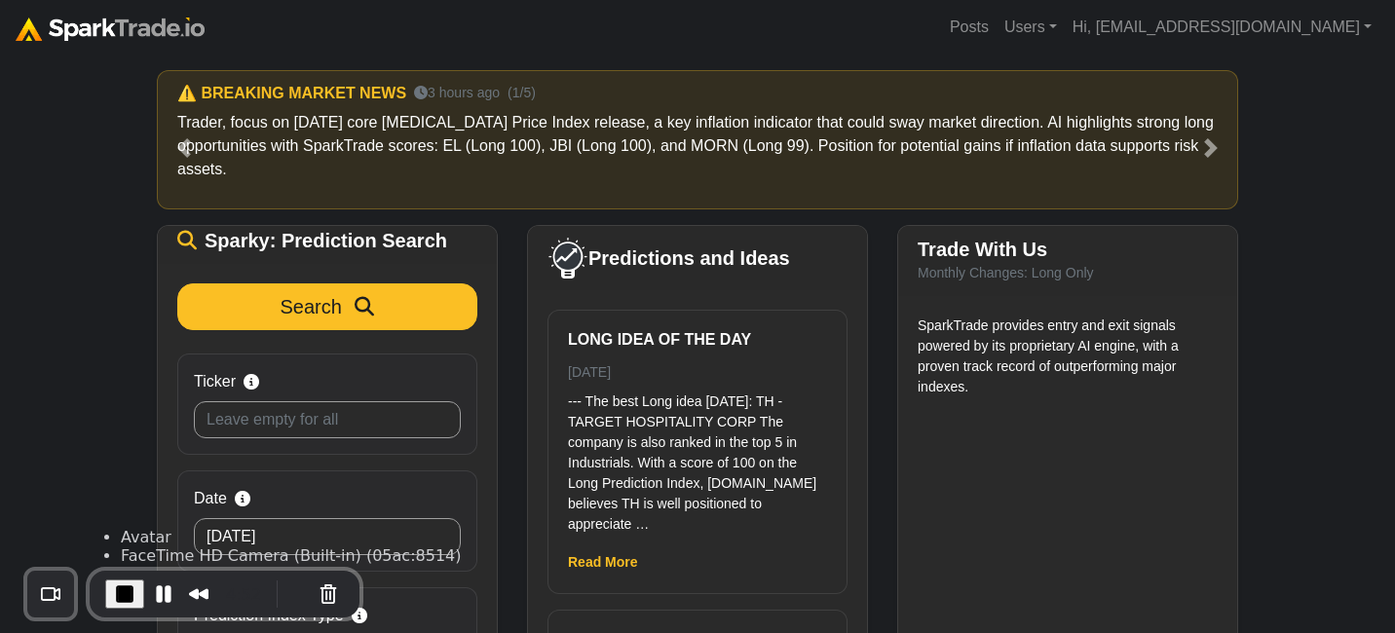
click at [106, 440] on div "How to Use SparkTrade.io × ⚠️ BREAKING MARKET NEWS 3 hours ago (1/5) Trader, fo…" at bounding box center [697, 396] width 1395 height 683
click at [107, 462] on div "How to Use SparkTrade.io × ⚠️ BREAKING MARKET NEWS 3 hours ago (1/5) Trader, fo…" at bounding box center [697, 396] width 1395 height 683
click at [76, 430] on div "How to Use SparkTrade.io × ⚠️ BREAKING MARKET NEWS 3 hours ago (1/5) Trader, fo…" at bounding box center [697, 396] width 1395 height 683
click at [60, 606] on button "Choose camera" at bounding box center [50, 594] width 37 height 37
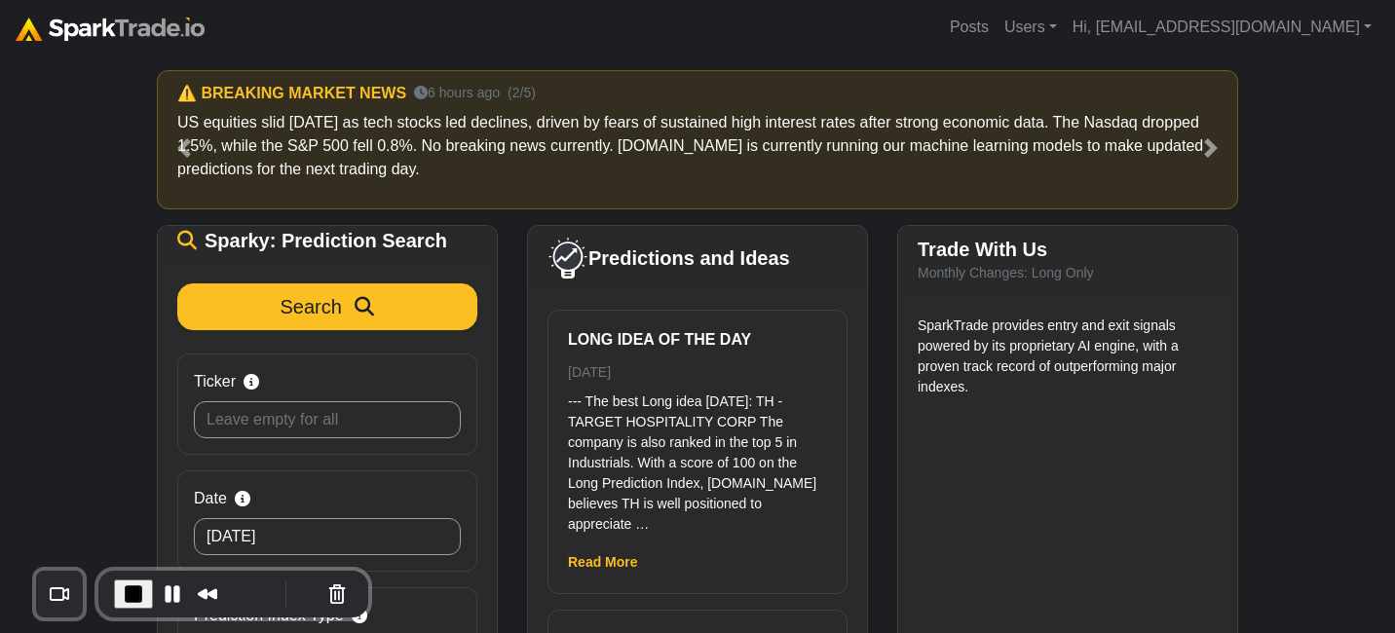
drag, startPoint x: 64, startPoint y: 592, endPoint x: 72, endPoint y: 707, distance: 115.2
click at [72, 632] on html "Posts Users Staff users Client users Add new client user Sessions Hi, abbycodam…" at bounding box center [697, 404] width 1395 height 808
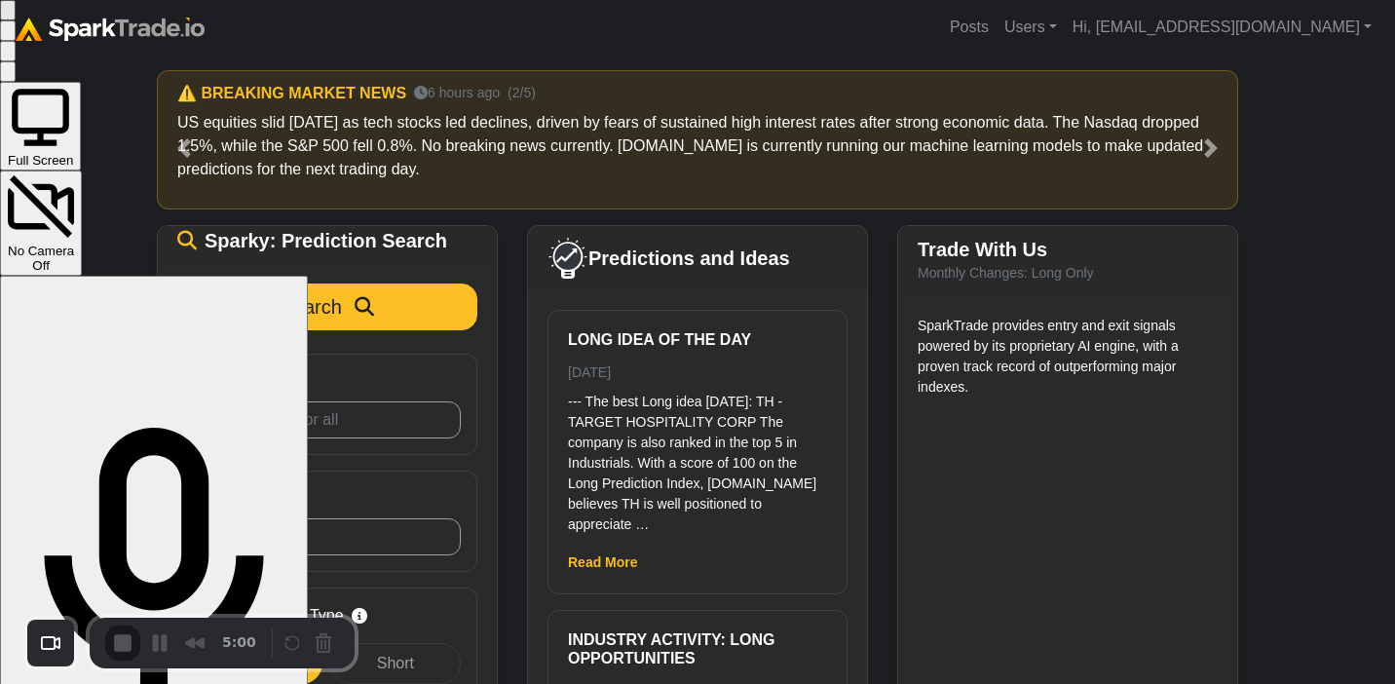
click at [73, 142] on div "Full Screen" at bounding box center [40, 126] width 65 height 83
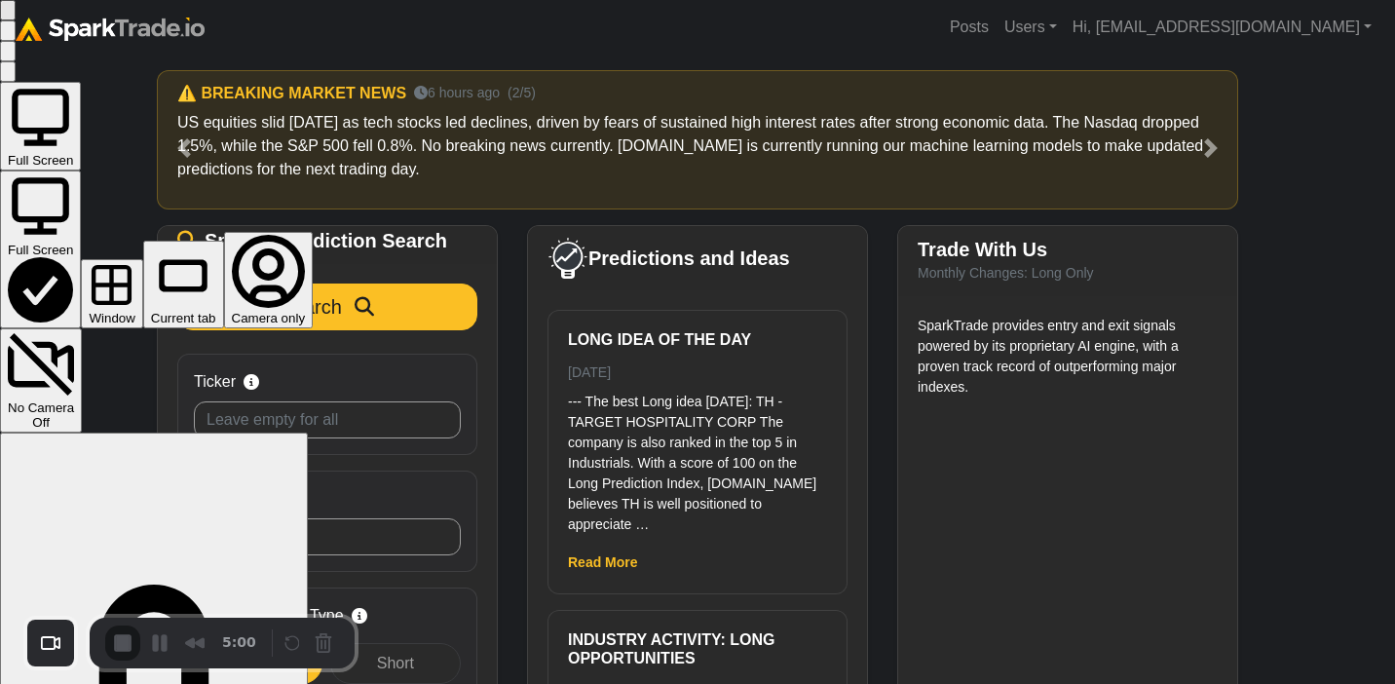
click at [142, 259] on button "Window" at bounding box center [111, 293] width 61 height 69
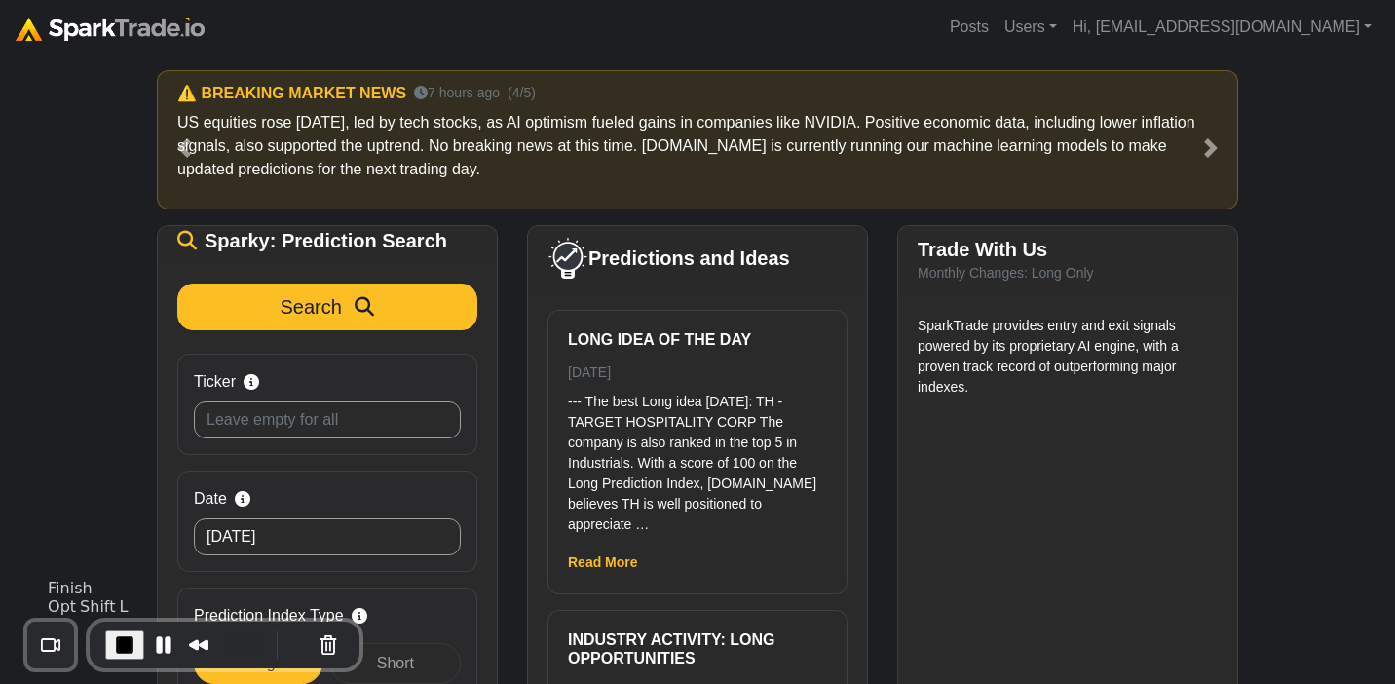
click at [121, 632] on span "End Recording" at bounding box center [124, 644] width 23 height 23
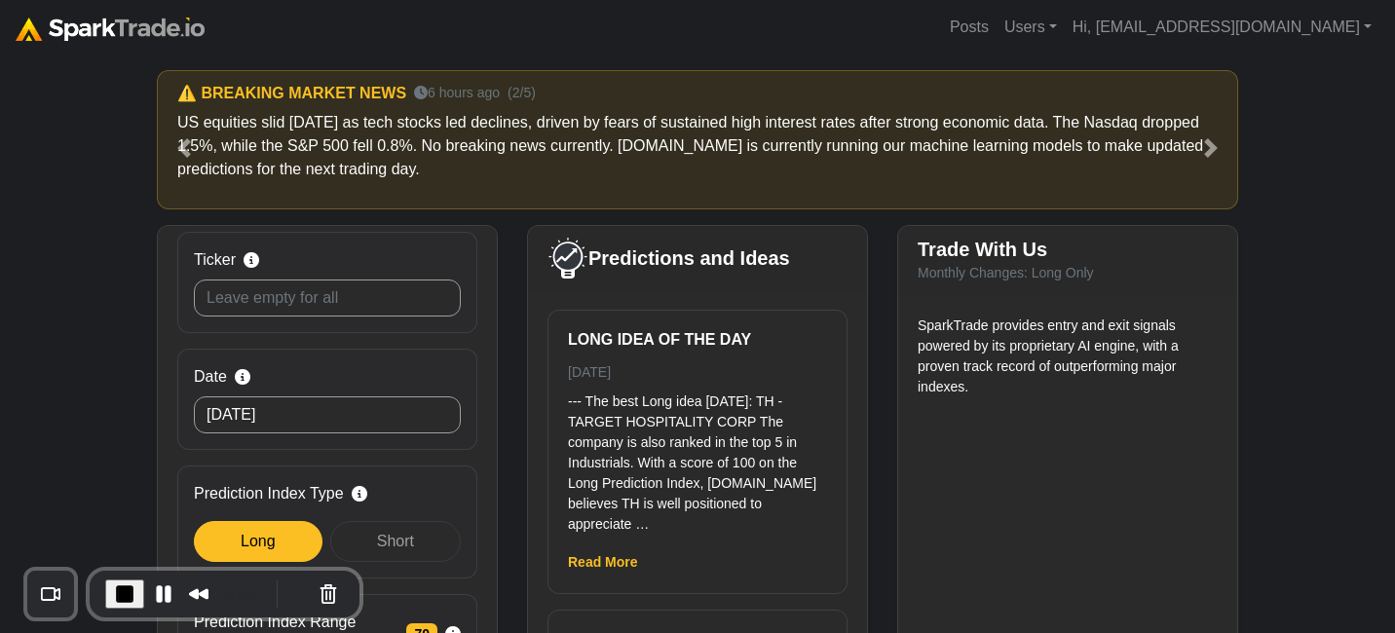
scroll to position [0, 0]
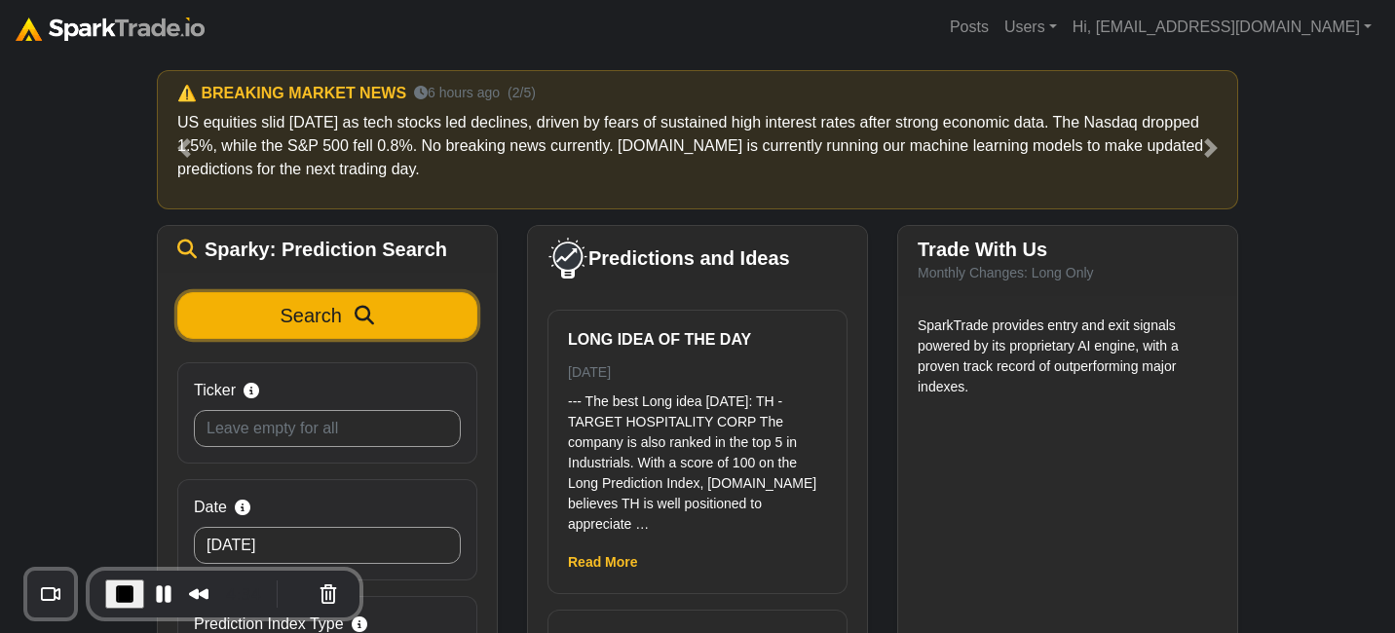
click at [358, 320] on icon "submit" at bounding box center [364, 315] width 19 height 19
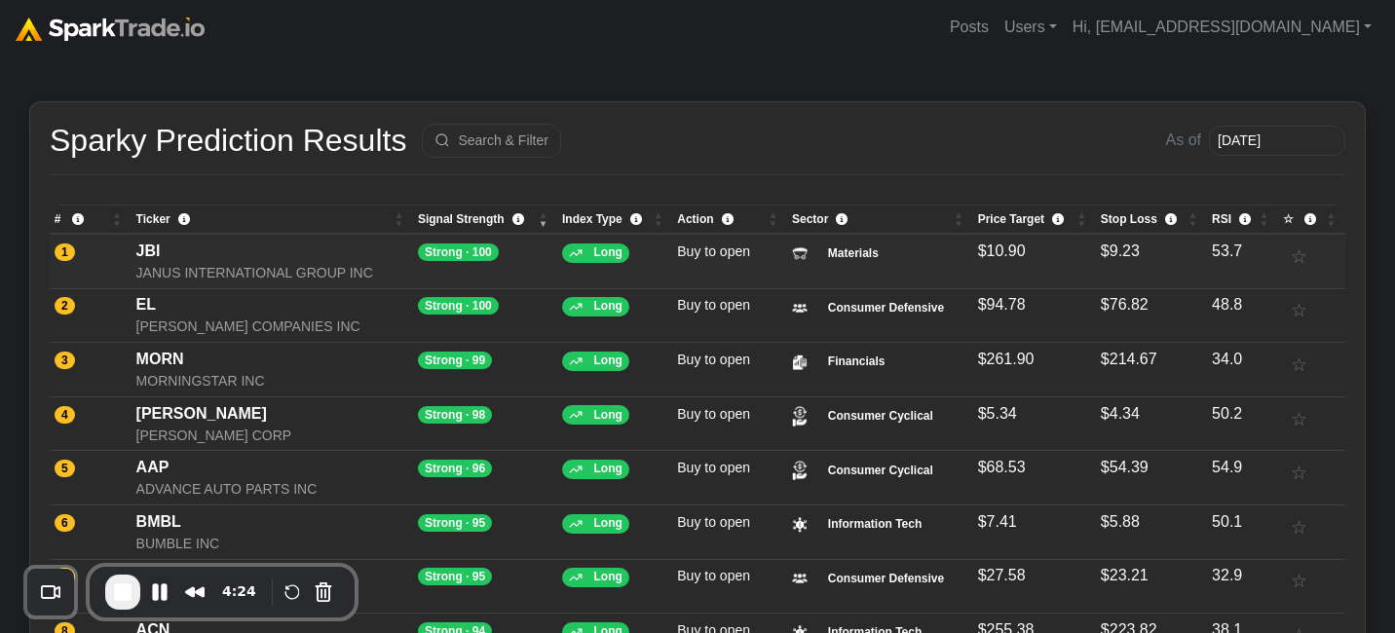
click at [286, 263] on div "JANUS INTERNATIONAL GROUP INC" at bounding box center [272, 273] width 273 height 20
click at [106, 35] on img at bounding box center [110, 29] width 189 height 23
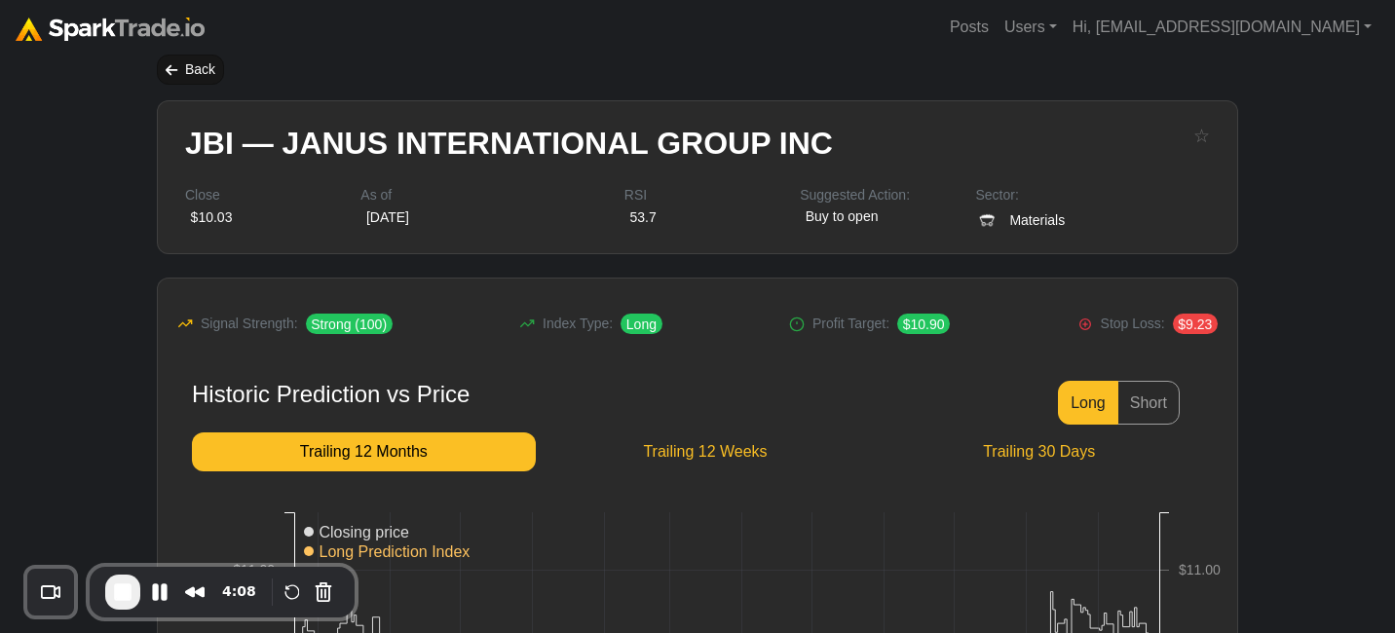
click at [188, 65] on div "Back" at bounding box center [190, 70] width 67 height 30
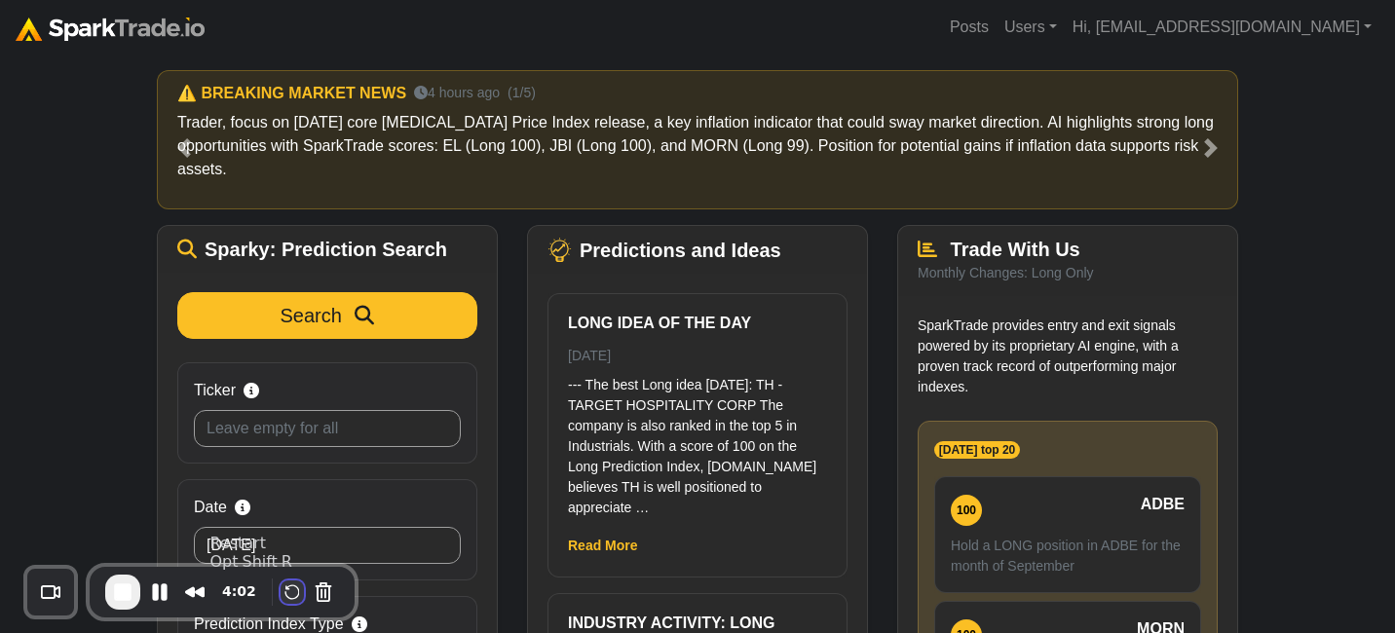
click at [286, 588] on button "Restart Recording" at bounding box center [292, 592] width 23 height 23
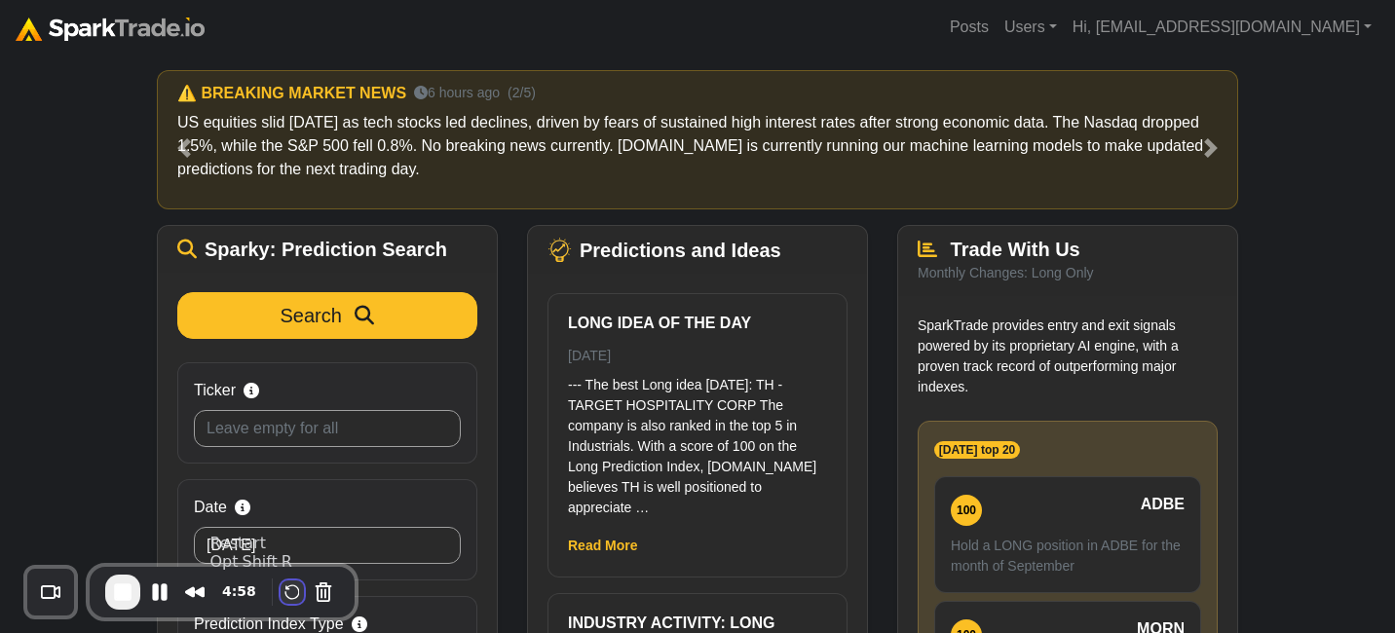
click at [291, 597] on button "Restart Recording" at bounding box center [292, 592] width 23 height 23
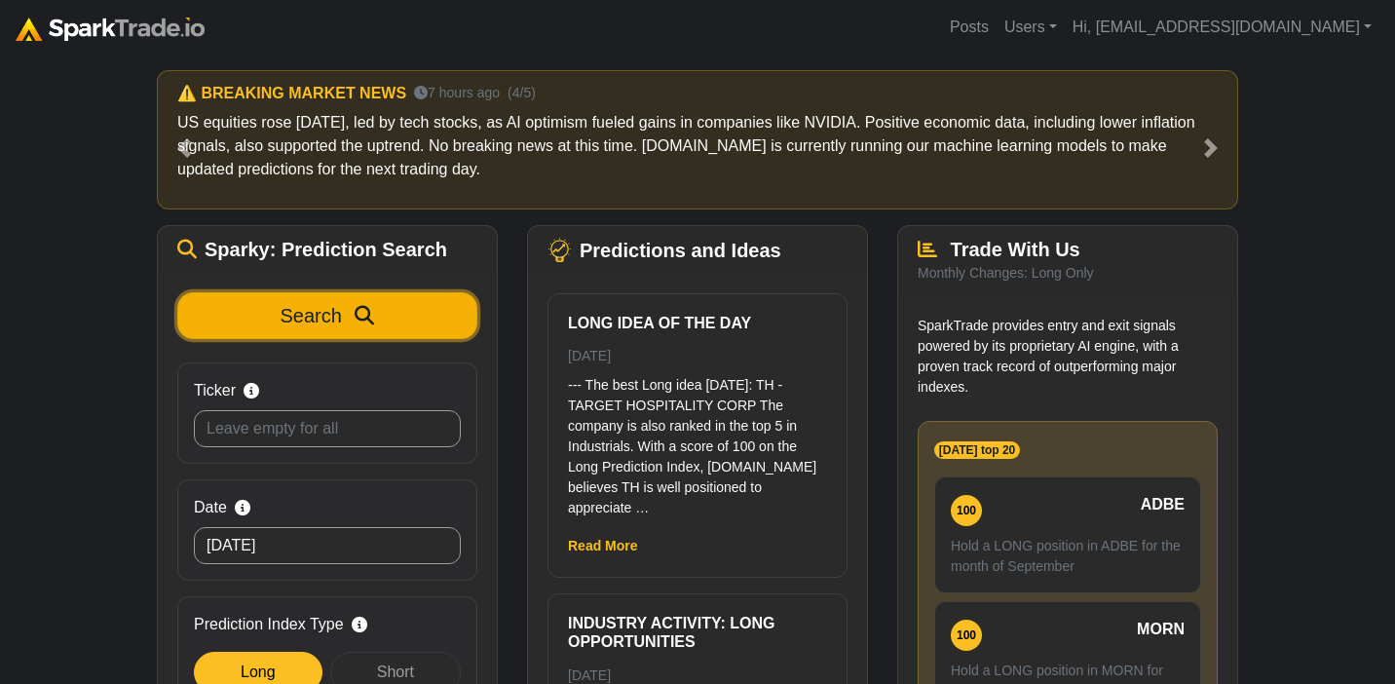
click at [286, 324] on span "Search" at bounding box center [311, 315] width 61 height 21
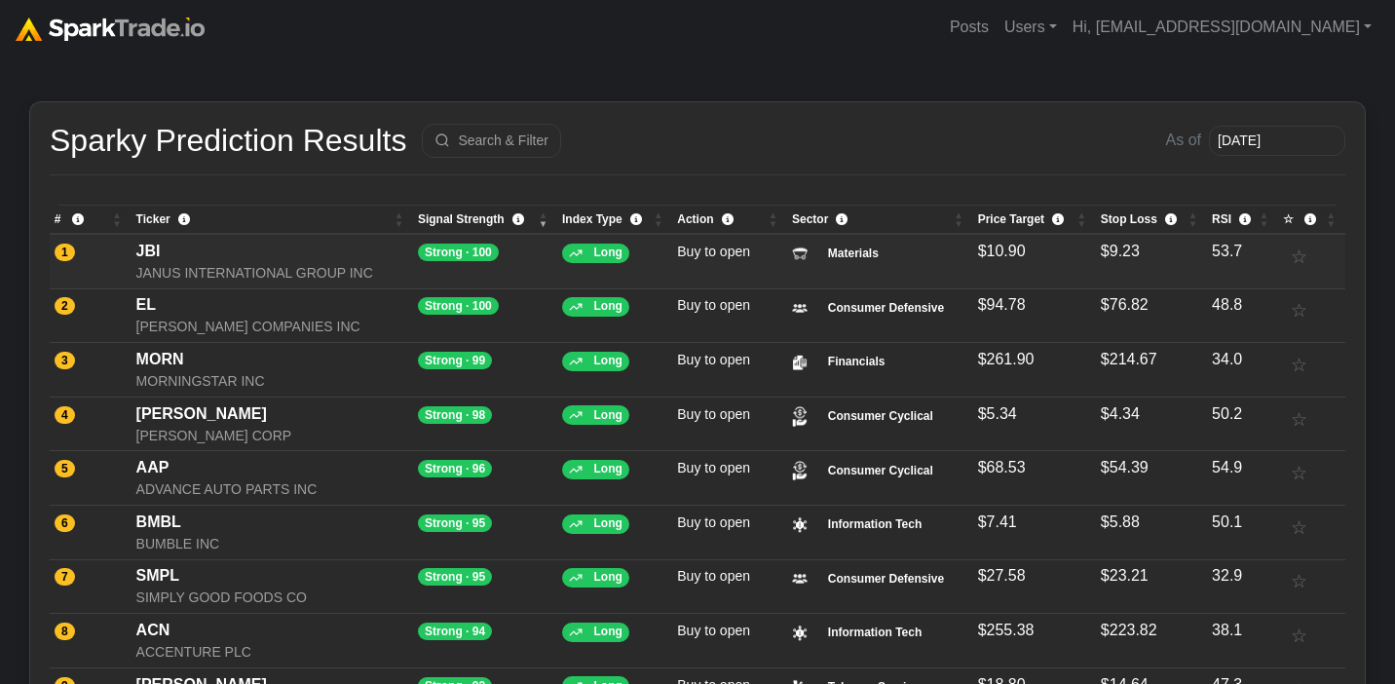
click at [244, 261] on div "JBI" at bounding box center [272, 251] width 273 height 23
click at [156, 31] on img at bounding box center [110, 29] width 189 height 23
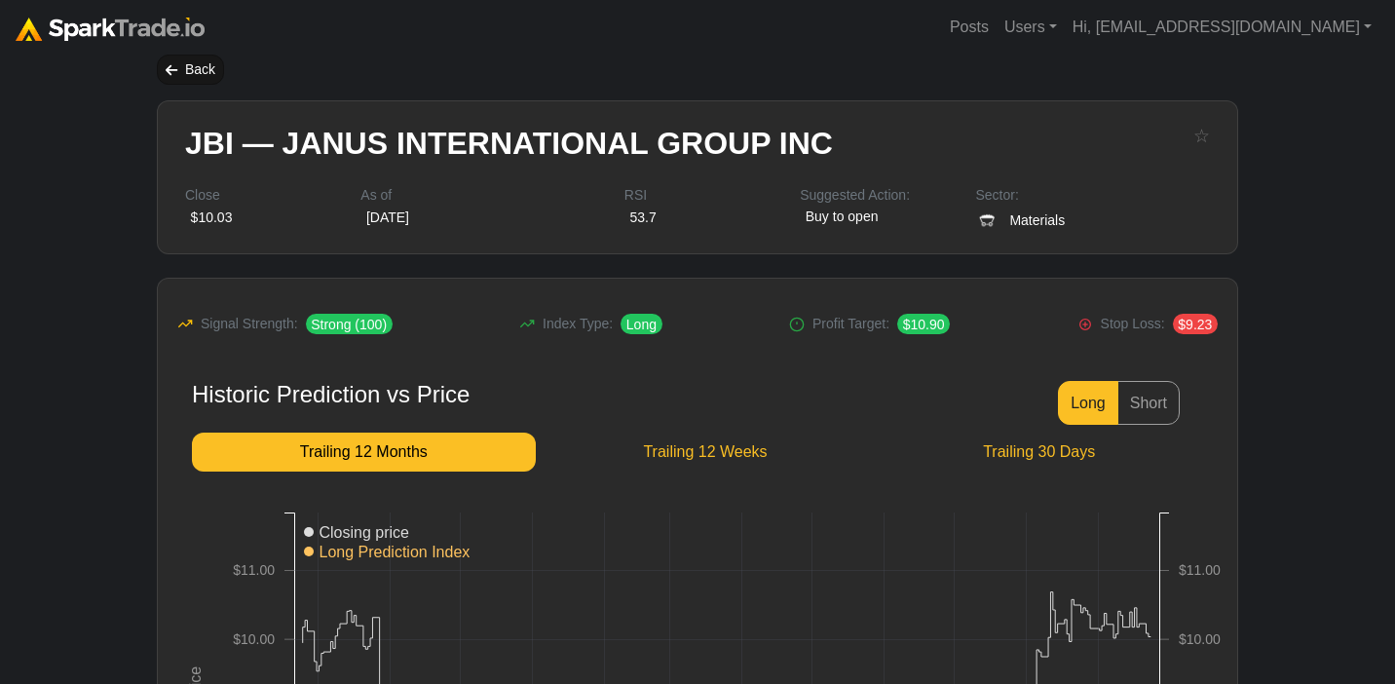
click at [190, 68] on div "Back" at bounding box center [190, 70] width 67 height 30
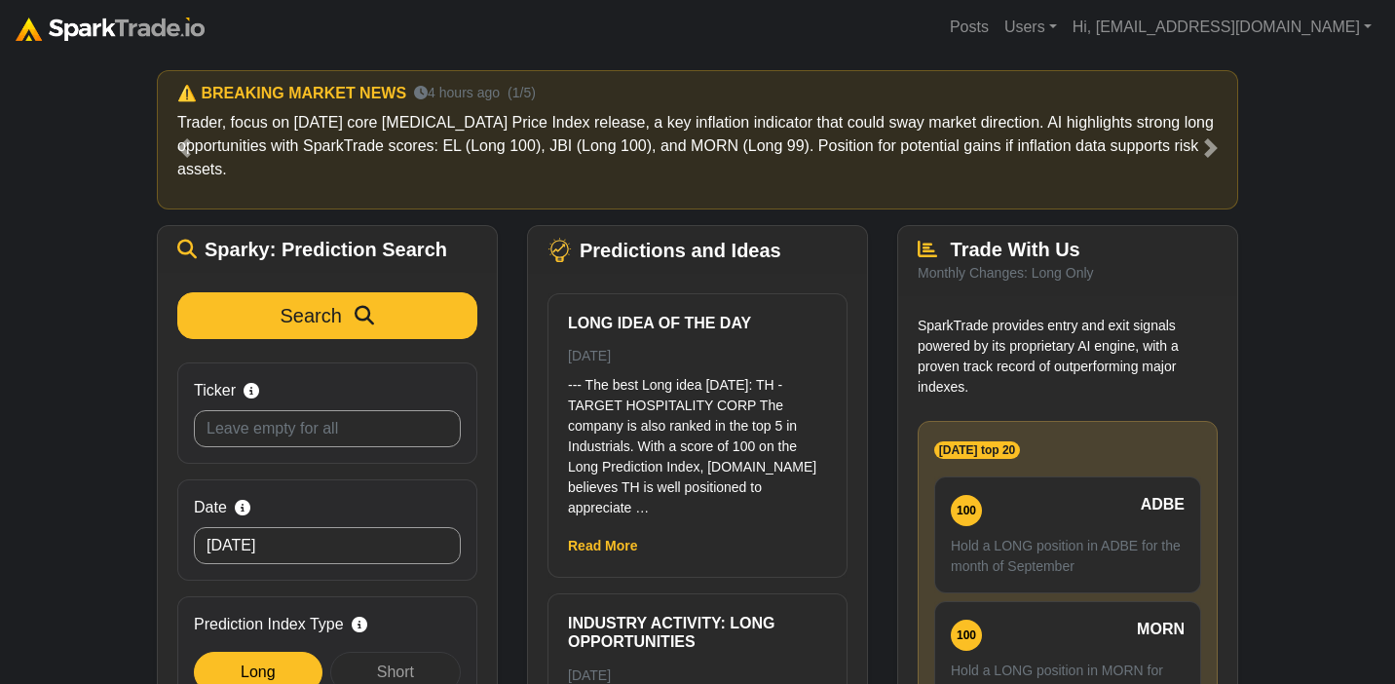
click at [156, 31] on img at bounding box center [110, 29] width 189 height 23
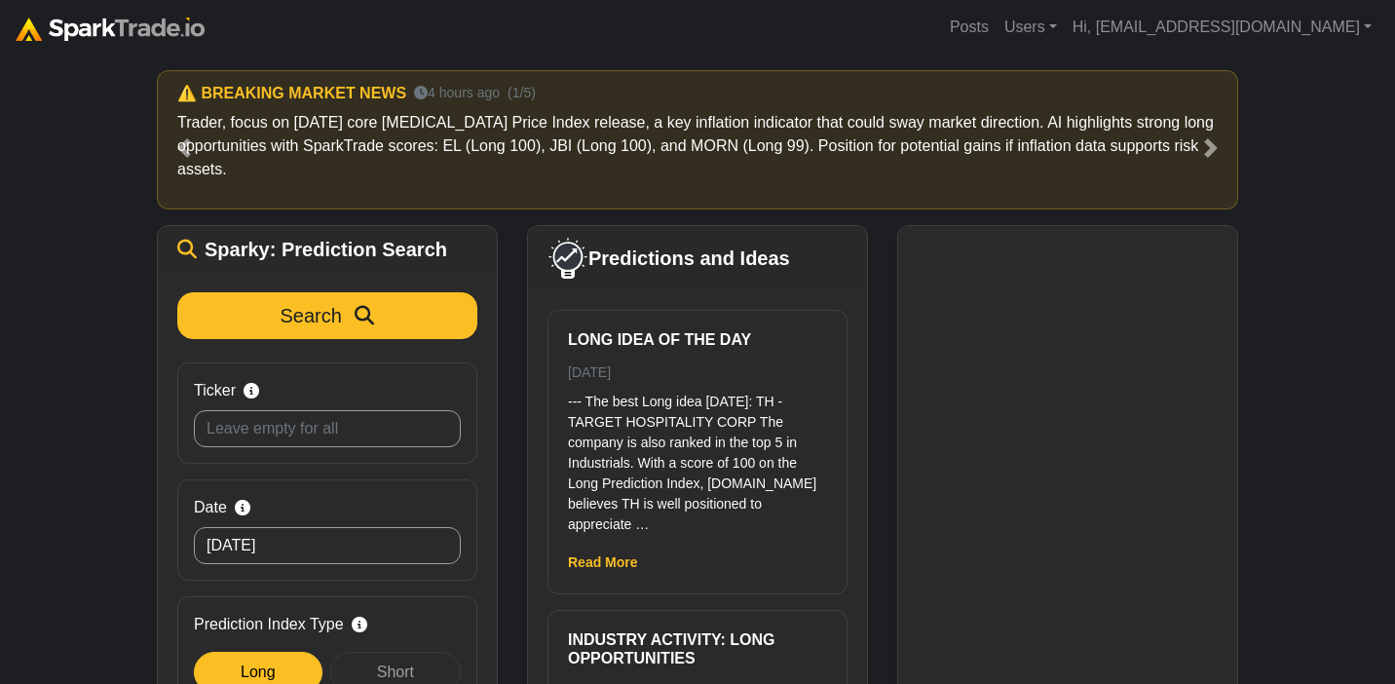
scroll to position [216, 0]
